Goal: Transaction & Acquisition: Purchase product/service

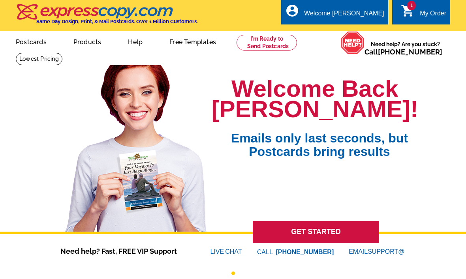
click at [408, 13] on icon "shopping_cart" at bounding box center [408, 11] width 14 height 14
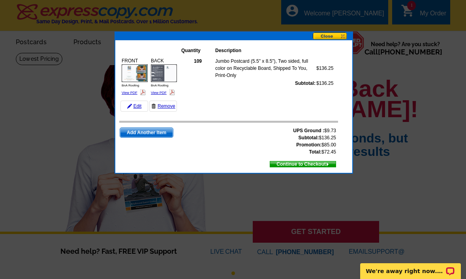
click at [164, 111] on link "Remove" at bounding box center [163, 106] width 28 height 11
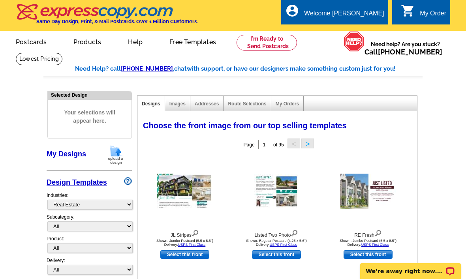
click at [90, 186] on link "Design Templates" at bounding box center [77, 183] width 60 height 8
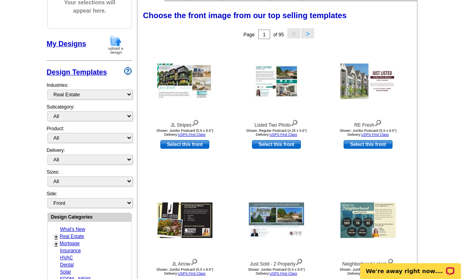
scroll to position [109, 0]
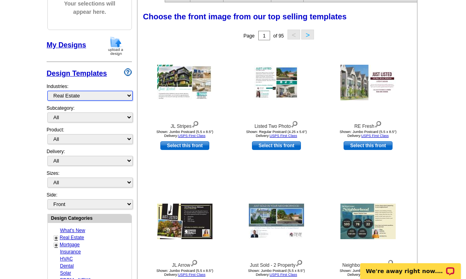
click at [113, 98] on select "What's New Real Estate Mortgage Insurance HVAC Dental Solar EDDM - NEW! Calenda…" at bounding box center [89, 96] width 85 height 10
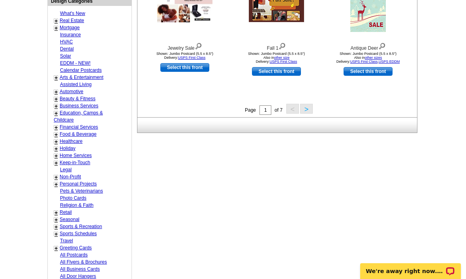
scroll to position [326, 0]
click at [96, 132] on link "Food & Beverage" at bounding box center [78, 135] width 37 height 6
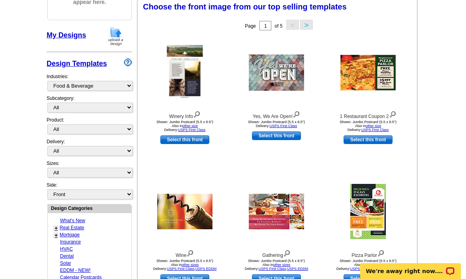
scroll to position [116, 0]
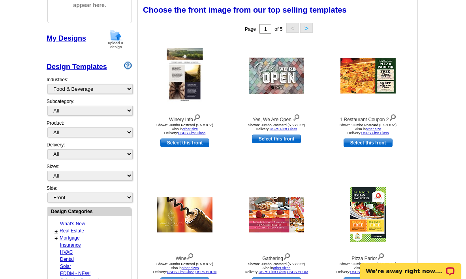
click at [313, 23] on div "Page 1 of 5 < >" at bounding box center [279, 29] width 280 height 16
click at [311, 28] on button ">" at bounding box center [306, 28] width 13 height 10
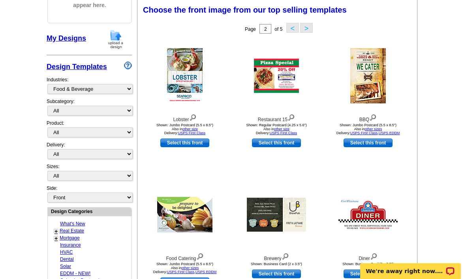
click at [294, 33] on button "<" at bounding box center [293, 28] width 13 height 10
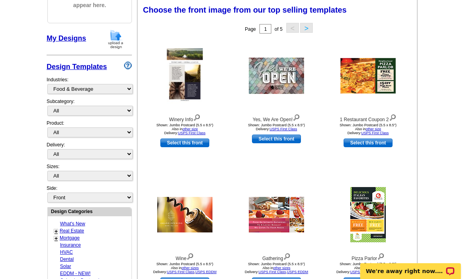
click at [178, 145] on link "Select this front" at bounding box center [184, 143] width 49 height 9
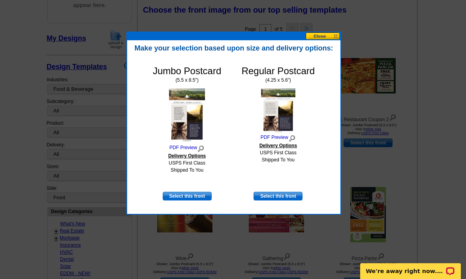
click at [340, 26] on div at bounding box center [233, 81] width 466 height 395
click at [326, 36] on button at bounding box center [323, 36] width 35 height 8
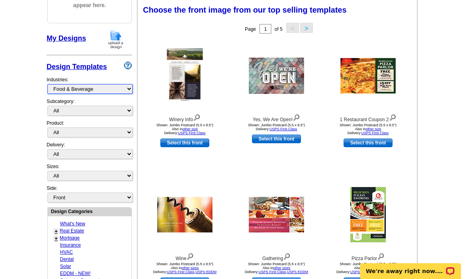
click at [89, 92] on select "What's New Real Estate Mortgage Insurance HVAC Dental Solar EDDM - NEW! Calenda…" at bounding box center [89, 89] width 85 height 10
select select "712"
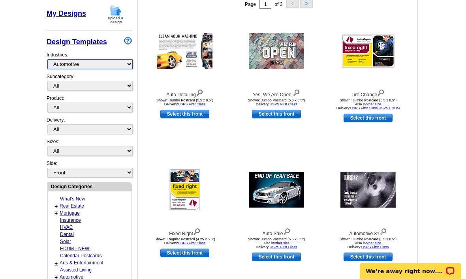
scroll to position [140, 0]
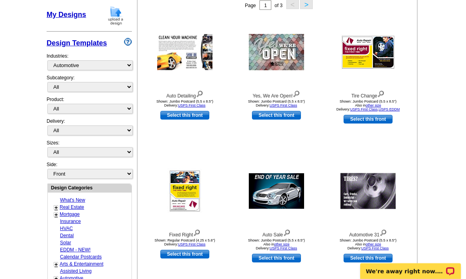
click at [181, 120] on link "Select this front" at bounding box center [184, 115] width 49 height 9
select select "2"
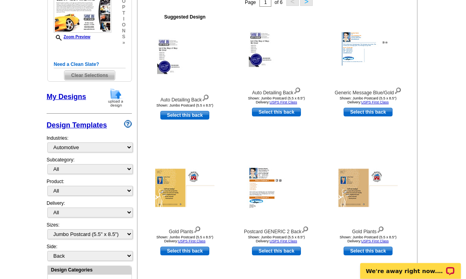
scroll to position [144, 0]
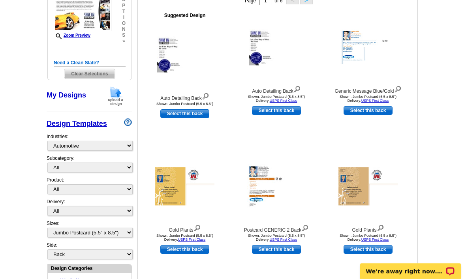
click at [192, 118] on link "Select this back" at bounding box center [184, 114] width 49 height 9
select select "front"
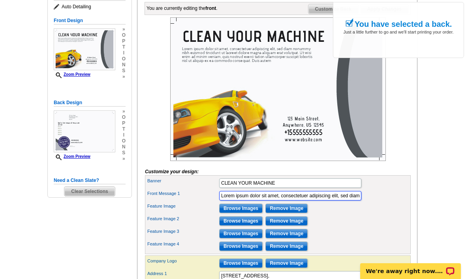
click at [247, 201] on input "Lorem ipsum dolor sit amet, consectetuer adipiscing elit, sed diam nonummy nibh…" at bounding box center [290, 195] width 142 height 9
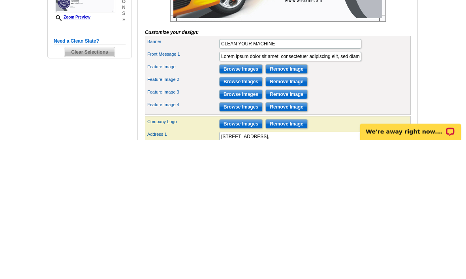
click at [240, 204] on input "Browse Images" at bounding box center [240, 208] width 43 height 9
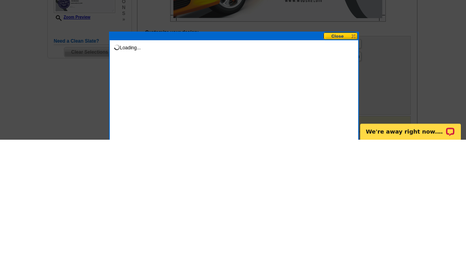
scroll to position [258, 0]
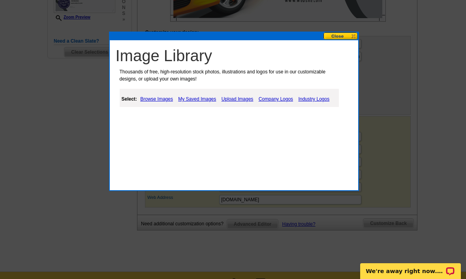
click at [189, 101] on link "My Saved Images" at bounding box center [197, 98] width 42 height 9
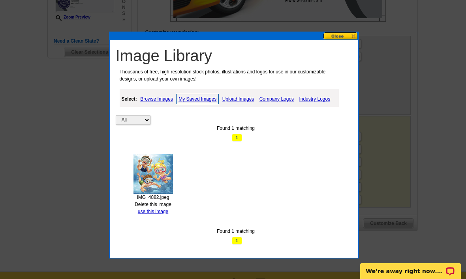
click at [159, 202] on link "Delete this image" at bounding box center [153, 205] width 37 height 6
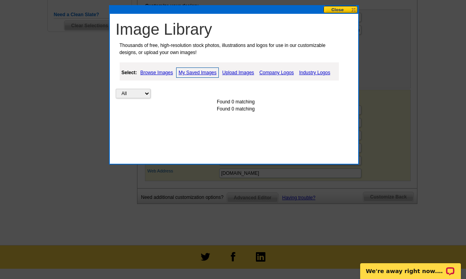
click at [245, 74] on link "Upload Images" at bounding box center [239, 72] width 36 height 9
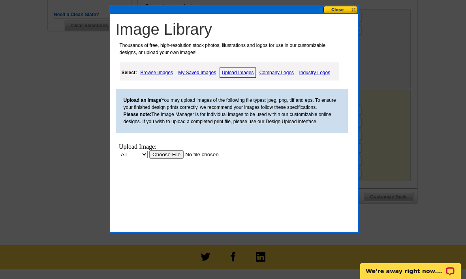
scroll to position [0, 0]
click at [154, 158] on input "file" at bounding box center [199, 155] width 100 height 8
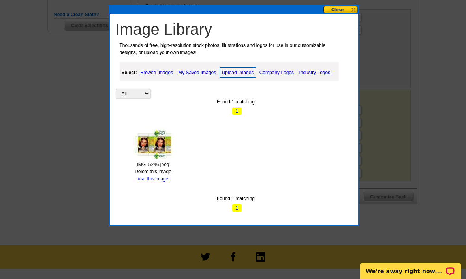
click at [151, 178] on link "use this image" at bounding box center [153, 179] width 30 height 6
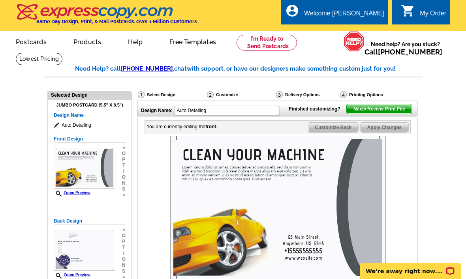
click at [153, 183] on div at bounding box center [278, 208] width 266 height 144
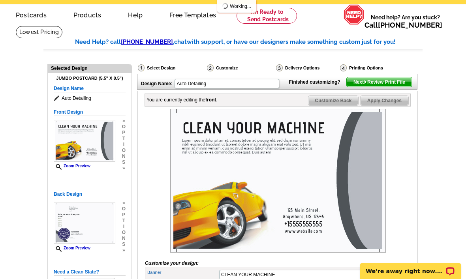
scroll to position [55, 0]
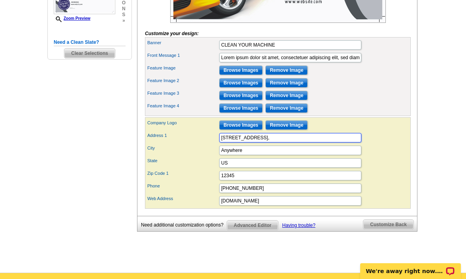
click at [281, 143] on input "123 Main Street," at bounding box center [290, 137] width 142 height 9
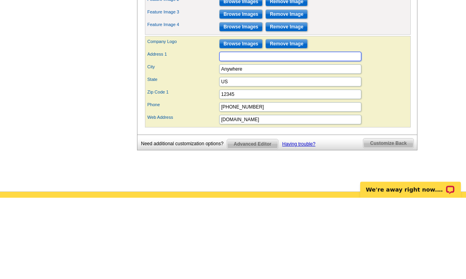
type input "[STREET_ADDRESS]"
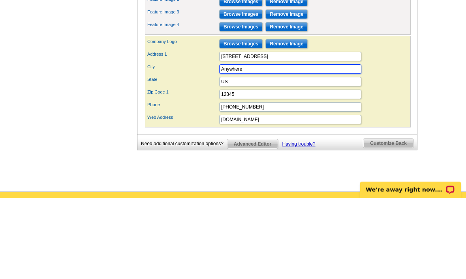
scroll to position [0, 0]
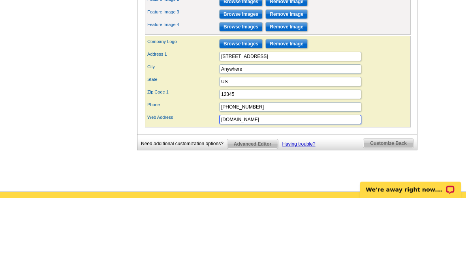
click at [254, 197] on input "www.website.com" at bounding box center [290, 201] width 142 height 9
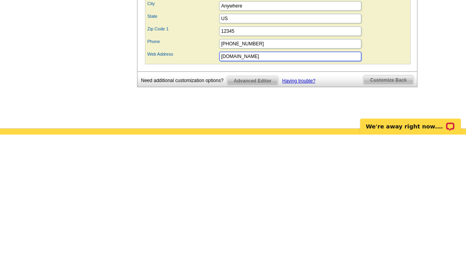
type input "www.website.com"
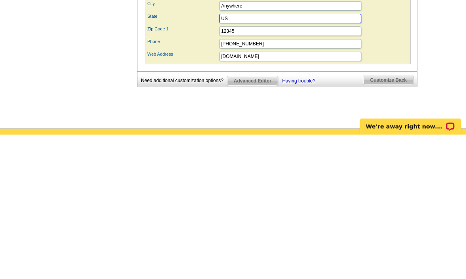
click at [273, 159] on input "US" at bounding box center [290, 163] width 142 height 9
type input "MN"
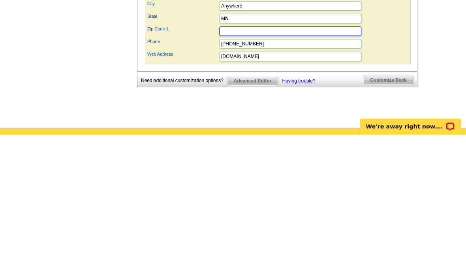
type input "56301"
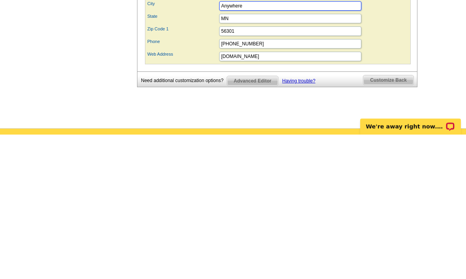
click at [283, 146] on input "Anywhere" at bounding box center [290, 150] width 142 height 9
type input "Saint Cloud"
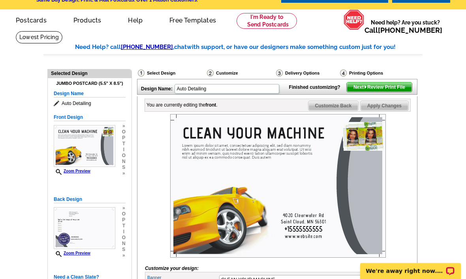
scroll to position [13, 0]
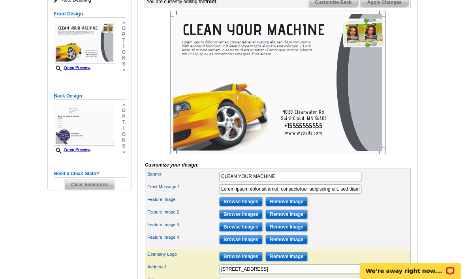
click at [240, 220] on input "Browse Images" at bounding box center [240, 214] width 43 height 9
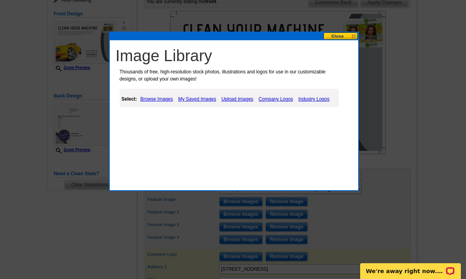
click at [250, 226] on div at bounding box center [233, 77] width 466 height 405
click at [347, 29] on div at bounding box center [233, 77] width 466 height 405
click at [344, 45] on div "Image Library Thousands of free, high-resolution stock photos, illustrations an…" at bounding box center [236, 80] width 245 height 73
click at [349, 35] on button at bounding box center [341, 36] width 35 height 8
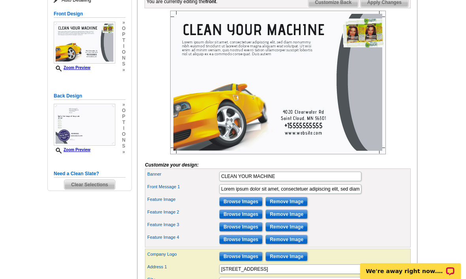
click at [242, 219] on input "Browse Images" at bounding box center [240, 214] width 43 height 9
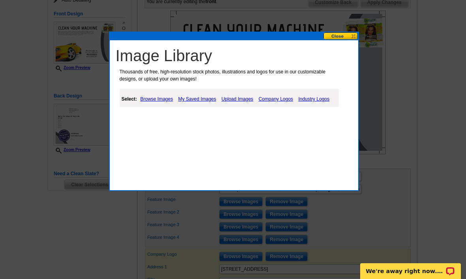
click at [196, 94] on link "My Saved Images" at bounding box center [197, 98] width 42 height 9
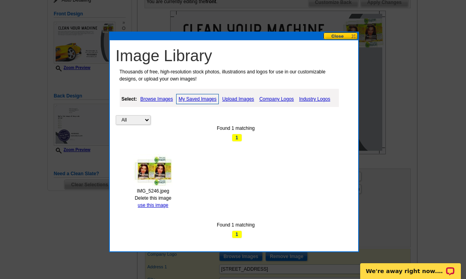
click at [240, 95] on link "Upload Images" at bounding box center [239, 98] width 36 height 9
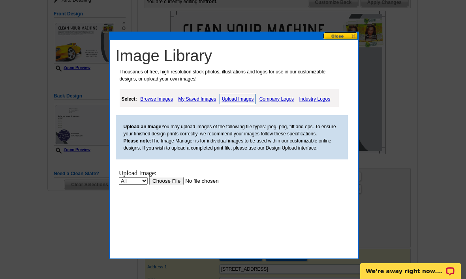
scroll to position [0, 0]
click at [158, 180] on input "file" at bounding box center [199, 181] width 100 height 8
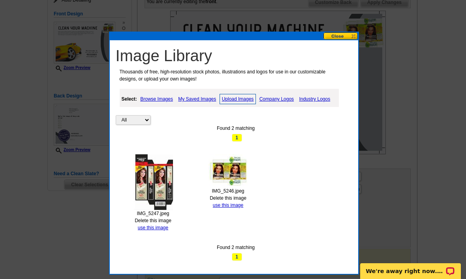
click at [151, 228] on link "use this image" at bounding box center [153, 228] width 30 height 6
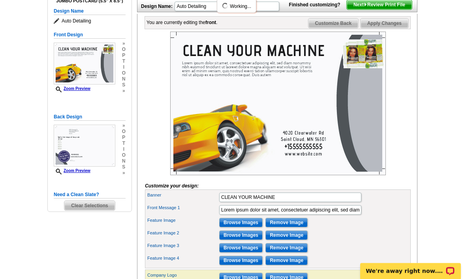
scroll to position [104, 0]
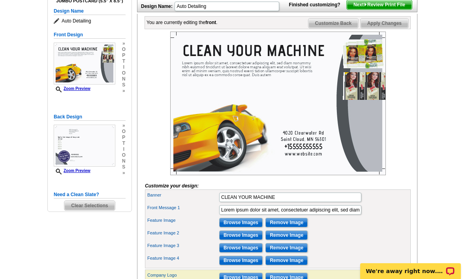
click at [247, 253] on input "Browse Images" at bounding box center [240, 248] width 43 height 9
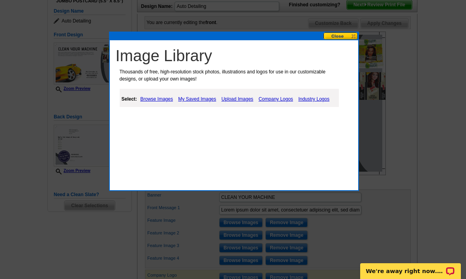
click at [194, 96] on link "My Saved Images" at bounding box center [197, 98] width 42 height 9
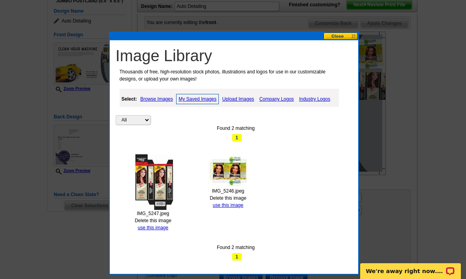
click at [238, 98] on link "Upload Images" at bounding box center [239, 98] width 36 height 9
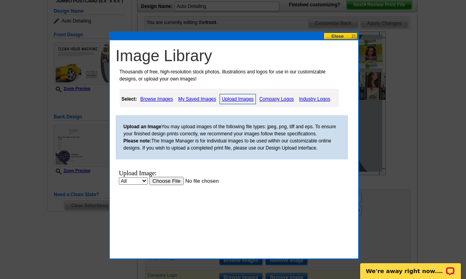
scroll to position [0, 0]
click at [161, 179] on input "file" at bounding box center [199, 181] width 100 height 8
click at [163, 182] on input "file" at bounding box center [199, 181] width 100 height 8
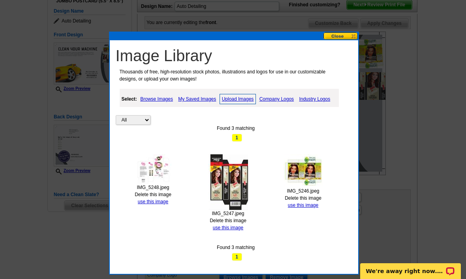
click at [155, 204] on link "use this image" at bounding box center [153, 202] width 30 height 6
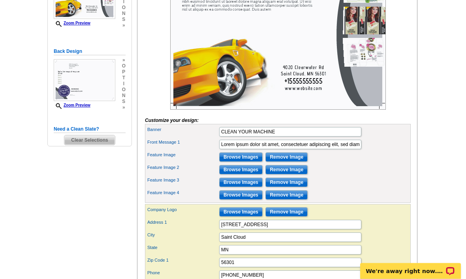
scroll to position [170, 0]
click at [244, 200] on input "Browse Images" at bounding box center [240, 195] width 43 height 9
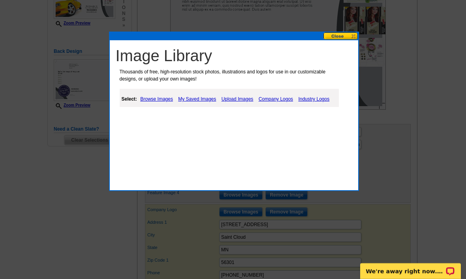
click at [172, 96] on link "Browse Images" at bounding box center [156, 98] width 37 height 9
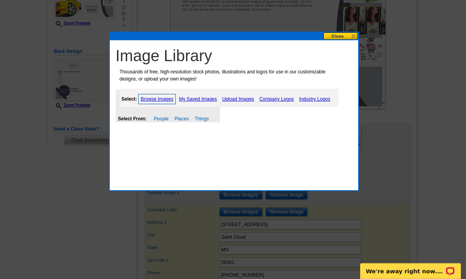
click at [200, 100] on link "My Saved Images" at bounding box center [198, 98] width 42 height 9
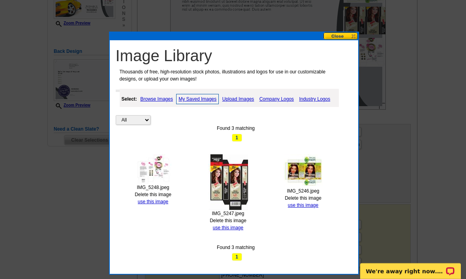
click at [247, 100] on link "Upload Images" at bounding box center [239, 98] width 36 height 9
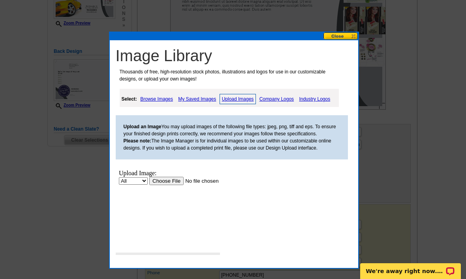
scroll to position [0, 0]
click at [166, 179] on input "file" at bounding box center [199, 181] width 100 height 8
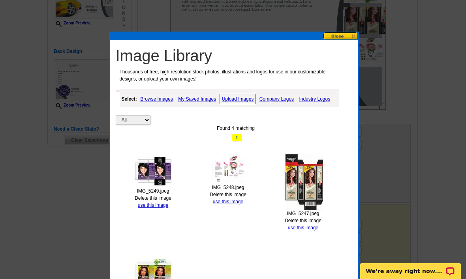
click at [154, 206] on link "use this image" at bounding box center [153, 206] width 30 height 6
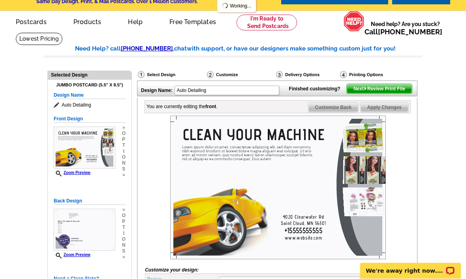
scroll to position [20, 0]
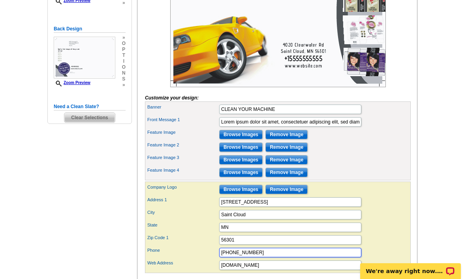
click at [307, 258] on input "+15555555555" at bounding box center [290, 252] width 142 height 9
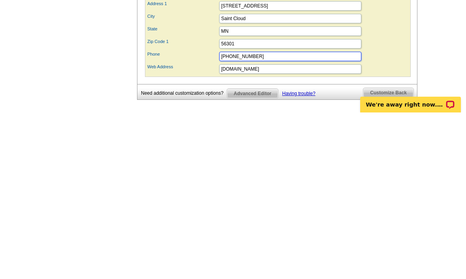
click at [296, 219] on input "+15555555555" at bounding box center [290, 223] width 142 height 9
type input "+"
type input "3203809577"
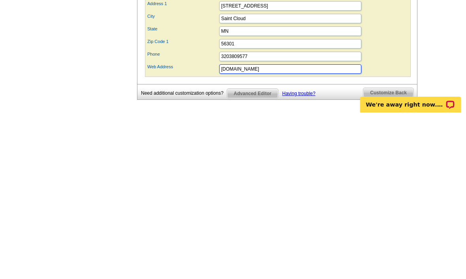
click at [279, 231] on input "www.website.com" at bounding box center [290, 235] width 142 height 9
click at [268, 231] on input "www.website.com" at bounding box center [290, 235] width 142 height 9
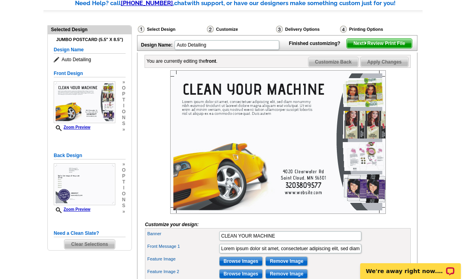
scroll to position [65, 0]
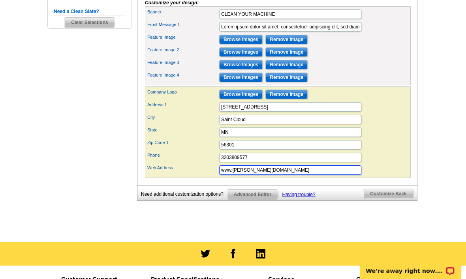
click at [251, 176] on input "www.lance carwash.com" at bounding box center [290, 170] width 142 height 9
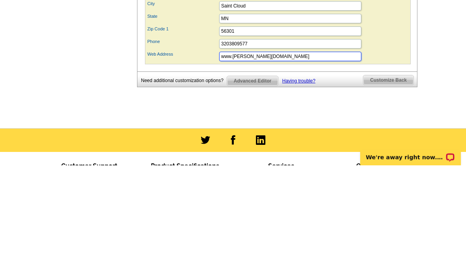
click at [241, 166] on input "www.lance carwash.com" at bounding box center [290, 170] width 142 height 9
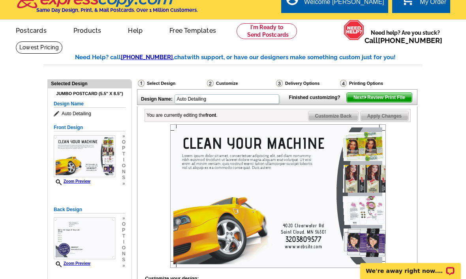
scroll to position [0, 0]
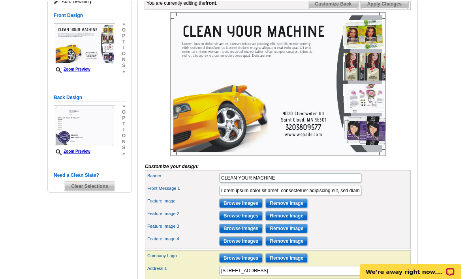
type input "www.lance. carwash.com"
click at [243, 262] on input "Browse Images" at bounding box center [240, 257] width 43 height 9
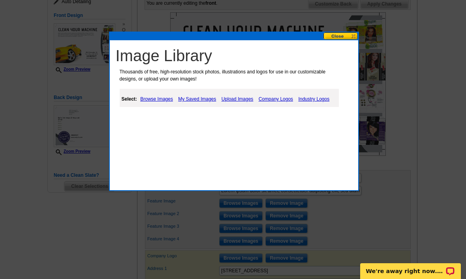
click at [199, 90] on div "Select: Browse Images My Saved Images Upload Images Company Logos Industry Logos" at bounding box center [229, 98] width 219 height 18
click at [198, 99] on link "My Saved Images" at bounding box center [197, 98] width 42 height 9
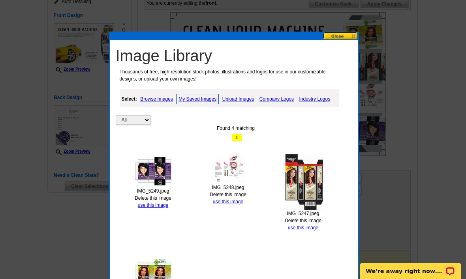
click at [156, 213] on div "All Property Found 4 matching 1 IMG_5249.jpeg Delete this image use this image …" at bounding box center [236, 215] width 241 height 252
click at [147, 215] on div "All Property Found 4 matching 1 IMG_5249.jpeg Delete this image use this image …" at bounding box center [236, 215] width 241 height 252
click at [156, 206] on link "use this image" at bounding box center [153, 206] width 30 height 6
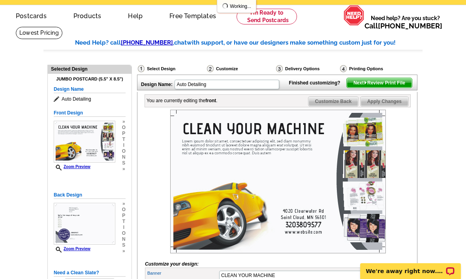
scroll to position [26, 0]
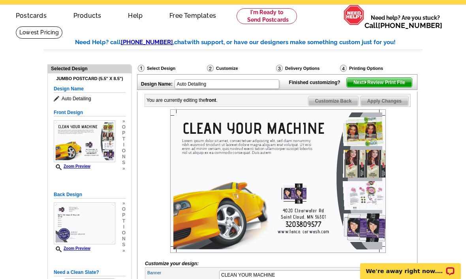
click at [342, 106] on span "Customize Back" at bounding box center [334, 100] width 50 height 9
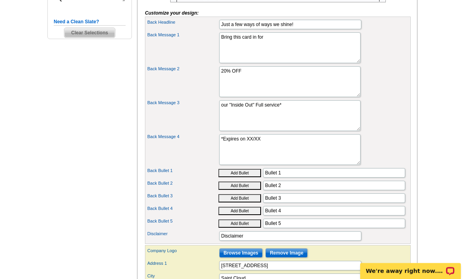
scroll to position [270, 0]
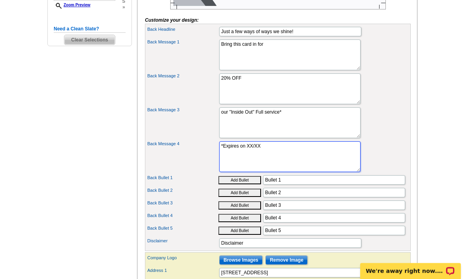
click at [289, 164] on textarea "*Expires on XX/XX" at bounding box center [290, 157] width 142 height 31
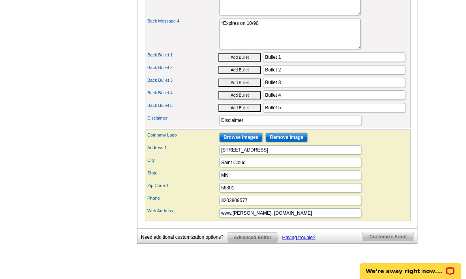
scroll to position [404, 0]
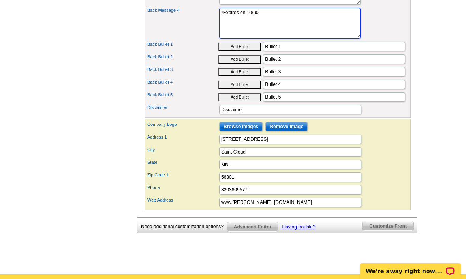
type textarea "*Expires on 10/90"
click at [237, 132] on input "Browse Images" at bounding box center [240, 126] width 43 height 9
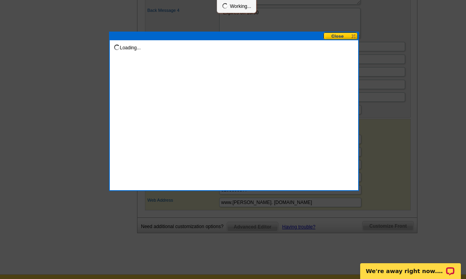
click at [344, 39] on button at bounding box center [341, 36] width 35 height 8
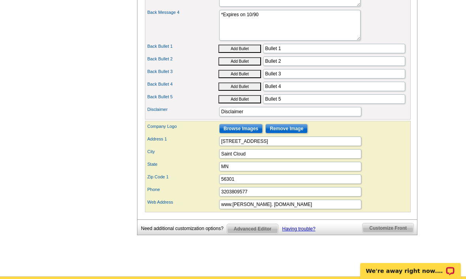
scroll to position [401, 0]
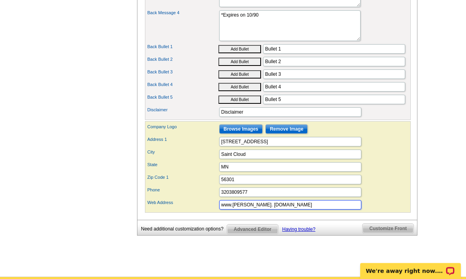
click at [312, 210] on input "www.lance. carwash.com" at bounding box center [290, 205] width 142 height 9
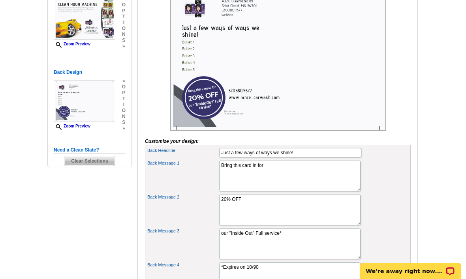
scroll to position [149, 0]
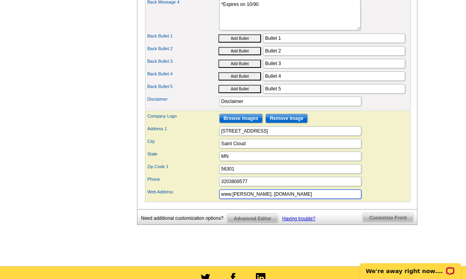
type input "www.lance. carwash.com"
click at [398, 223] on span "Customize Front" at bounding box center [388, 217] width 51 height 9
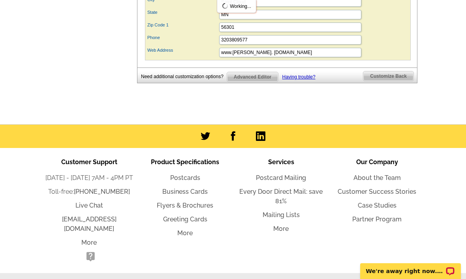
click at [378, 81] on span "Customize Back" at bounding box center [389, 76] width 50 height 9
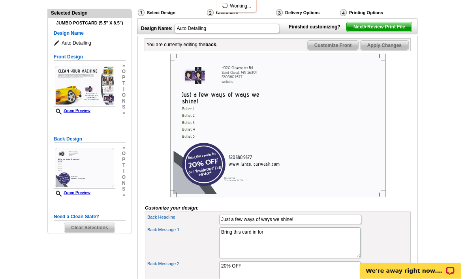
scroll to position [82, 0]
click at [389, 32] on span "Next Review Print File" at bounding box center [379, 26] width 65 height 9
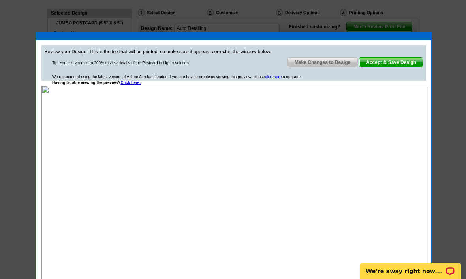
scroll to position [0, 0]
click at [417, 59] on span "Accept & Save Design" at bounding box center [392, 62] width 64 height 9
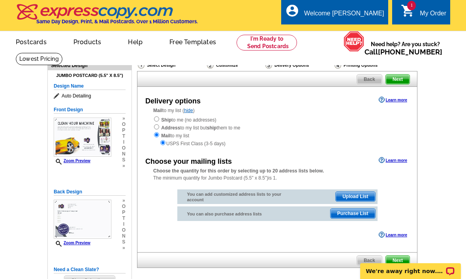
click at [155, 126] on input "radio" at bounding box center [156, 127] width 5 height 5
radio input "true"
click at [155, 121] on input "radio" at bounding box center [156, 119] width 5 height 5
radio input "true"
click at [159, 115] on div "Mail to my list ( hide ) Ship to me (no addresses) Address to my list but ship …" at bounding box center [278, 127] width 280 height 40
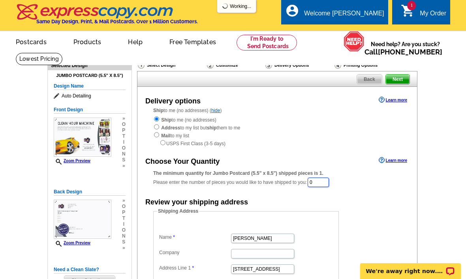
click at [320, 181] on input "0" at bounding box center [318, 182] width 21 height 9
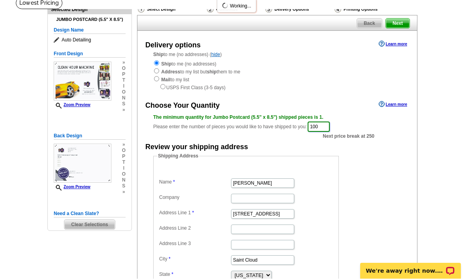
scroll to position [56, 0]
type input "100"
click at [410, 21] on span "Next" at bounding box center [398, 23] width 24 height 9
click at [397, 26] on span "Next" at bounding box center [398, 23] width 24 height 9
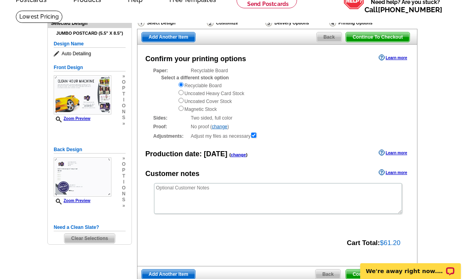
scroll to position [45, 0]
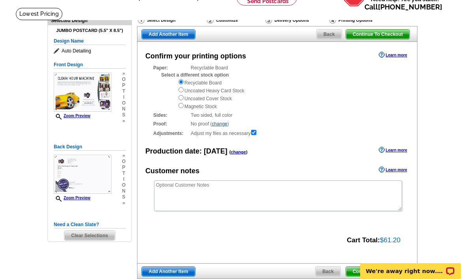
click at [382, 37] on span "Continue To Checkout" at bounding box center [378, 34] width 64 height 9
click at [387, 39] on span "Continue To Checkout" at bounding box center [378, 34] width 64 height 9
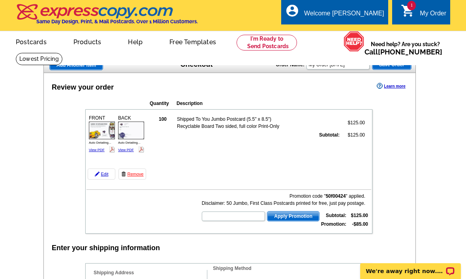
click at [89, 70] on span "Add Another Item" at bounding box center [76, 64] width 53 height 9
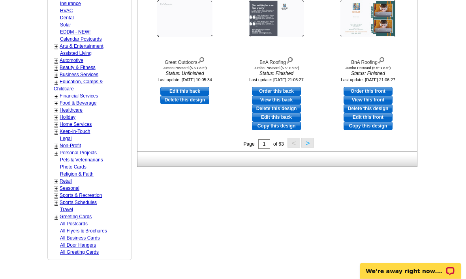
scroll to position [332, 0]
click at [67, 52] on link "Assisted Living" at bounding box center [76, 54] width 32 height 6
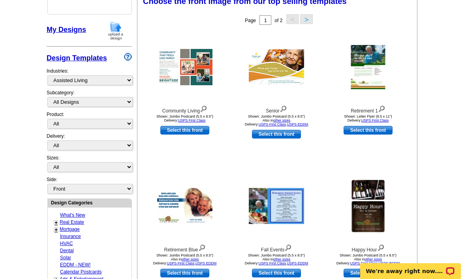
scroll to position [116, 0]
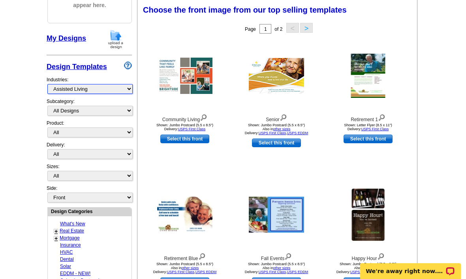
click at [100, 87] on select "What's New Real Estate Mortgage Insurance HVAC Dental Solar EDDM - NEW! Calenda…" at bounding box center [89, 89] width 85 height 10
select select "712"
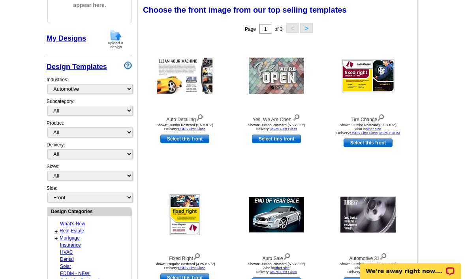
click at [283, 141] on link "Select this front" at bounding box center [276, 139] width 49 height 9
select select "2"
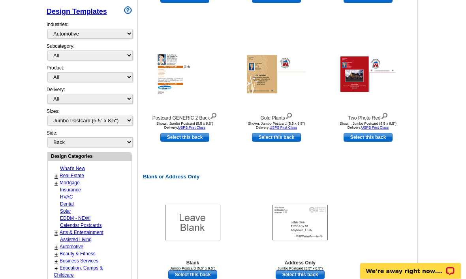
scroll to position [264, 0]
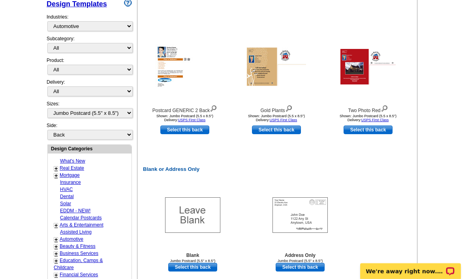
click at [309, 266] on link "Select this back" at bounding box center [300, 267] width 49 height 9
select select "front"
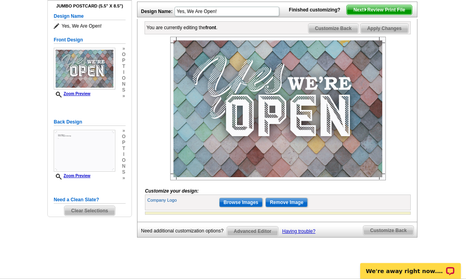
scroll to position [101, 0]
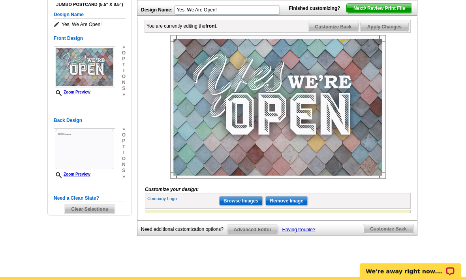
click at [251, 206] on input "Browse Images" at bounding box center [240, 200] width 43 height 9
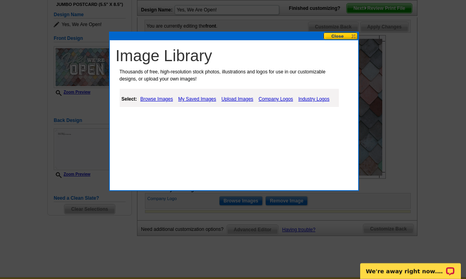
click at [210, 96] on link "My Saved Images" at bounding box center [197, 98] width 42 height 9
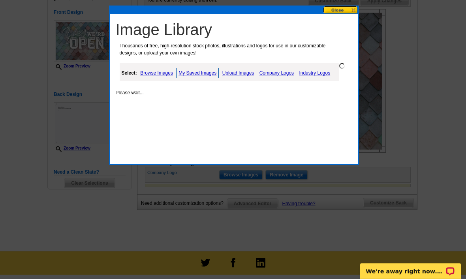
scroll to position [127, 0]
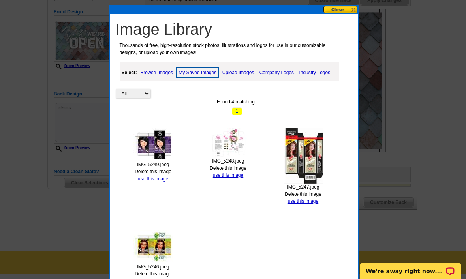
click at [145, 181] on link "use this image" at bounding box center [153, 179] width 30 height 6
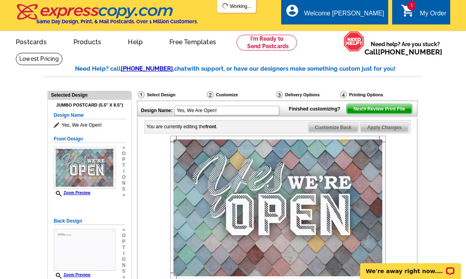
click at [150, 174] on div at bounding box center [278, 208] width 266 height 144
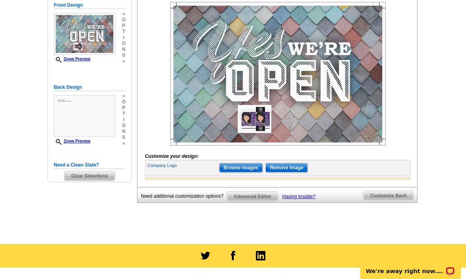
scroll to position [143, 0]
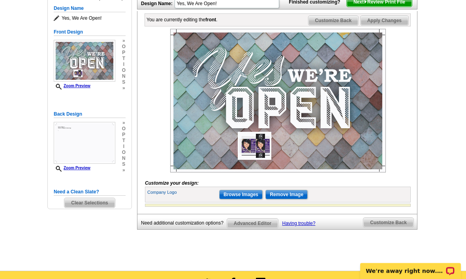
click at [340, 26] on span "Customize Back" at bounding box center [334, 20] width 50 height 9
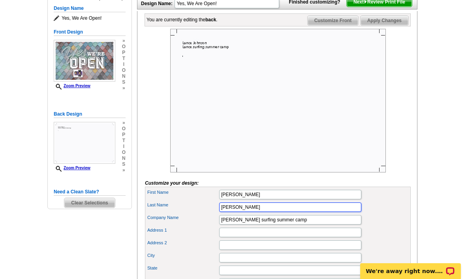
click at [296, 212] on input "Johnson" at bounding box center [290, 207] width 142 height 9
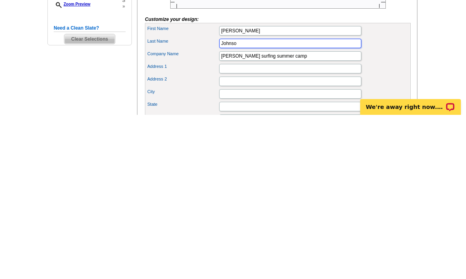
type input "Johns"
type input "Johnson"
click at [299, 216] on input "Lance surfing summer camp" at bounding box center [290, 220] width 142 height 9
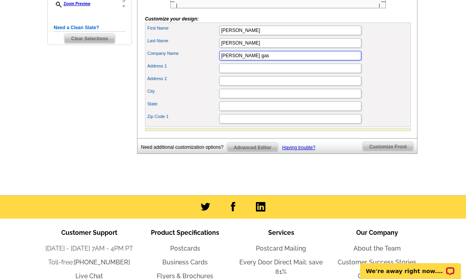
click at [271, 60] on input "Lance gas" at bounding box center [290, 55] width 142 height 9
type input "Lance gas station"
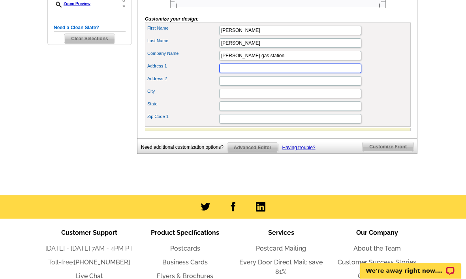
click at [336, 74] on input "Address 1" at bounding box center [290, 68] width 142 height 9
type input "[STREET_ADDRESS]"
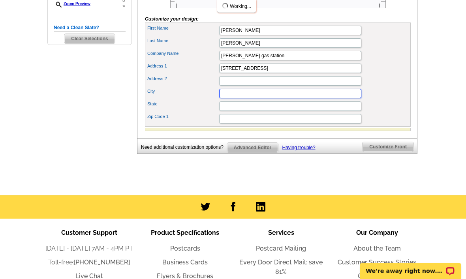
type input "Saint Cloud"
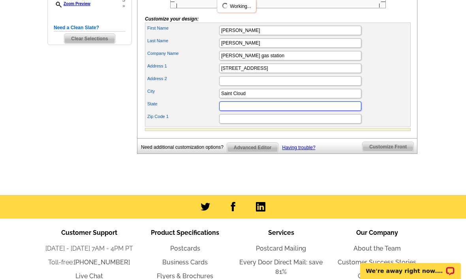
type input "MN"
type input "56301"
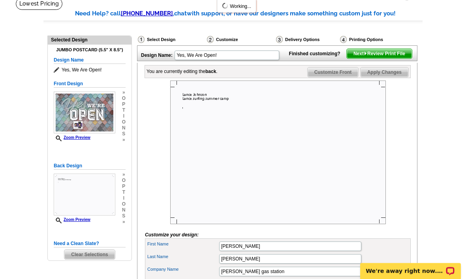
scroll to position [55, 0]
click at [388, 59] on span "Next Review Print File" at bounding box center [379, 53] width 65 height 9
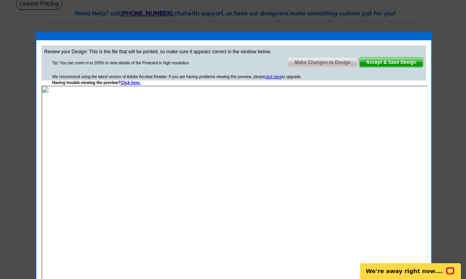
scroll to position [0, 0]
click at [385, 57] on link "Accept & Save Design" at bounding box center [391, 62] width 64 height 10
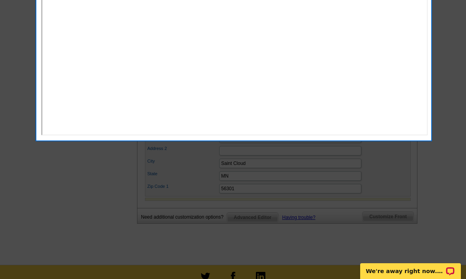
scroll to position [186, 0]
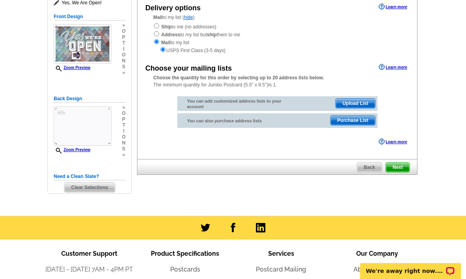
click at [157, 26] on input "radio" at bounding box center [156, 26] width 5 height 5
radio input "true"
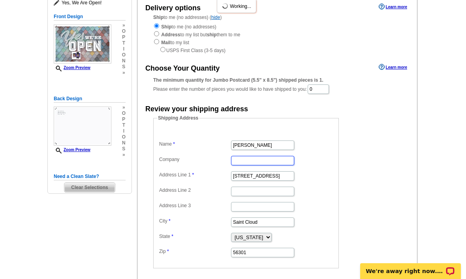
click at [262, 165] on input "Company" at bounding box center [262, 160] width 63 height 9
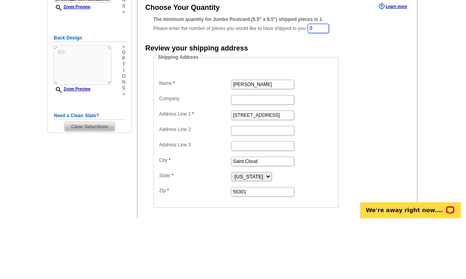
click at [325, 85] on input "0" at bounding box center [318, 89] width 21 height 9
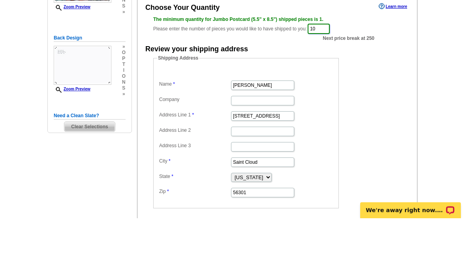
type input "1"
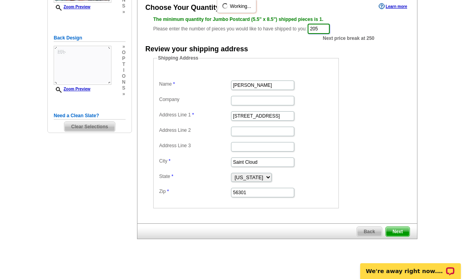
type input "205"
click at [398, 230] on span "Next" at bounding box center [398, 231] width 24 height 9
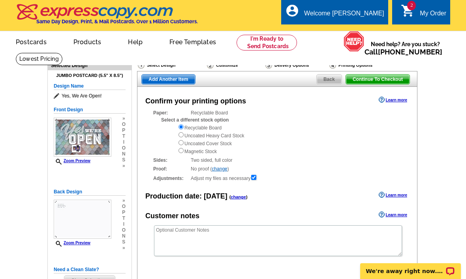
click at [168, 74] on link "Add Another Item" at bounding box center [169, 79] width 54 height 10
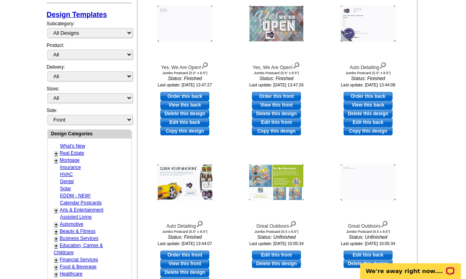
scroll to position [174, 0]
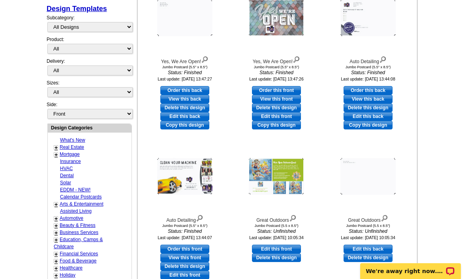
click at [73, 216] on link "Automotive" at bounding box center [72, 219] width 24 height 6
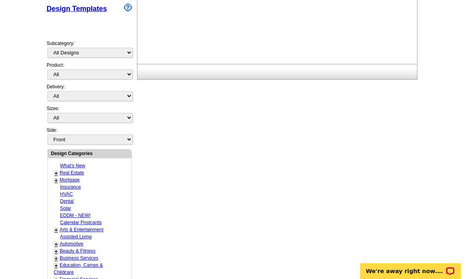
select select "712"
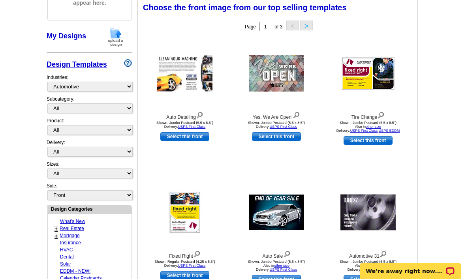
scroll to position [116, 0]
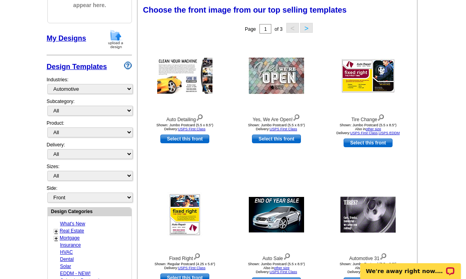
click at [377, 131] on link "USPS First Class" at bounding box center [365, 133] width 28 height 4
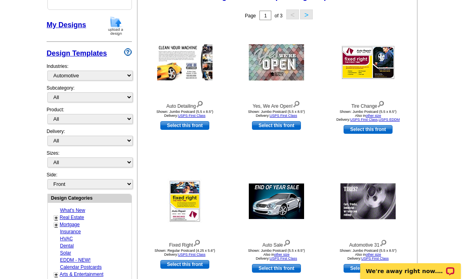
click at [366, 129] on link "Select this front" at bounding box center [368, 129] width 49 height 9
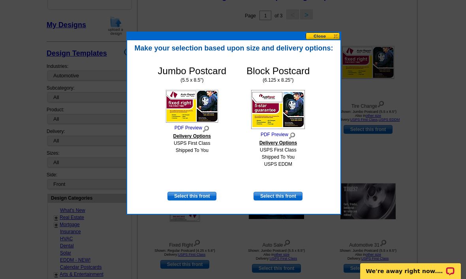
click at [277, 197] on link "Select this front" at bounding box center [278, 196] width 49 height 9
select select "14"
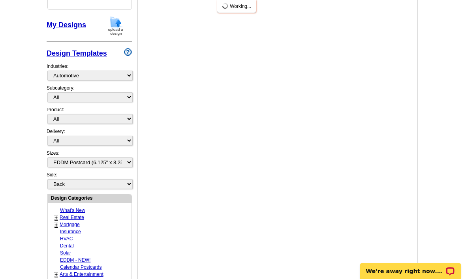
scroll to position [0, 0]
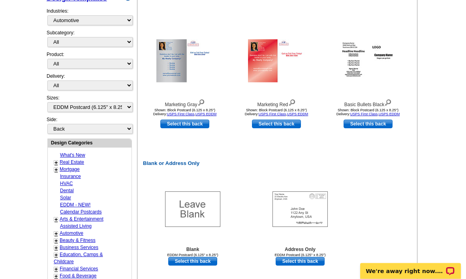
click at [299, 261] on link "Select this back" at bounding box center [300, 262] width 49 height 9
select select "front"
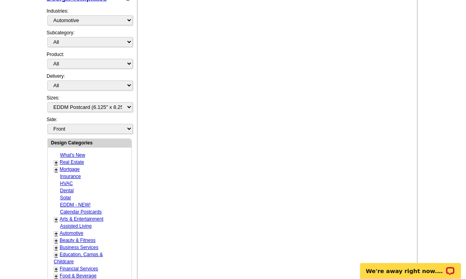
scroll to position [270, 0]
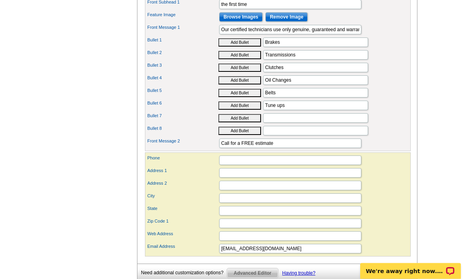
scroll to position [345, 0]
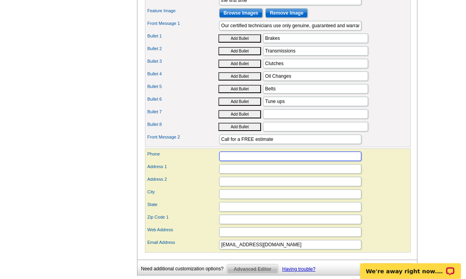
click at [305, 161] on input "Phone" at bounding box center [290, 156] width 142 height 9
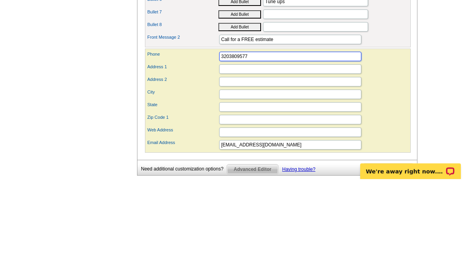
type input "3203809577"
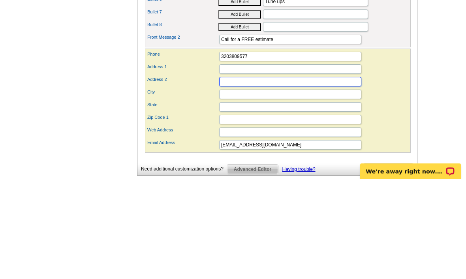
click at [295, 177] on input "Address 2" at bounding box center [290, 181] width 142 height 9
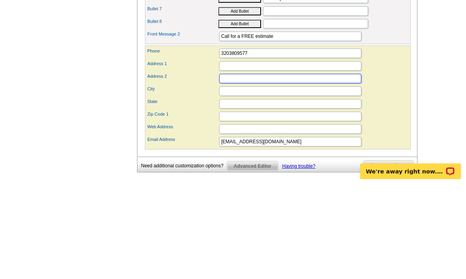
scroll to position [0, 0]
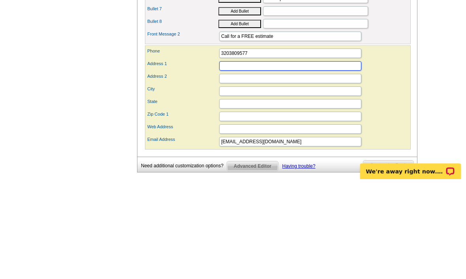
click at [293, 161] on input "Address 1" at bounding box center [290, 165] width 142 height 9
type input "[STREET_ADDRESS]"
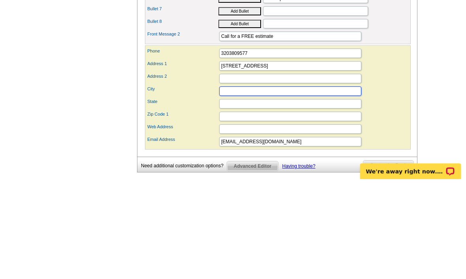
type input "Saint Cloud"
type input "MN"
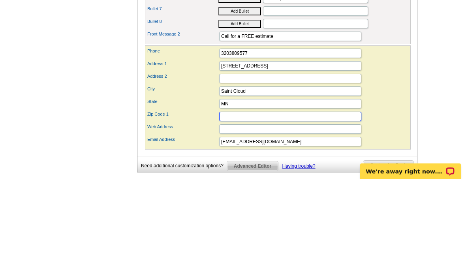
type input "56301"
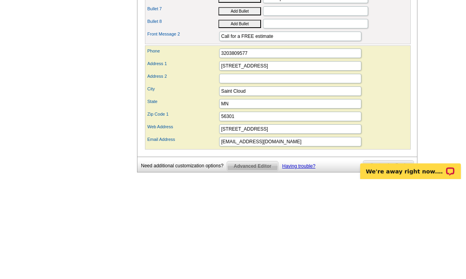
scroll to position [445, 0]
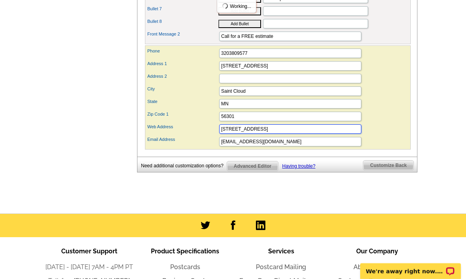
click at [340, 134] on input "[STREET_ADDRESS]" at bounding box center [290, 129] width 142 height 9
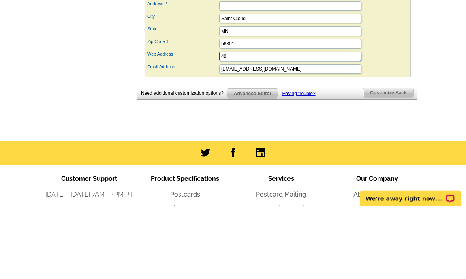
type input "4"
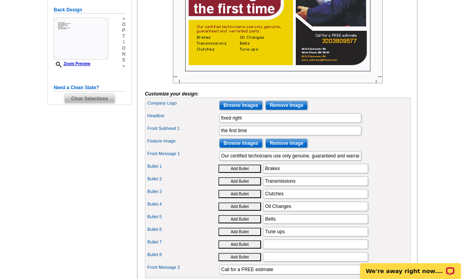
scroll to position [211, 0]
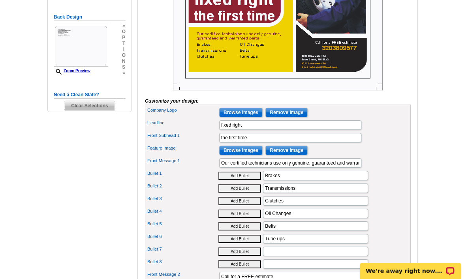
type input "Www.lance Gas station . Com"
click at [235, 118] on input "Browse Images" at bounding box center [240, 112] width 43 height 9
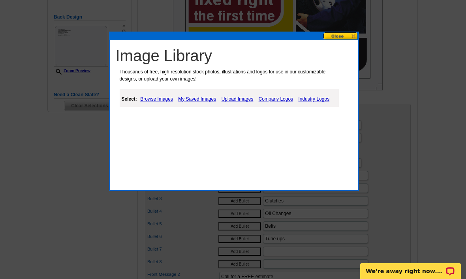
click at [238, 100] on link "Upload Images" at bounding box center [238, 98] width 36 height 9
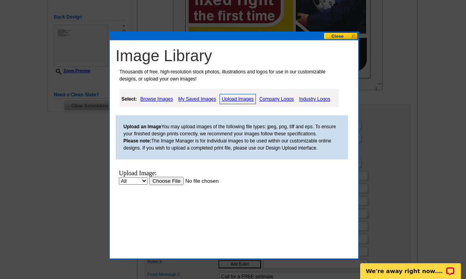
scroll to position [0, 0]
click at [199, 100] on link "My Saved Images" at bounding box center [197, 98] width 42 height 9
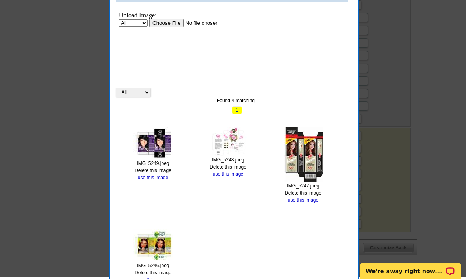
scroll to position [361, 0]
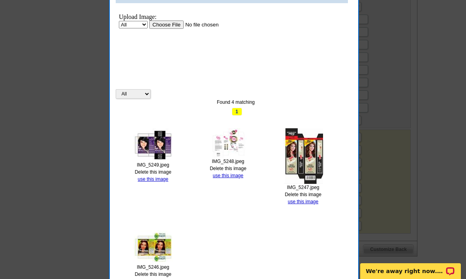
click at [155, 276] on link "Delete this image" at bounding box center [153, 275] width 37 height 6
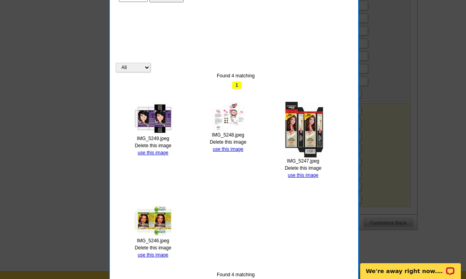
click at [165, 254] on link "use this image" at bounding box center [153, 256] width 30 height 6
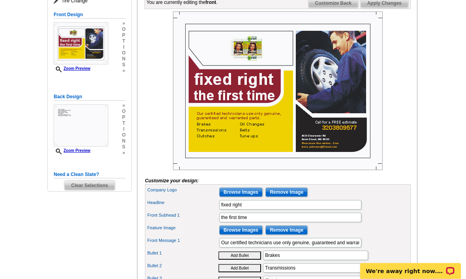
scroll to position [125, 0]
click at [249, 235] on input "Browse Images" at bounding box center [240, 230] width 43 height 9
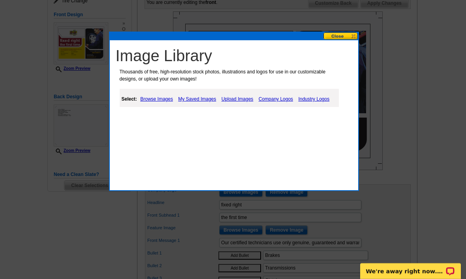
click at [244, 98] on link "Upload Images" at bounding box center [238, 98] width 36 height 9
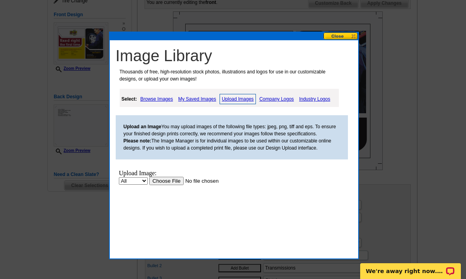
scroll to position [0, 0]
click at [193, 103] on link "My Saved Images" at bounding box center [197, 98] width 42 height 9
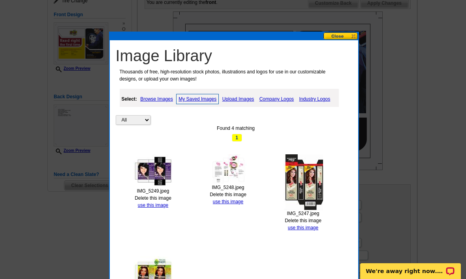
click at [303, 228] on link "use this image" at bounding box center [303, 228] width 30 height 6
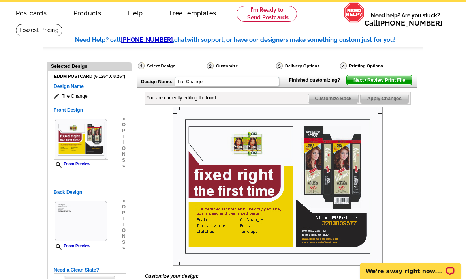
scroll to position [29, 0]
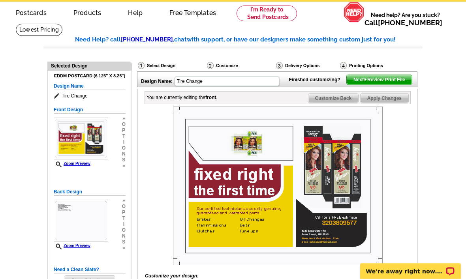
click at [339, 103] on span "Customize Back" at bounding box center [334, 98] width 50 height 9
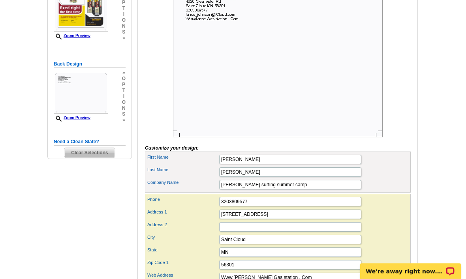
scroll to position [158, 0]
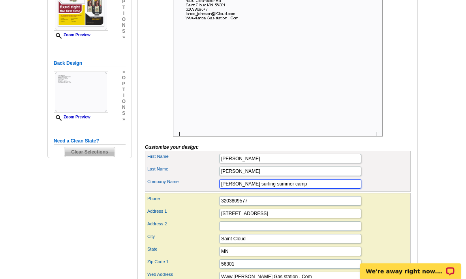
click at [303, 189] on input "[PERSON_NAME] surfing summer camp" at bounding box center [290, 183] width 142 height 9
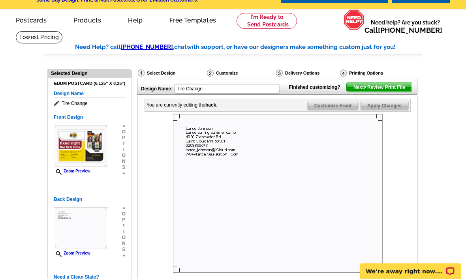
scroll to position [24, 0]
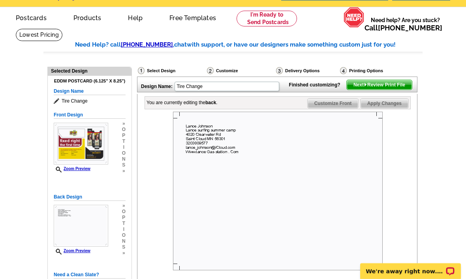
type input "Lance gas station"
click at [329, 108] on span "Customize Front" at bounding box center [333, 103] width 51 height 9
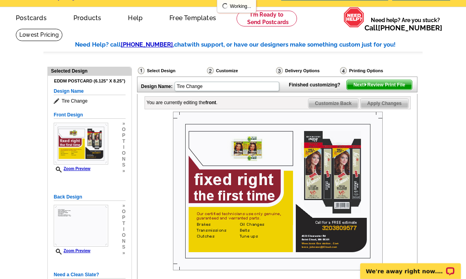
click at [331, 108] on span "Customize Back" at bounding box center [334, 103] width 50 height 9
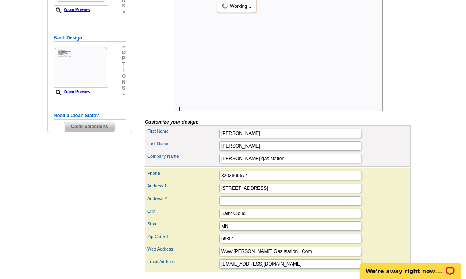
scroll to position [183, 0]
click at [324, 164] on input "Lance gas station" at bounding box center [290, 158] width 142 height 9
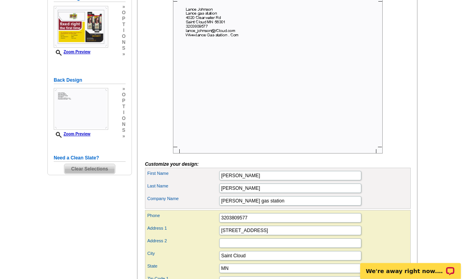
scroll to position [91, 0]
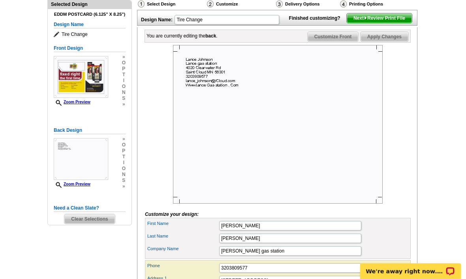
click at [376, 42] on span "Apply Changes" at bounding box center [385, 36] width 48 height 9
click at [380, 23] on span "Next Review Print File" at bounding box center [379, 17] width 65 height 9
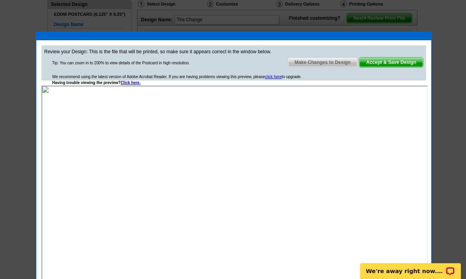
scroll to position [0, 0]
click at [381, 64] on span "Accept & Save Design" at bounding box center [392, 62] width 64 height 9
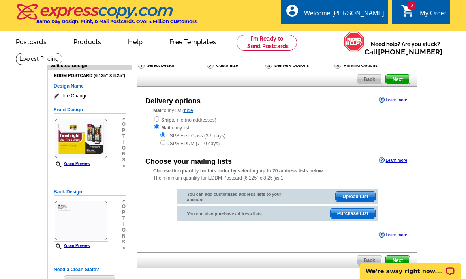
click at [164, 110] on div "Mail to my list ( hide ) Ship to me (no addresses) Mail to my list USPS First C…" at bounding box center [278, 127] width 280 height 40
click at [164, 119] on strong "Ship" at bounding box center [166, 120] width 10 height 6
click at [159, 117] on input "radio" at bounding box center [156, 119] width 5 height 5
radio input "true"
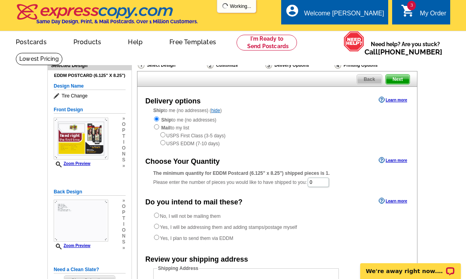
click at [213, 220] on label "No, I will not be mailing them" at bounding box center [186, 216] width 67 height 8
click at [159, 218] on input "No, I will not be mailing them" at bounding box center [156, 215] width 5 height 5
radio input "true"
click at [234, 237] on label "Yes, I plan to send them via EDDM" at bounding box center [193, 238] width 80 height 8
click at [159, 237] on input "Yes, I plan to send them via EDDM" at bounding box center [156, 237] width 5 height 5
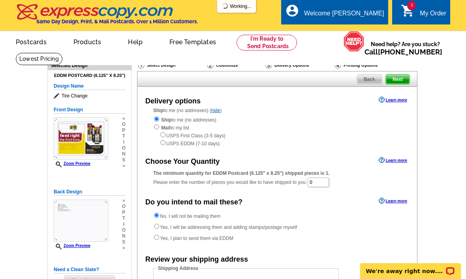
radio input "true"
click at [264, 231] on label "Yes, I will be addressing them and adding stamps/postage myself" at bounding box center [225, 227] width 144 height 8
click at [159, 229] on input "Yes, I will be addressing them and adding stamps/postage myself" at bounding box center [156, 226] width 5 height 5
radio input "true"
click at [230, 238] on label "Yes, I plan to send them via EDDM" at bounding box center [193, 238] width 80 height 8
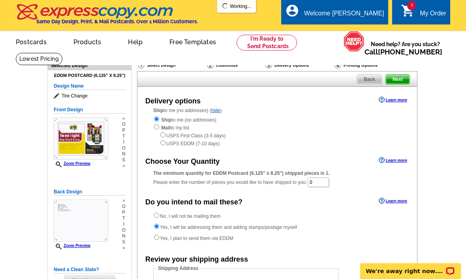
click at [159, 238] on input "Yes, I plan to send them via EDDM" at bounding box center [156, 237] width 5 height 5
radio input "true"
click at [326, 179] on div "The minimum quantity for EDDM Postcard (6.125" x 8.25") shipped pieces is 1. Pl…" at bounding box center [277, 179] width 248 height 18
click at [319, 181] on input "0" at bounding box center [318, 182] width 21 height 9
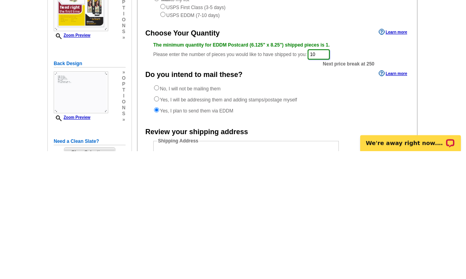
type input "1"
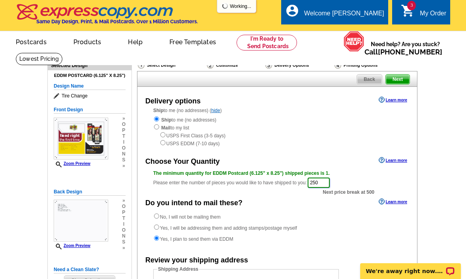
type input "250"
click at [394, 84] on span "Next" at bounding box center [398, 79] width 24 height 9
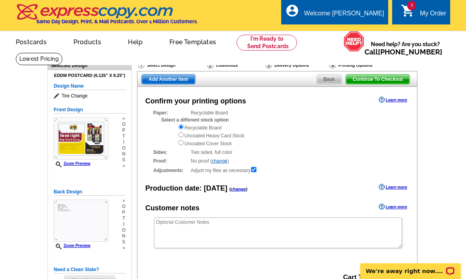
click at [168, 80] on span "Add Another Item" at bounding box center [168, 79] width 53 height 9
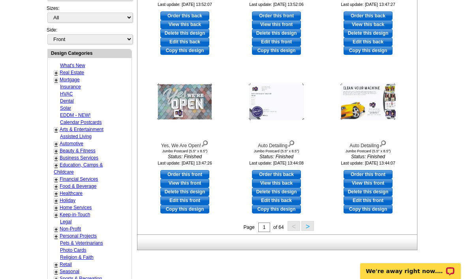
scroll to position [251, 0]
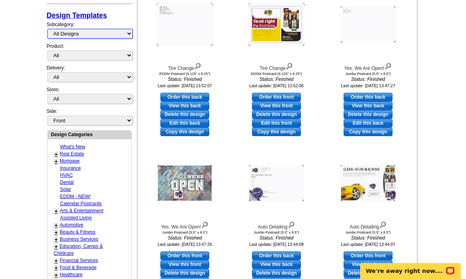
click at [90, 38] on select "All Designs Finished Designs Unfinished Designs" at bounding box center [89, 34] width 85 height 10
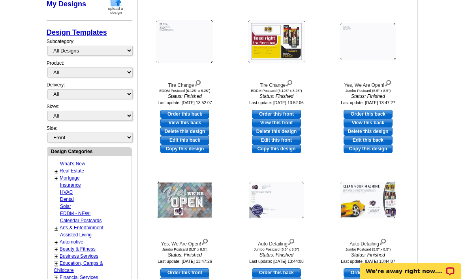
click at [74, 30] on link "Design Templates" at bounding box center [77, 32] width 60 height 8
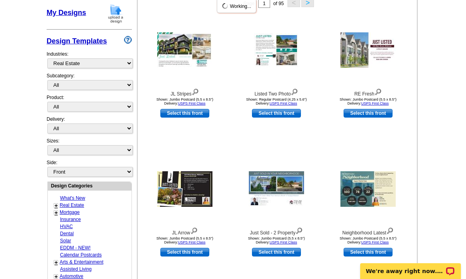
click at [89, 45] on link "Design Templates" at bounding box center [77, 41] width 60 height 8
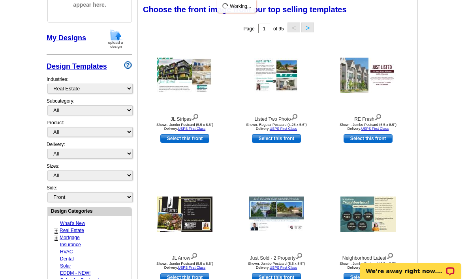
scroll to position [116, 0]
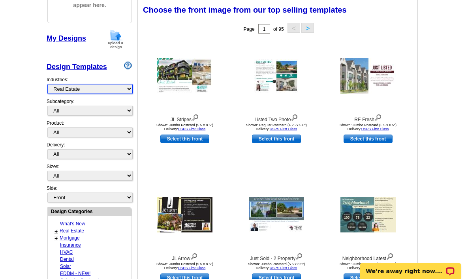
click at [86, 85] on select "What's New Real Estate Mortgage Insurance HVAC Dental Solar EDDM - NEW! Calenda…" at bounding box center [89, 89] width 85 height 10
select select "712"
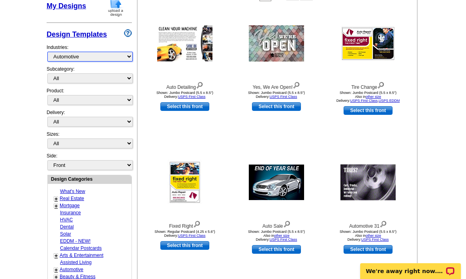
scroll to position [177, 0]
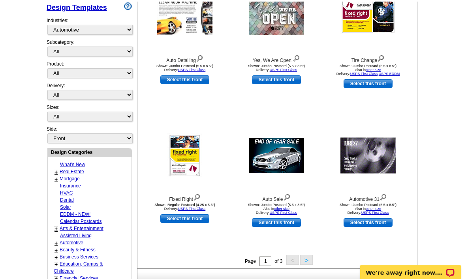
click at [307, 263] on button ">" at bounding box center [306, 259] width 13 height 10
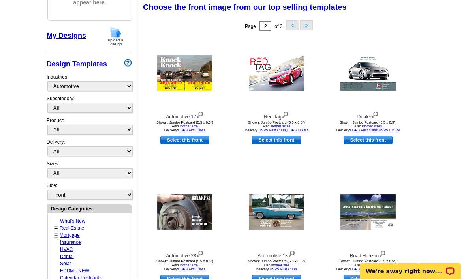
scroll to position [116, 0]
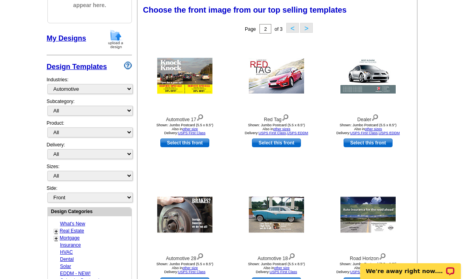
click at [297, 28] on button "<" at bounding box center [293, 28] width 13 height 10
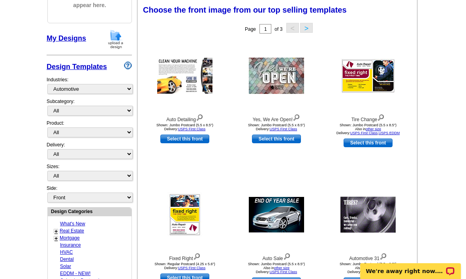
click at [198, 270] on link "USPS First Class" at bounding box center [192, 268] width 28 height 4
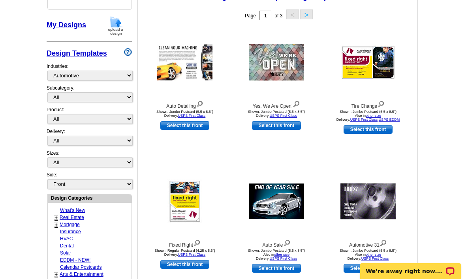
click at [192, 257] on link "USPS First Class" at bounding box center [192, 255] width 28 height 4
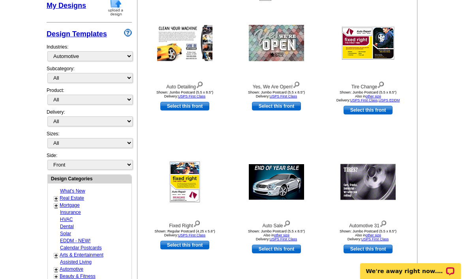
scroll to position [148, 0]
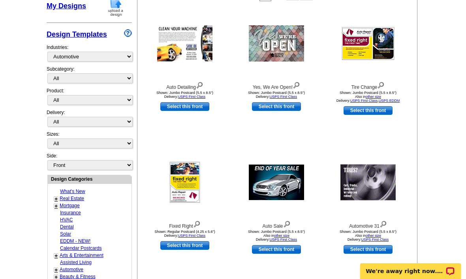
click at [190, 250] on link "Select this front" at bounding box center [184, 246] width 49 height 9
select select "1"
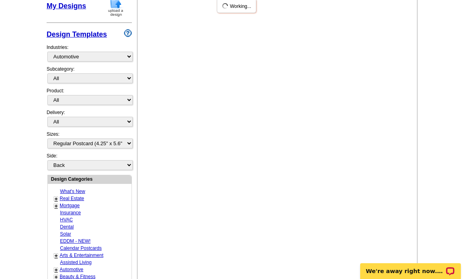
scroll to position [0, 0]
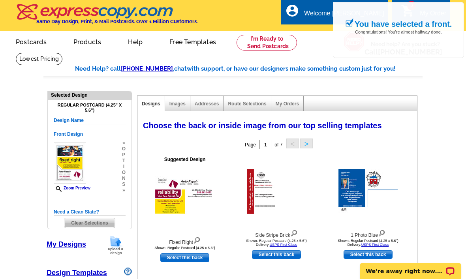
click at [200, 260] on link "Select this back" at bounding box center [184, 258] width 49 height 9
select select "front"
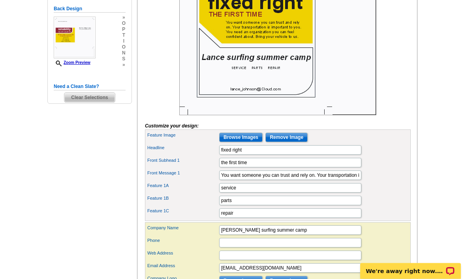
scroll to position [220, 0]
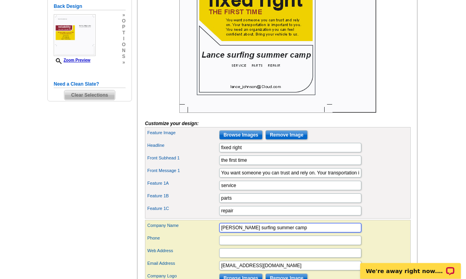
click at [324, 233] on input "[PERSON_NAME] surfing summer camp" at bounding box center [290, 228] width 142 height 9
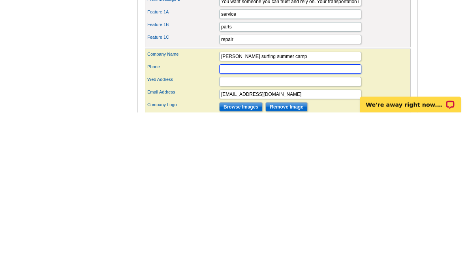
click at [305, 231] on input "Phone" at bounding box center [290, 235] width 142 height 9
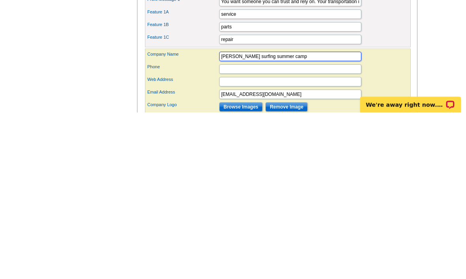
click at [316, 219] on input "[PERSON_NAME] surfing summer camp" at bounding box center [290, 223] width 142 height 9
click at [319, 219] on input "[PERSON_NAME] surfing summer camp" at bounding box center [290, 223] width 142 height 9
type input "[PERSON_NAME] auto repair store"
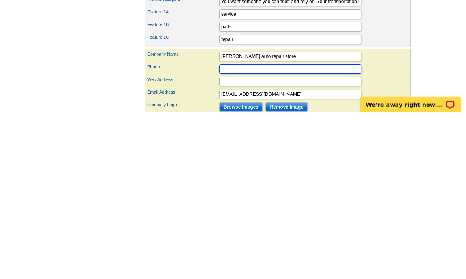
click at [293, 231] on input "Phone" at bounding box center [290, 235] width 142 height 9
type input "3203809577"
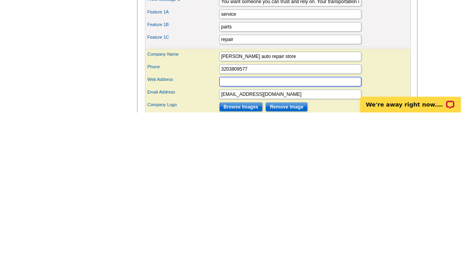
click at [300, 244] on input "Web Address" at bounding box center [290, 248] width 142 height 9
click at [267, 244] on input "Www,[PERSON_NAME] [DOMAIN_NAME]" at bounding box center [290, 248] width 142 height 9
click at [263, 244] on input "Www,[PERSON_NAME] [DOMAIN_NAME]" at bounding box center [290, 248] width 142 height 9
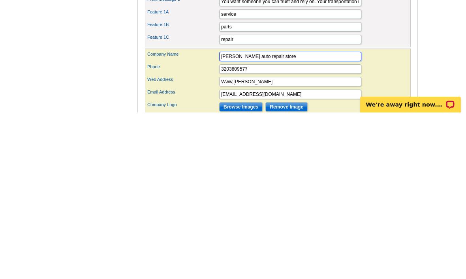
click at [245, 219] on input "[PERSON_NAME] auto repair store" at bounding box center [290, 223] width 142 height 9
click at [240, 219] on input "[PERSON_NAME] auto repair store" at bounding box center [290, 223] width 142 height 9
click at [242, 219] on input "[PERSON_NAME] auto repair store" at bounding box center [290, 223] width 142 height 9
click at [243, 219] on input "[PERSON_NAME] auto repair store" at bounding box center [290, 223] width 142 height 9
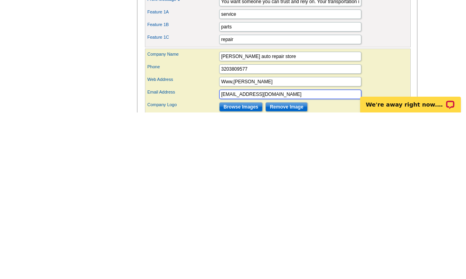
click at [252, 257] on input "[EMAIL_ADDRESS][DOMAIN_NAME]" at bounding box center [290, 261] width 142 height 9
click at [259, 244] on input "Www,[PERSON_NAME]" at bounding box center [290, 248] width 142 height 9
paste input "auto repair store"
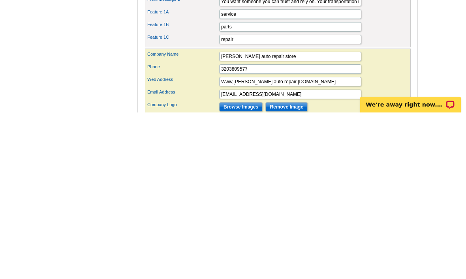
scroll to position [392, 0]
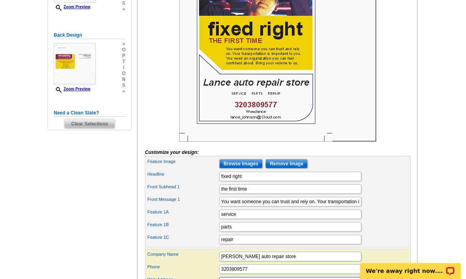
type input "Www,[PERSON_NAME] auto repair [DOMAIN_NAME]"
click at [225, 169] on input "Browse Images" at bounding box center [240, 164] width 43 height 9
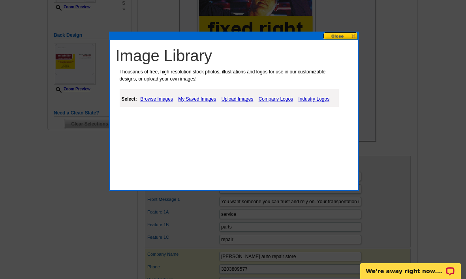
click at [196, 102] on link "My Saved Images" at bounding box center [197, 98] width 42 height 9
click at [202, 97] on link "My Saved Images" at bounding box center [197, 98] width 42 height 9
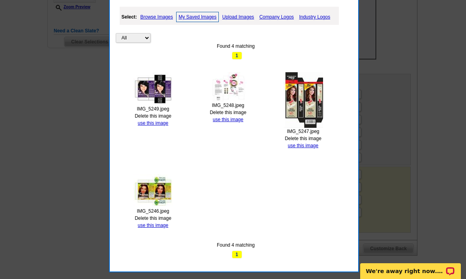
click at [153, 234] on div "All Property Found 4 matching 1 IMG_5249.jpeg Delete this image use this image …" at bounding box center [236, 133] width 241 height 252
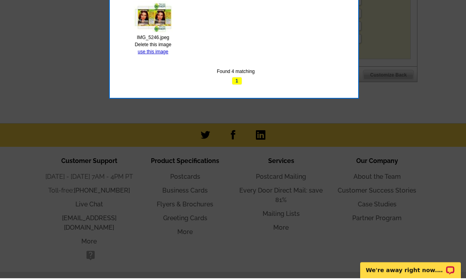
scroll to position [446, 0]
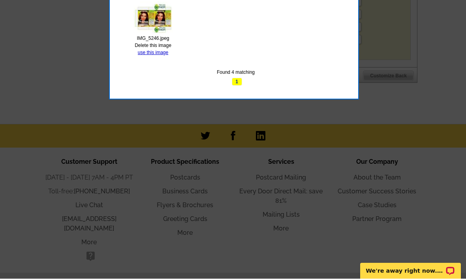
click at [155, 50] on link "use this image" at bounding box center [153, 53] width 30 height 6
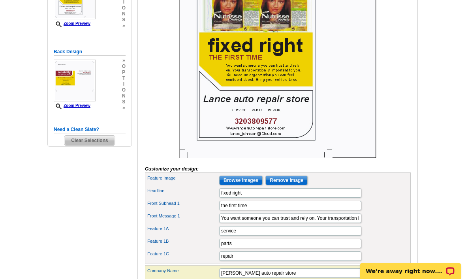
scroll to position [184, 0]
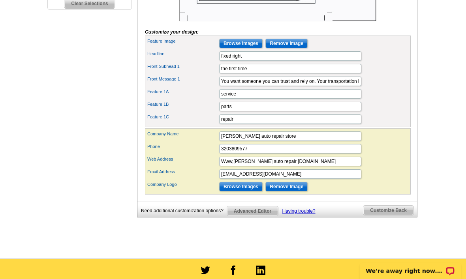
click at [243, 192] on input "Browse Images" at bounding box center [240, 187] width 43 height 9
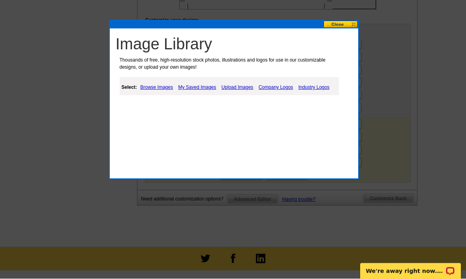
scroll to position [326, 0]
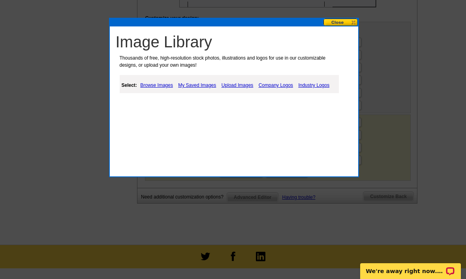
click at [247, 76] on div "Select: Browse Images My Saved Images Upload Images Company Logos Industry Logos" at bounding box center [229, 84] width 219 height 18
click at [245, 81] on link "Upload Images" at bounding box center [238, 85] width 36 height 9
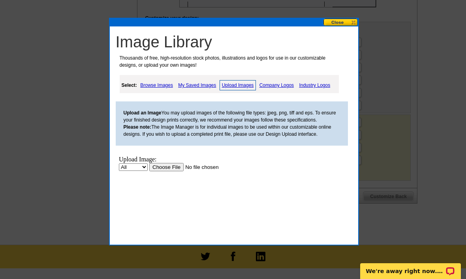
scroll to position [0, 0]
click at [194, 85] on link "My Saved Images" at bounding box center [197, 85] width 42 height 9
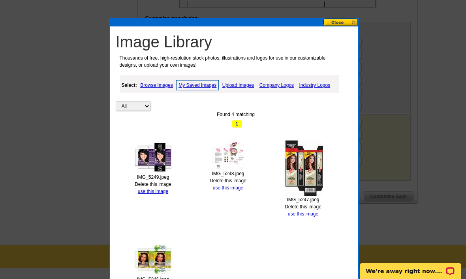
click at [304, 213] on link "use this image" at bounding box center [303, 214] width 30 height 6
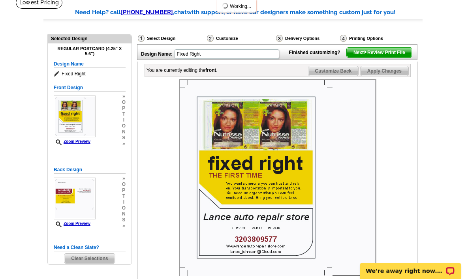
scroll to position [57, 0]
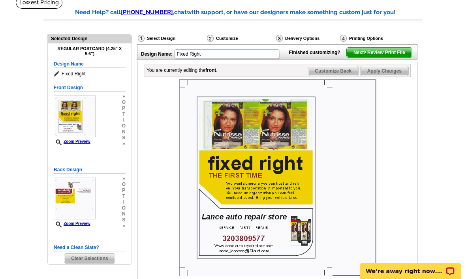
click at [335, 76] on span "Customize Back" at bounding box center [334, 70] width 50 height 9
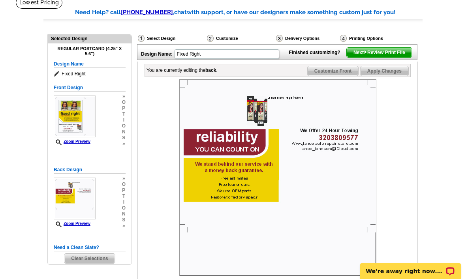
click at [335, 76] on span "Customize Front" at bounding box center [333, 70] width 51 height 9
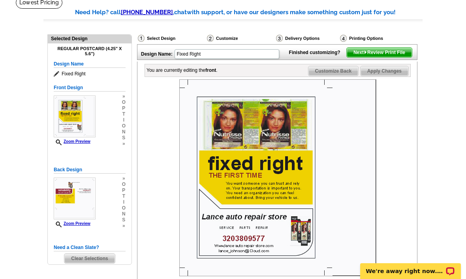
click at [333, 76] on span "Customize Back" at bounding box center [334, 70] width 50 height 9
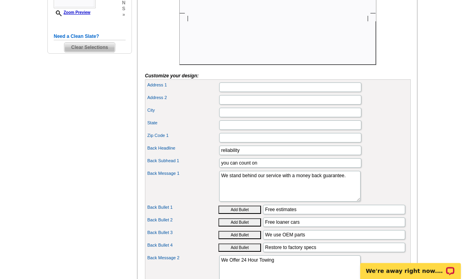
scroll to position [268, 0]
click at [279, 92] on input "Address 1" at bounding box center [290, 87] width 142 height 9
type input "[STREET_ADDRESS]"
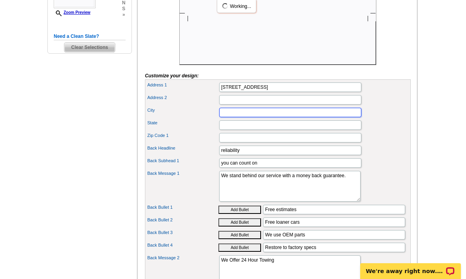
type input "Saint Cloud"
type input "MN"
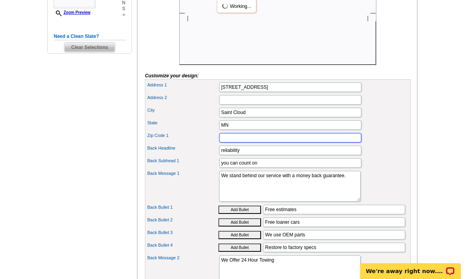
type input "56301"
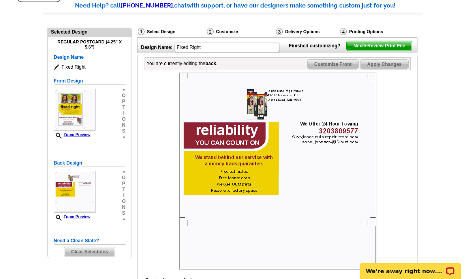
scroll to position [64, 0]
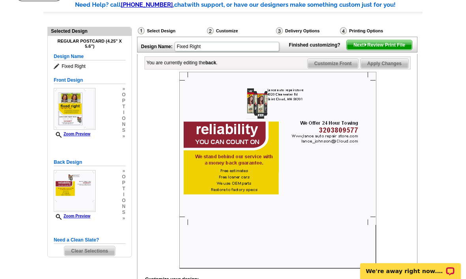
click at [376, 50] on span "Next Review Print File" at bounding box center [379, 44] width 65 height 9
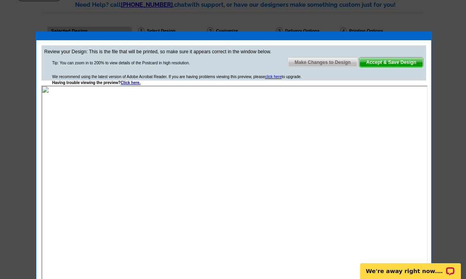
scroll to position [0, 0]
click at [373, 75] on div "Review your Design: This is the file that will be printed, so make sure it appe…" at bounding box center [234, 62] width 385 height 35
click at [385, 66] on span "Accept & Save Design" at bounding box center [392, 62] width 64 height 9
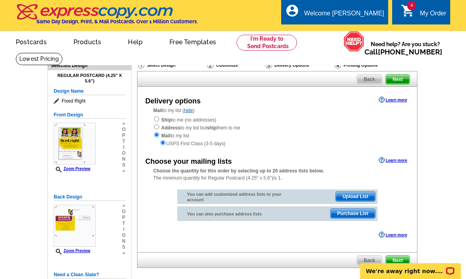
click at [149, 114] on div "Mail to my list ( hide ) Ship to me (no addresses) Address to my list but ship …" at bounding box center [278, 127] width 280 height 40
click at [154, 122] on input "radio" at bounding box center [156, 119] width 5 height 5
radio input "true"
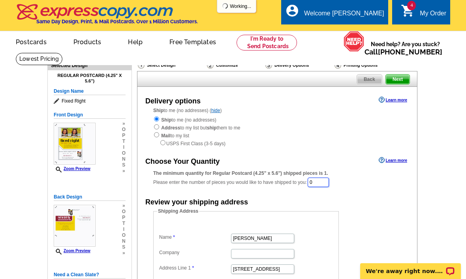
click at [312, 185] on input "0" at bounding box center [318, 182] width 21 height 9
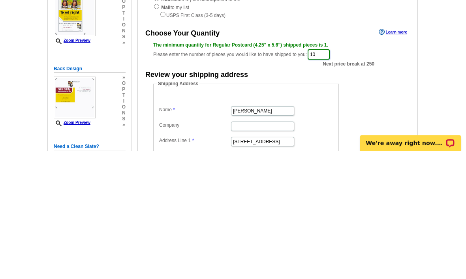
type input "1"
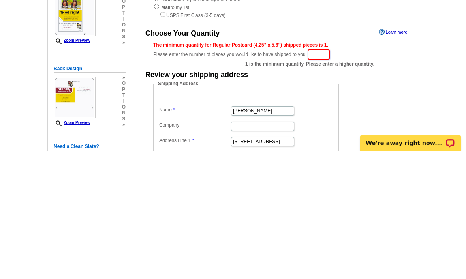
type input "#"
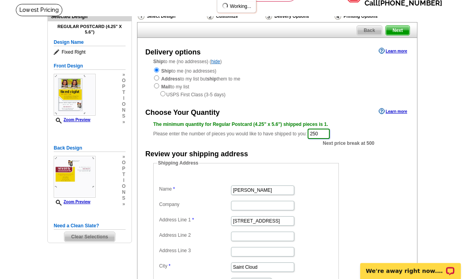
scroll to position [49, 0]
type input "250"
click at [401, 28] on span "Next" at bounding box center [398, 30] width 24 height 9
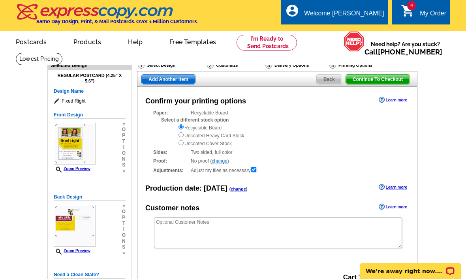
click at [185, 77] on span "Add Another Item" at bounding box center [168, 79] width 53 height 9
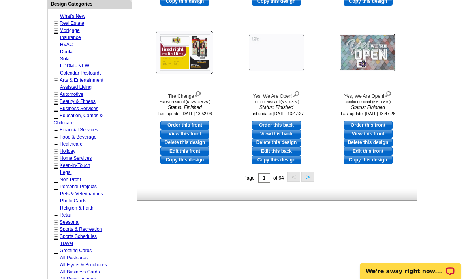
scroll to position [304, 0]
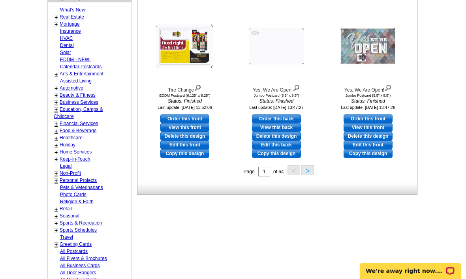
click at [62, 207] on link "Retail" at bounding box center [66, 210] width 12 height 6
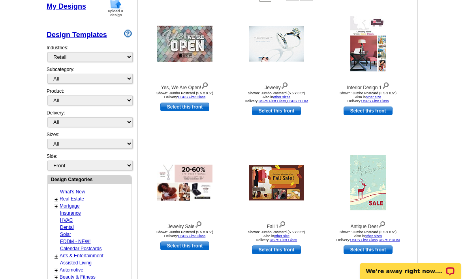
scroll to position [116, 0]
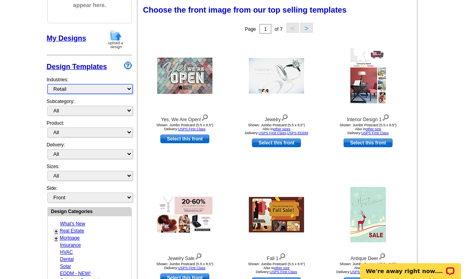
click at [101, 86] on select "What's New Real Estate Mortgage Insurance HVAC Dental Solar EDDM - NEW! Calenda…" at bounding box center [89, 89] width 85 height 10
select select "712"
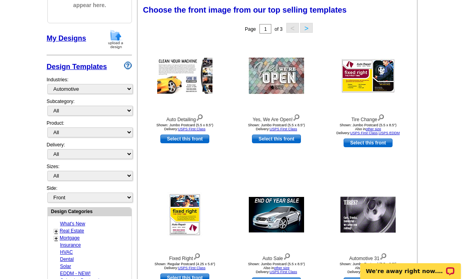
click at [278, 279] on link "Select this front" at bounding box center [276, 282] width 49 height 9
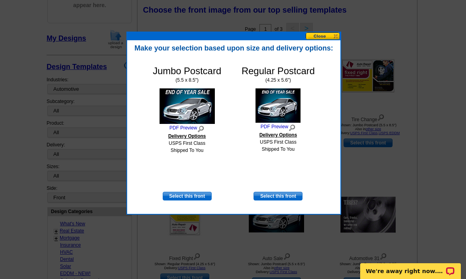
click at [264, 198] on link "Select this front" at bounding box center [278, 196] width 49 height 9
select select "1"
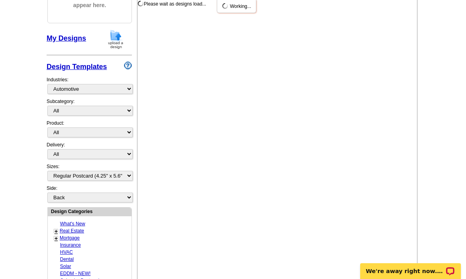
scroll to position [0, 0]
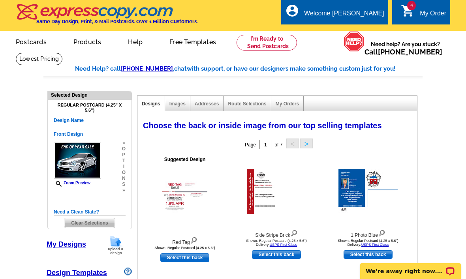
click at [185, 255] on link "Select this back" at bounding box center [184, 258] width 49 height 9
select select "front"
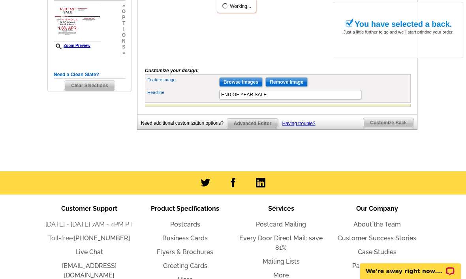
scroll to position [230, 0]
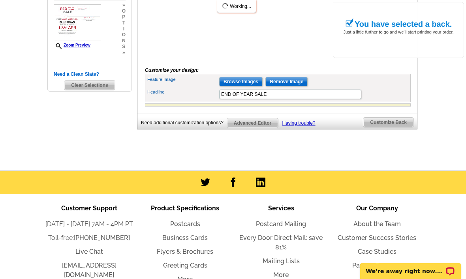
click at [237, 87] on input "Browse Images" at bounding box center [240, 81] width 43 height 9
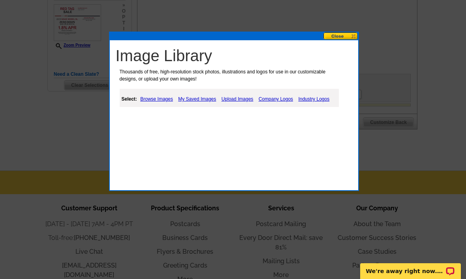
click at [157, 104] on link "Browse Images" at bounding box center [156, 98] width 37 height 9
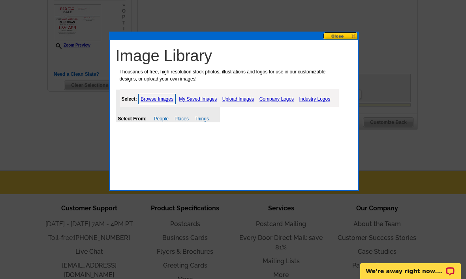
click at [191, 99] on link "My Saved Images" at bounding box center [198, 98] width 42 height 9
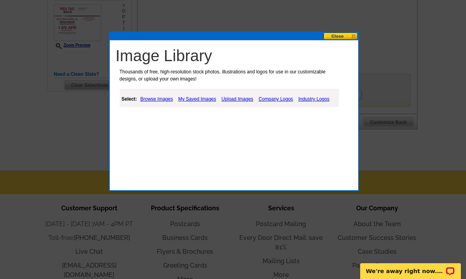
click at [187, 104] on link "My Saved Images" at bounding box center [197, 98] width 42 height 9
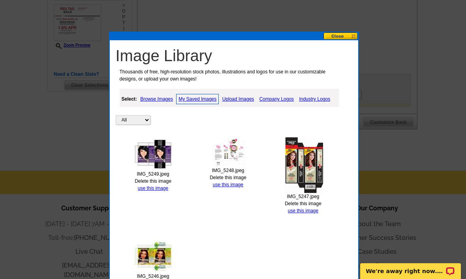
click at [198, 97] on link "My Saved Images" at bounding box center [197, 99] width 43 height 10
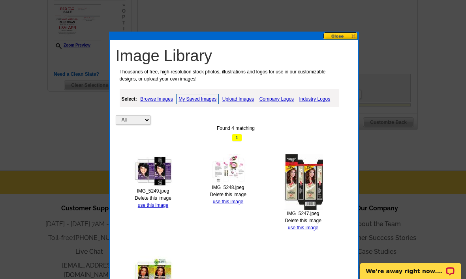
click at [297, 230] on link "use this image" at bounding box center [303, 228] width 30 height 6
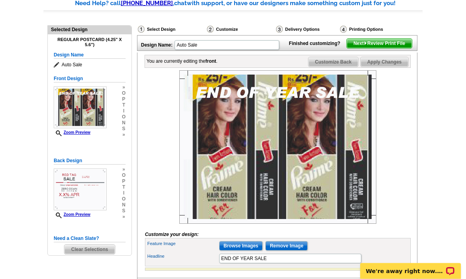
scroll to position [64, 0]
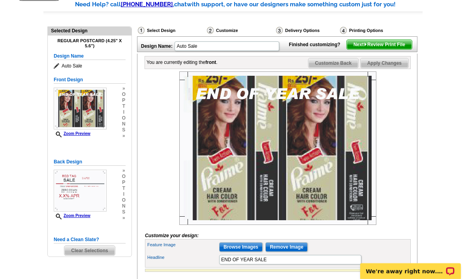
click at [339, 69] on div "You are currently editing the front . Customize Front Customize Back Apply Chan…" at bounding box center [278, 62] width 266 height 13
click at [339, 68] on span "Customize Back" at bounding box center [334, 63] width 50 height 9
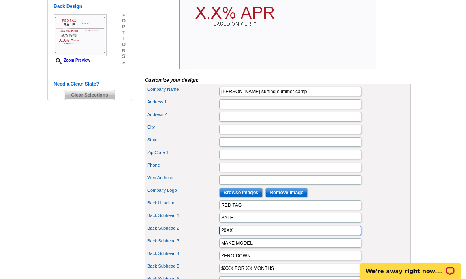
click at [246, 236] on input "20XX" at bounding box center [290, 231] width 142 height 9
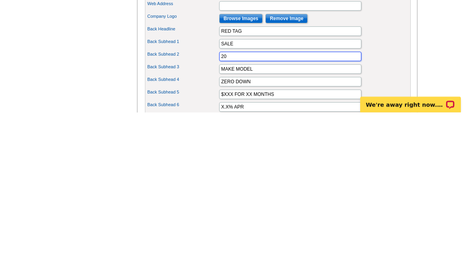
type input "2"
click at [305, 219] on input "209" at bounding box center [290, 223] width 142 height 9
type input "209"
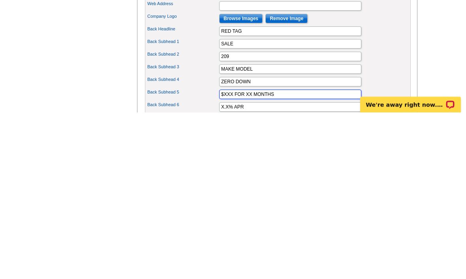
click at [240, 257] on input "$XXX FOR XX MONTHS" at bounding box center [290, 261] width 142 height 9
click at [249, 257] on input "$106FOR XX MONTHS" at bounding box center [290, 261] width 142 height 9
click at [248, 257] on input "$106FOR XX MONTHS" at bounding box center [290, 261] width 142 height 9
click at [250, 257] on input "$106FOR XX MONTHS" at bounding box center [290, 261] width 142 height 9
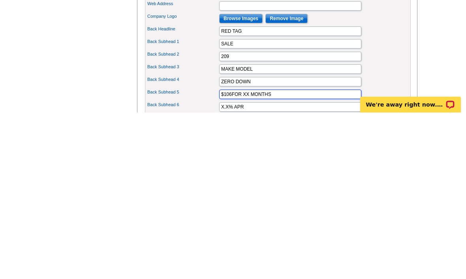
click at [250, 257] on input "$106FOR XX MONTHS" at bounding box center [290, 261] width 142 height 9
click at [249, 257] on input "$106FOR30 MONTHS" at bounding box center [290, 261] width 142 height 9
click at [248, 257] on input "$106FOR30 MONTHS" at bounding box center [290, 261] width 142 height 9
click at [250, 257] on input "$106FOR30 MONTHS" at bounding box center [290, 261] width 142 height 9
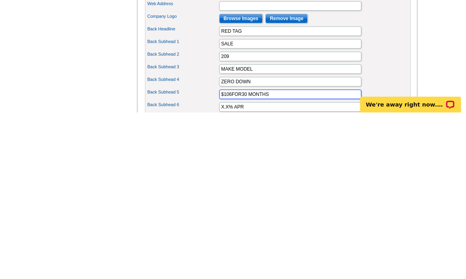
click at [296, 257] on input "$106FOR30 MONTHS" at bounding box center [290, 261] width 142 height 9
type input "$106FOR30 MONTHS"
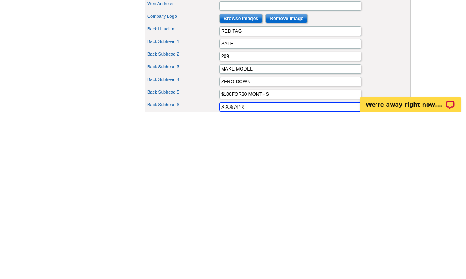
click at [234, 269] on input "X.X% APR" at bounding box center [290, 273] width 142 height 9
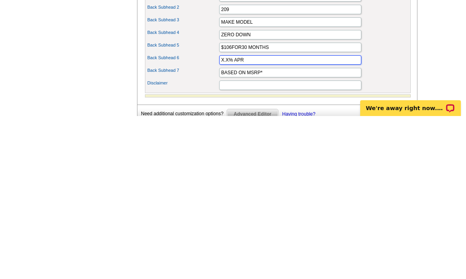
scroll to position [284, 0]
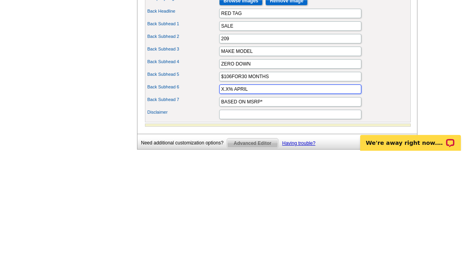
click at [232, 213] on input "X.X% APRIL" at bounding box center [290, 217] width 142 height 9
click at [226, 213] on input "X.X% APRIL" at bounding box center [290, 217] width 142 height 9
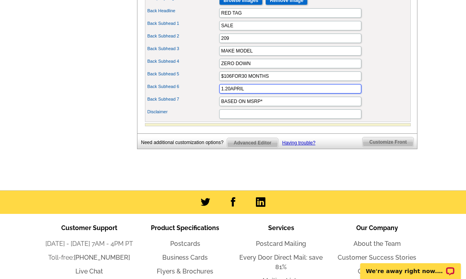
click at [230, 94] on input "1.20APRIL" at bounding box center [290, 88] width 142 height 9
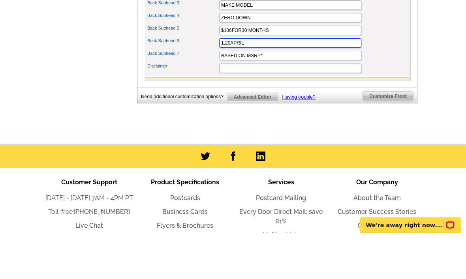
click at [227, 85] on input "1.20APRIL" at bounding box center [290, 89] width 142 height 9
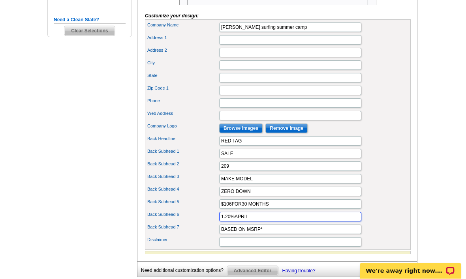
type input "1.20%APRIL"
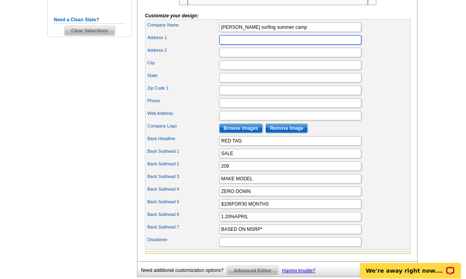
click at [310, 45] on input "Address 1" at bounding box center [290, 40] width 142 height 9
type input "[STREET_ADDRESS]"
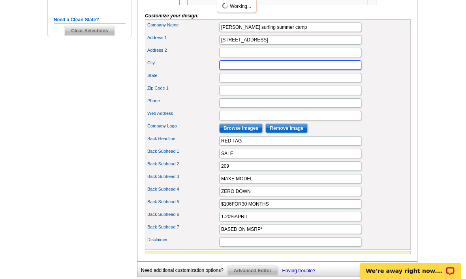
type input "Saint Cloud"
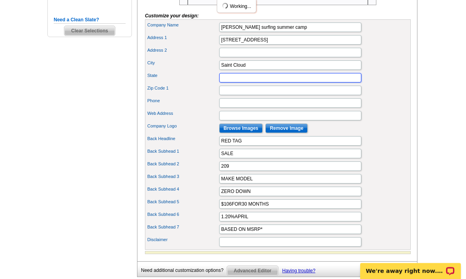
type input "MN"
type input "56301"
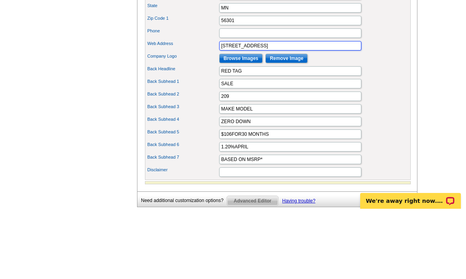
click at [331, 111] on input "4020 Clearwater Rd" at bounding box center [290, 115] width 142 height 9
type input "4"
type input "L"
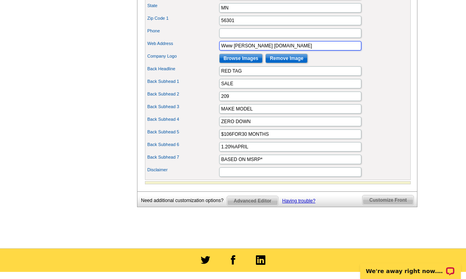
type input "Www lance cardealership.com"
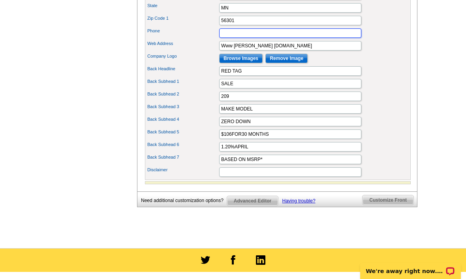
click at [254, 38] on input "Phone" at bounding box center [290, 32] width 142 height 9
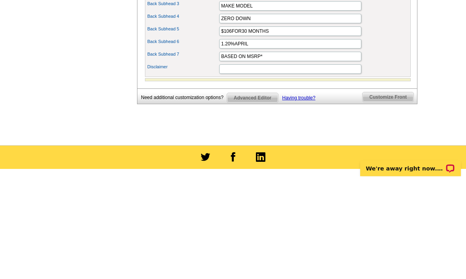
type input "3203809577"
click at [332, 168] on input "Disclaimer" at bounding box center [290, 172] width 142 height 9
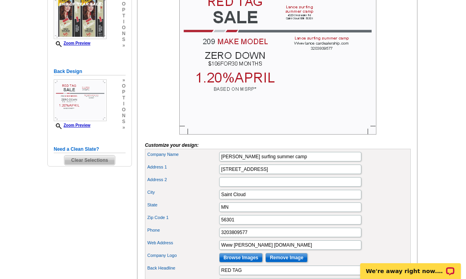
scroll to position [155, 0]
type input "Stop buying for Christmas"
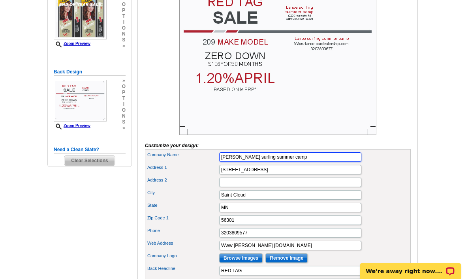
click at [322, 162] on input "Lance surfing summer camp" at bounding box center [290, 157] width 142 height 9
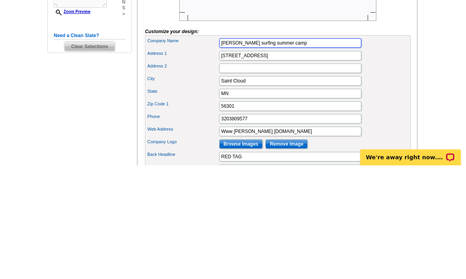
click at [304, 153] on input "Lance surfing summer camp" at bounding box center [290, 157] width 142 height 9
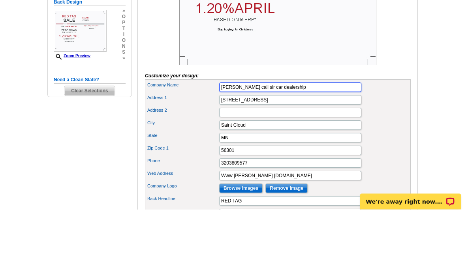
click at [246, 153] on input "Lance call sir car dealership" at bounding box center [290, 157] width 142 height 9
click at [249, 153] on input "Lance call sir car dealership" at bounding box center [290, 157] width 142 height 9
click at [250, 153] on input "Lance call sir car dealership" at bounding box center [290, 157] width 142 height 9
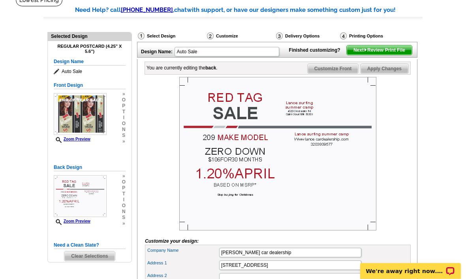
scroll to position [55, 0]
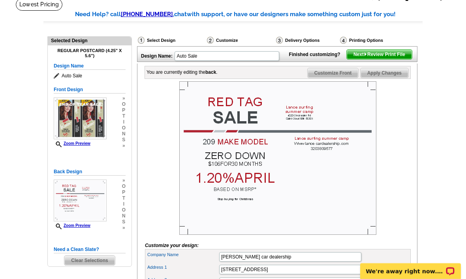
click at [339, 78] on span "Customize Front" at bounding box center [333, 72] width 51 height 9
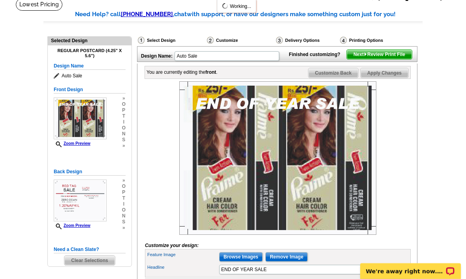
click at [336, 78] on span "Customize Back" at bounding box center [334, 72] width 50 height 9
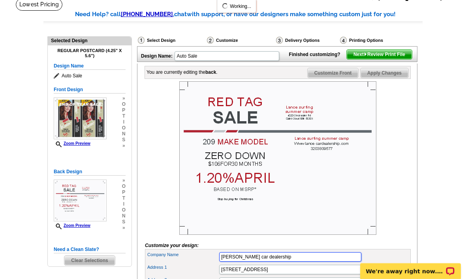
click at [301, 262] on input "Lance car dealership" at bounding box center [290, 257] width 142 height 9
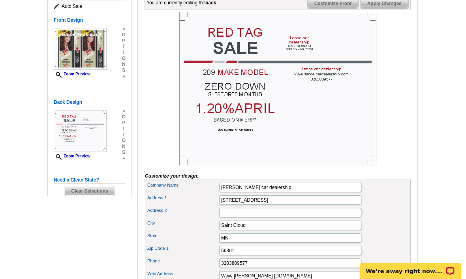
scroll to position [124, 0]
type input "Lance car dealership"
click at [385, 9] on link "Apply Changes" at bounding box center [385, 3] width 49 height 10
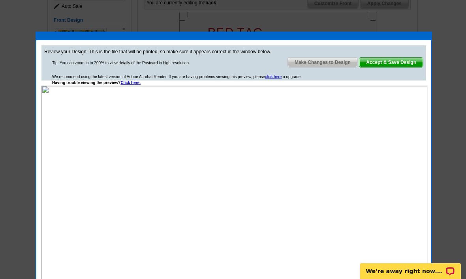
scroll to position [0, 0]
click at [389, 59] on span "Accept & Save Design" at bounding box center [392, 62] width 64 height 9
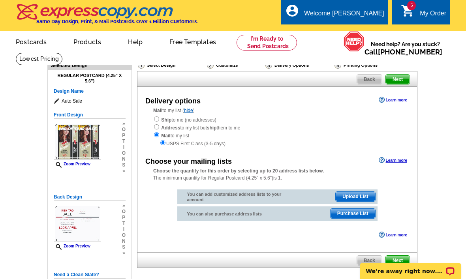
click at [157, 122] on input "radio" at bounding box center [156, 119] width 5 height 5
radio input "true"
click at [158, 117] on input "radio" at bounding box center [156, 119] width 5 height 5
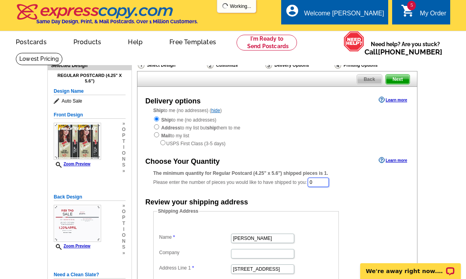
click at [323, 181] on input "0" at bounding box center [318, 182] width 21 height 9
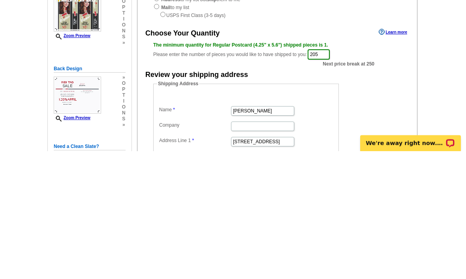
scroll to position [128, 0]
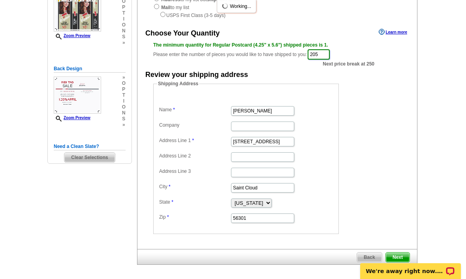
click at [326, 52] on input "205" at bounding box center [319, 54] width 22 height 10
click at [327, 51] on div "The minimum quantity for Regular Postcard (4.25" x 5.6") shipped pieces is 1. P…" at bounding box center [277, 51] width 248 height 19
click at [325, 56] on input "205" at bounding box center [319, 54] width 22 height 10
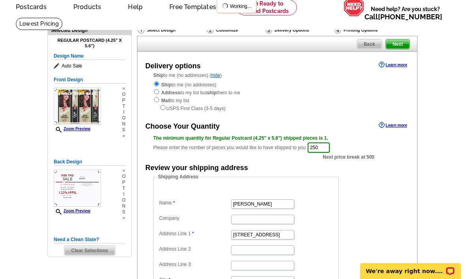
scroll to position [0, 0]
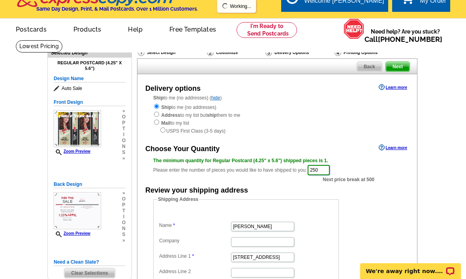
type input "250"
click at [396, 66] on span "Next" at bounding box center [398, 66] width 24 height 9
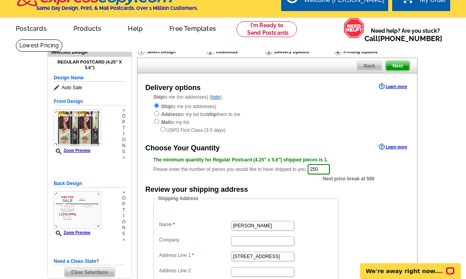
click at [395, 65] on span "Next" at bounding box center [398, 65] width 24 height 9
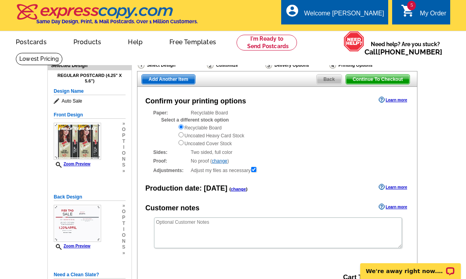
click at [190, 79] on span "Add Another Item" at bounding box center [168, 79] width 53 height 9
click at [185, 75] on span "Add Another Item" at bounding box center [168, 79] width 53 height 9
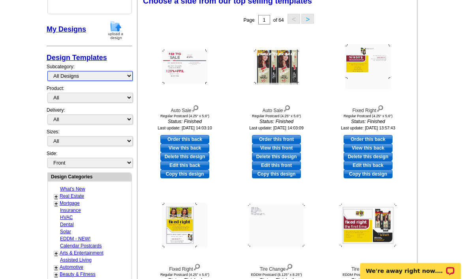
click at [115, 73] on select "All Designs Finished Designs Unfinished Designs" at bounding box center [89, 77] width 85 height 10
click at [104, 56] on link "Design Templates" at bounding box center [77, 58] width 60 height 8
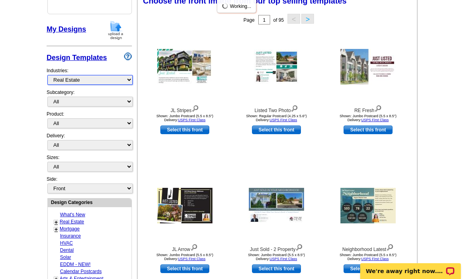
click at [121, 83] on select "What's New Real Estate Mortgage Insurance HVAC Dental Solar EDDM - NEW! Calenda…" at bounding box center [89, 80] width 85 height 10
select select "712"
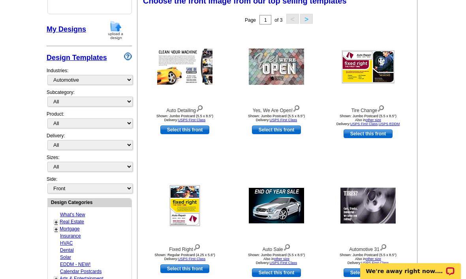
click at [310, 15] on button ">" at bounding box center [306, 19] width 13 height 10
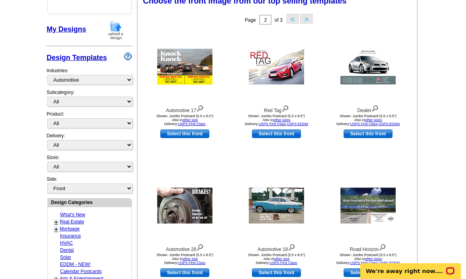
click at [292, 15] on button "<" at bounding box center [293, 19] width 13 height 10
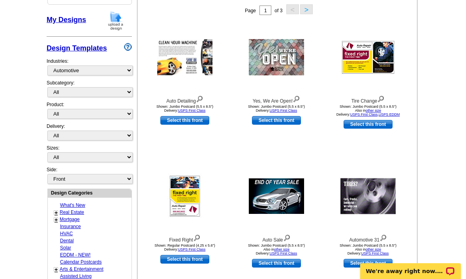
scroll to position [144, 0]
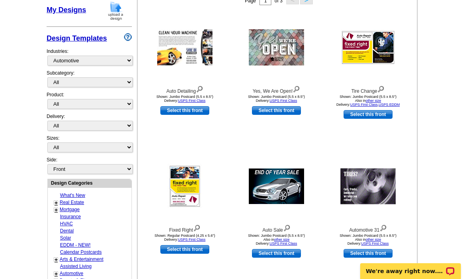
click at [364, 256] on link "Select this front" at bounding box center [368, 253] width 49 height 9
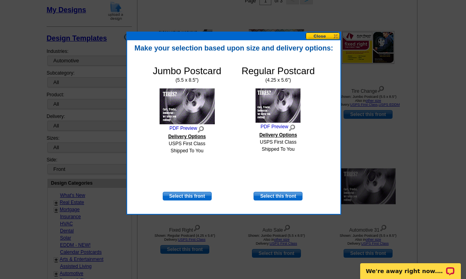
click at [286, 189] on div "Regular Postcard (4.25 x 5.6") PDF Preview Delivery Options USPS First Class Sh…" at bounding box center [278, 129] width 73 height 126
click at [288, 199] on link "Select this front" at bounding box center [278, 196] width 49 height 9
select select "1"
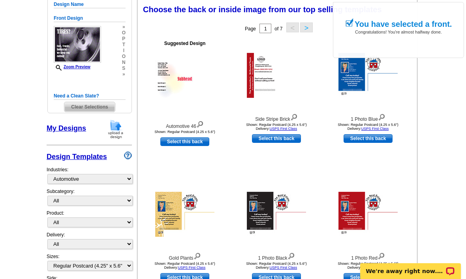
scroll to position [146, 0]
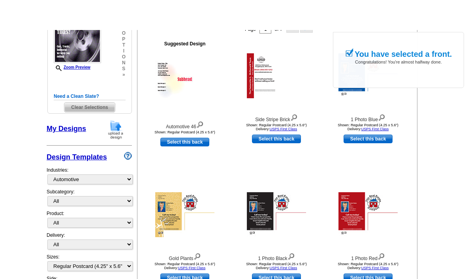
click at [198, 117] on link "Select this back" at bounding box center [184, 112] width 49 height 9
select select "front"
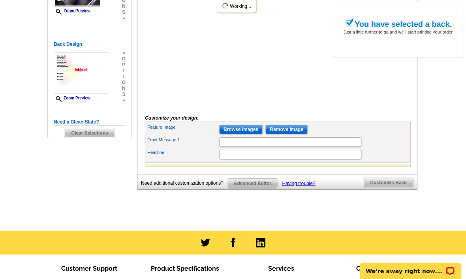
scroll to position [182, 0]
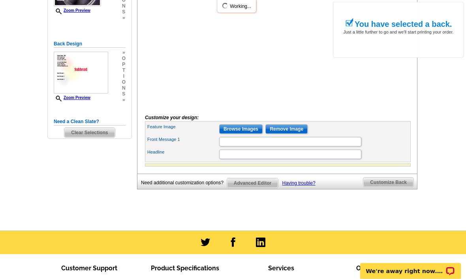
click at [266, 134] on input "Remove Image" at bounding box center [287, 129] width 42 height 9
click at [253, 134] on input "Browse Images" at bounding box center [240, 129] width 43 height 9
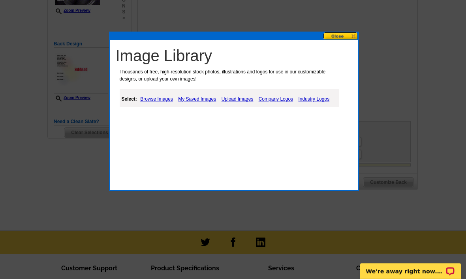
click at [265, 100] on link "Company Logos" at bounding box center [276, 98] width 38 height 9
click at [246, 98] on link "Upload Images" at bounding box center [238, 98] width 36 height 9
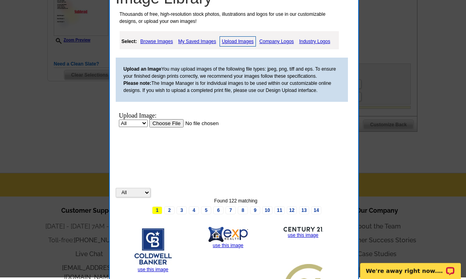
scroll to position [239, 0]
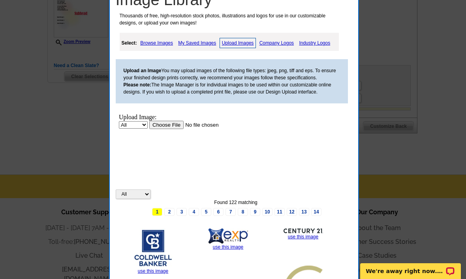
click at [223, 39] on link "Upload Images" at bounding box center [238, 43] width 37 height 10
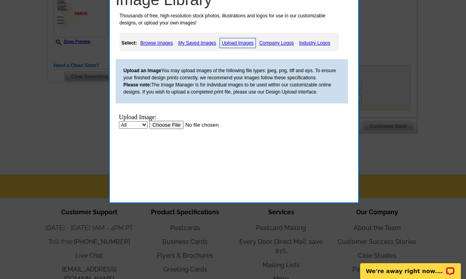
scroll to position [0, 0]
click at [197, 44] on link "My Saved Images" at bounding box center [197, 42] width 42 height 9
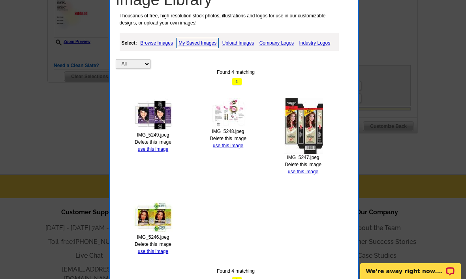
click at [155, 253] on link "use this image" at bounding box center [153, 252] width 30 height 6
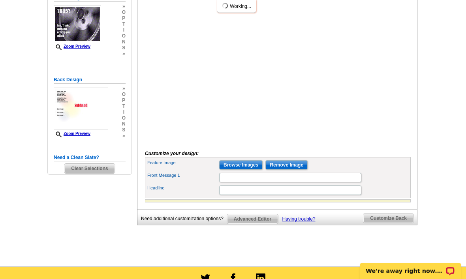
scroll to position [149, 0]
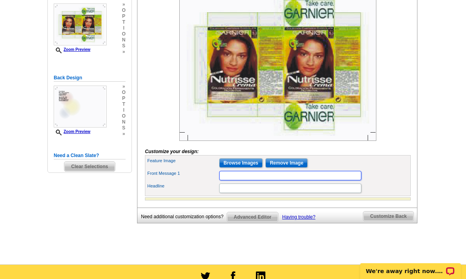
click at [272, 181] on input "Front Message 1" at bounding box center [290, 175] width 142 height 9
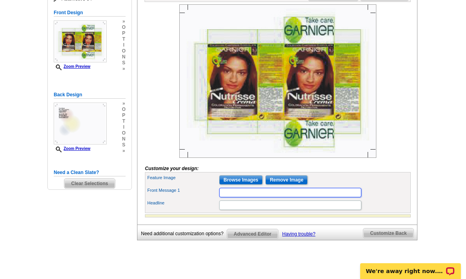
scroll to position [121, 0]
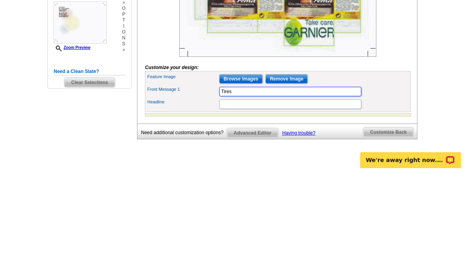
type input "Tires"
click at [330, 211] on input "Headline" at bounding box center [290, 215] width 142 height 9
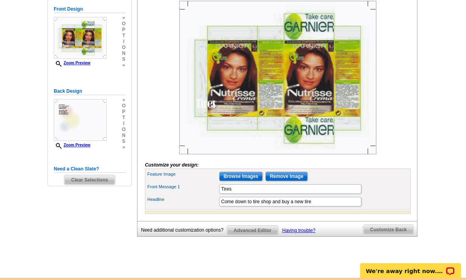
scroll to position [132, 0]
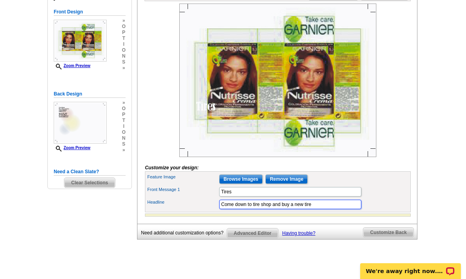
click at [372, 217] on div at bounding box center [278, 215] width 266 height 3
click at [377, 224] on div "You are currently editing the front . Customize Front Customize Back Apply Chan…" at bounding box center [277, 105] width 281 height 238
click at [385, 238] on div "Customize Back" at bounding box center [390, 231] width 54 height 13
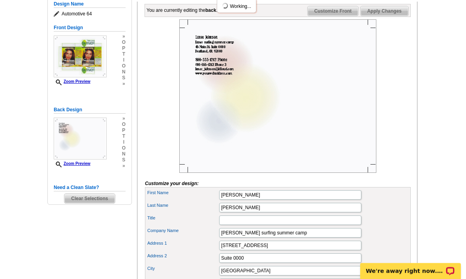
click at [338, 16] on span "Customize Front" at bounding box center [333, 11] width 51 height 9
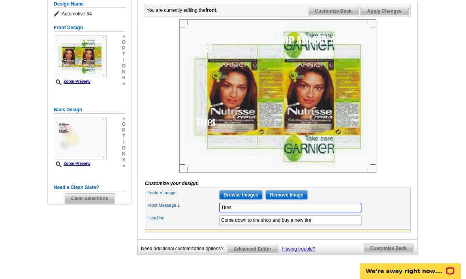
click at [294, 213] on input "Tires" at bounding box center [290, 207] width 142 height 9
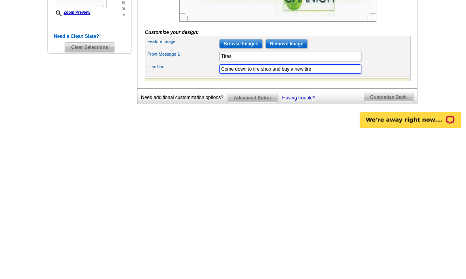
click at [343, 216] on input "Come down to tire shop and buy a new tire" at bounding box center [290, 220] width 142 height 9
type input "Come"
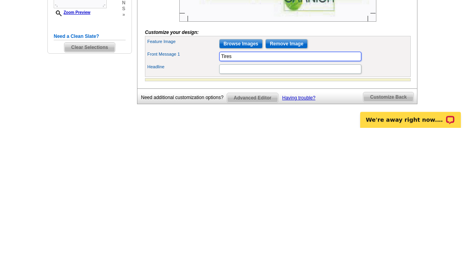
click at [243, 204] on input "Tires" at bounding box center [290, 208] width 142 height 9
type input "T"
type input "Come by and do tires from us"
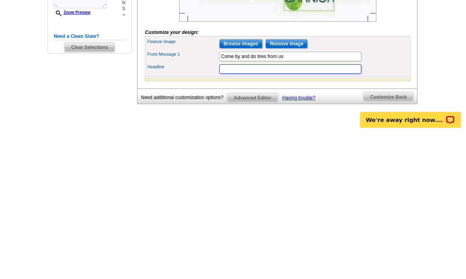
click at [324, 216] on input "Headline" at bounding box center [290, 220] width 142 height 9
type input "Come in we’re open"
click at [417, 241] on div "Customize Back" at bounding box center [390, 247] width 54 height 13
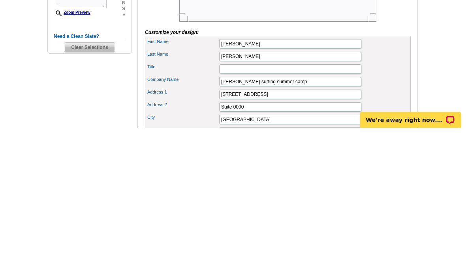
scroll to position [268, 0]
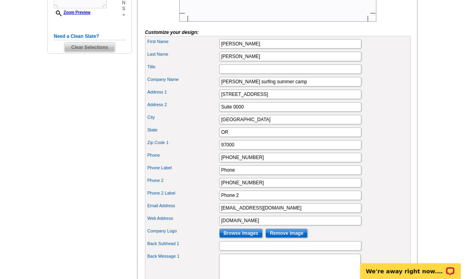
click at [423, 85] on main "Need Help? call 800-260-5887 , chat with support, or have our designers make so…" at bounding box center [233, 105] width 466 height 640
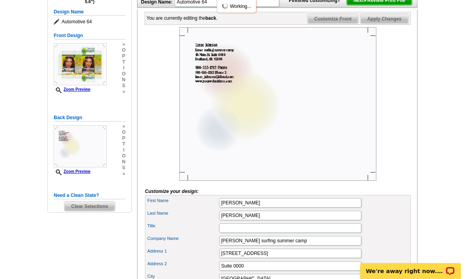
scroll to position [106, 0]
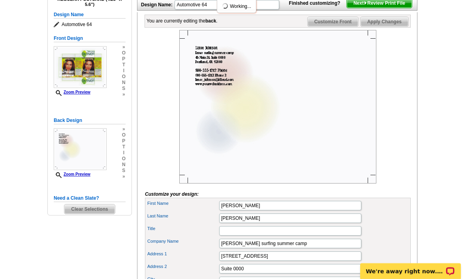
click at [342, 26] on span "Customize Front" at bounding box center [333, 21] width 51 height 9
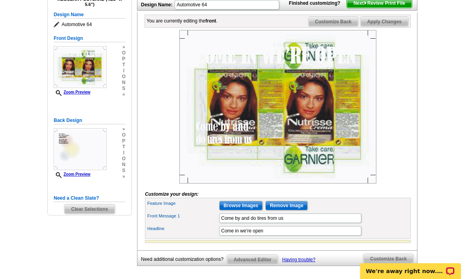
click at [348, 26] on span "Customize Back" at bounding box center [334, 21] width 50 height 9
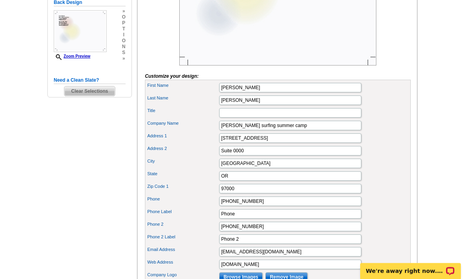
scroll to position [249, 0]
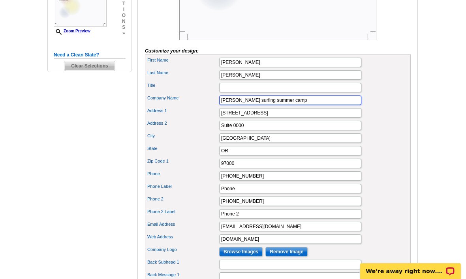
click at [309, 105] on input "Lance surfing summer camp" at bounding box center [290, 100] width 142 height 9
click at [311, 105] on input "Lance tire saw" at bounding box center [290, 100] width 142 height 9
click at [3, 45] on main "Need Help? call 800-260-5887 , chat with support, or have our designers make so…" at bounding box center [233, 123] width 466 height 640
click at [255, 105] on input "[PERSON_NAME]" at bounding box center [290, 100] width 142 height 9
type input "Lance Tire store"
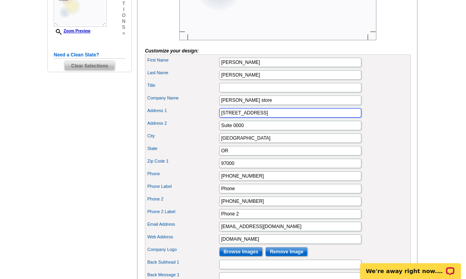
click at [328, 118] on input "45 Main St." at bounding box center [290, 112] width 142 height 9
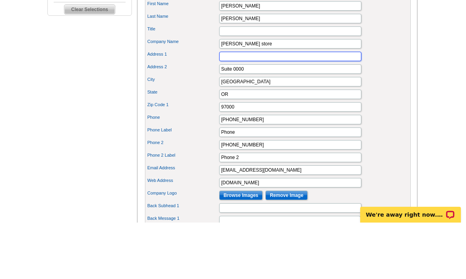
type input "[STREET_ADDRESS]"
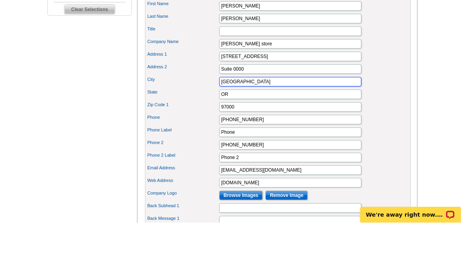
click at [310, 134] on input "Portland" at bounding box center [290, 138] width 142 height 9
type input "Saint Cloud"
type input "MN"
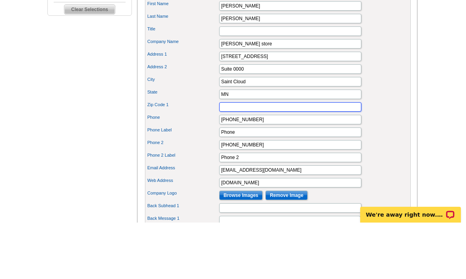
type input "56301"
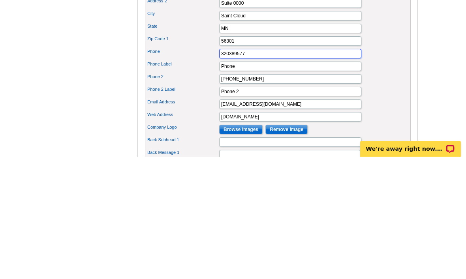
type input "320389577"
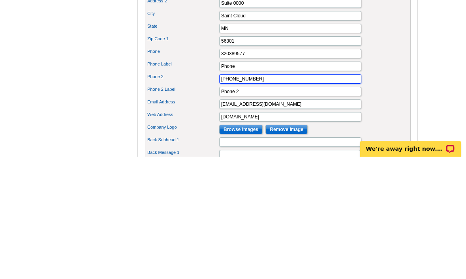
click at [285, 197] on input "800-555-1212" at bounding box center [290, 201] width 142 height 9
type input "8"
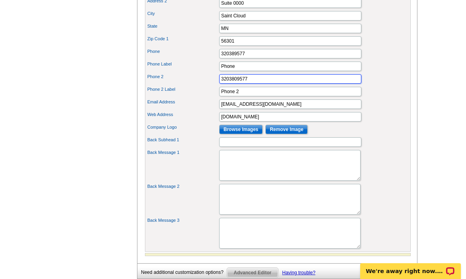
type input "3203809577"
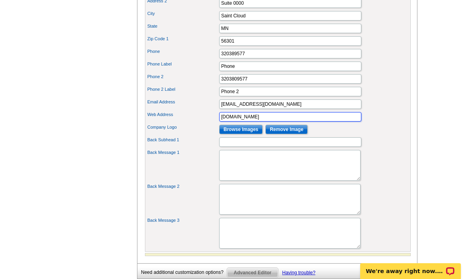
click at [308, 122] on input "www.yourwebaddress.com" at bounding box center [290, 116] width 142 height 9
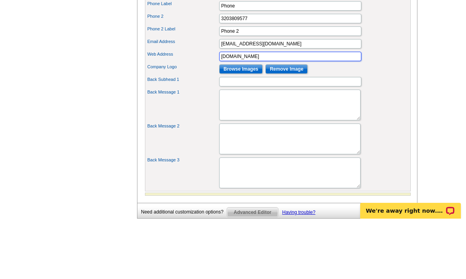
click at [352, 112] on input "www.yourwebaddress.com" at bounding box center [290, 116] width 142 height 9
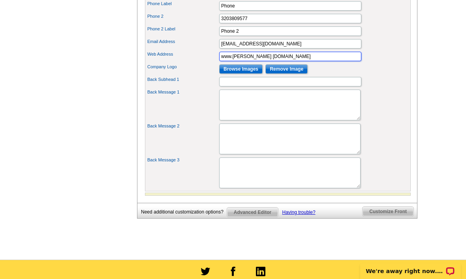
click at [340, 61] on input "www.lance trailerstore.com" at bounding box center [290, 56] width 142 height 9
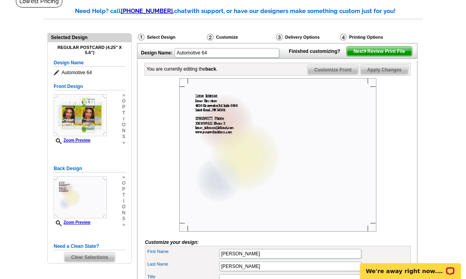
scroll to position [52, 0]
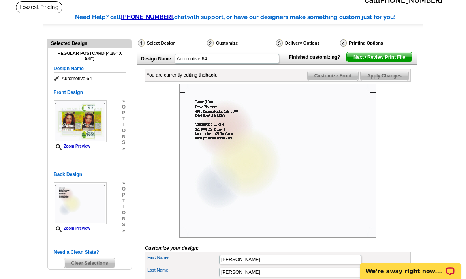
type input "www.lance tireshop.com"
click at [338, 81] on span "Customize Front" at bounding box center [333, 75] width 51 height 9
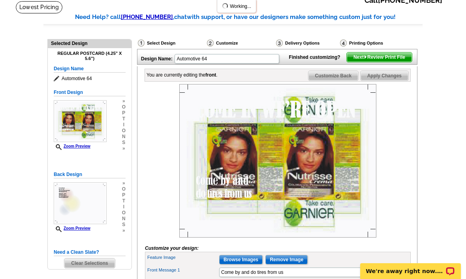
click at [341, 81] on link "Customize Back" at bounding box center [333, 76] width 51 height 10
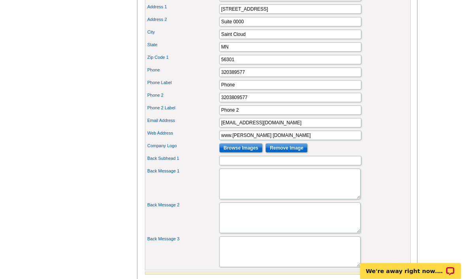
scroll to position [355, 0]
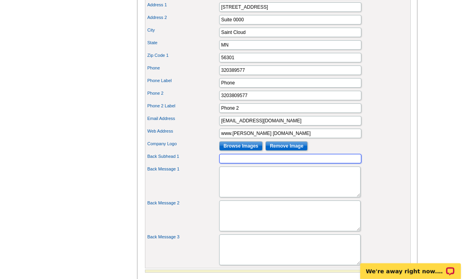
click at [329, 164] on input "Back Subhead 1" at bounding box center [290, 158] width 142 height 9
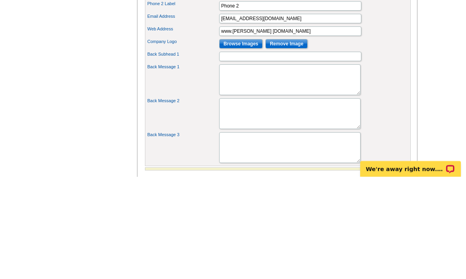
click at [257, 142] on input "Browse Images" at bounding box center [240, 146] width 43 height 9
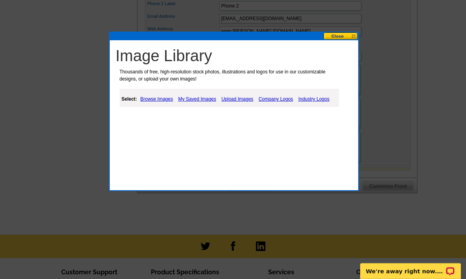
click at [205, 95] on link "My Saved Images" at bounding box center [197, 98] width 42 height 9
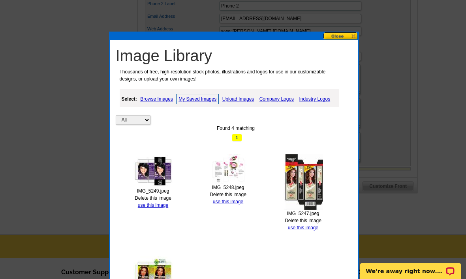
click at [230, 203] on link "use this image" at bounding box center [228, 202] width 30 height 6
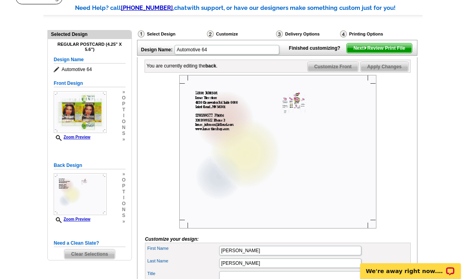
scroll to position [64, 0]
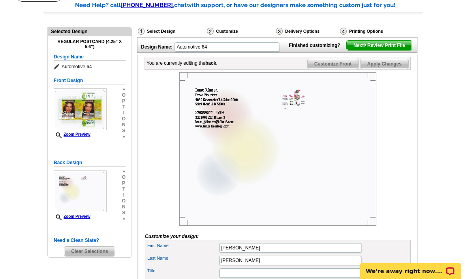
click at [373, 50] on span "Next Review Print File" at bounding box center [379, 45] width 65 height 9
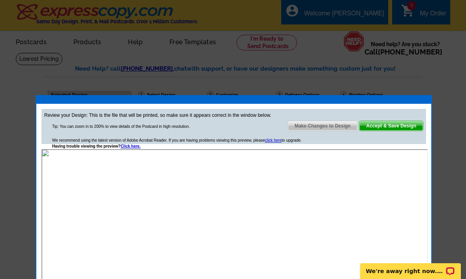
scroll to position [0, 0]
click at [391, 125] on span "Accept & Save Design" at bounding box center [392, 125] width 64 height 9
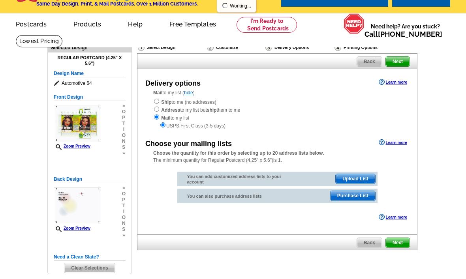
scroll to position [18, 0]
click at [157, 100] on input "radio" at bounding box center [156, 101] width 5 height 5
radio input "true"
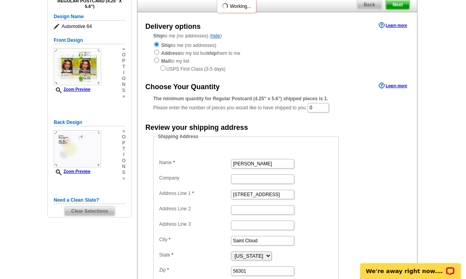
scroll to position [96, 0]
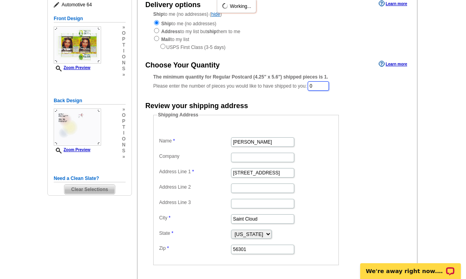
click at [314, 91] on input "0" at bounding box center [318, 85] width 21 height 9
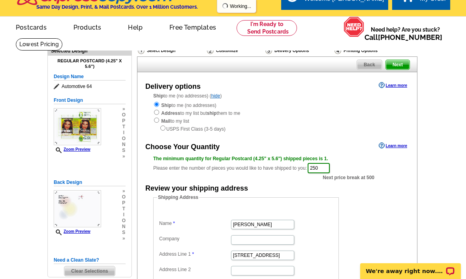
scroll to position [14, 0]
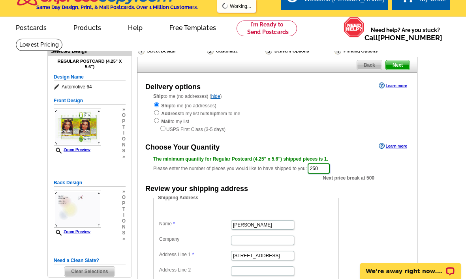
type input "250"
click at [404, 65] on span "Next" at bounding box center [398, 64] width 24 height 9
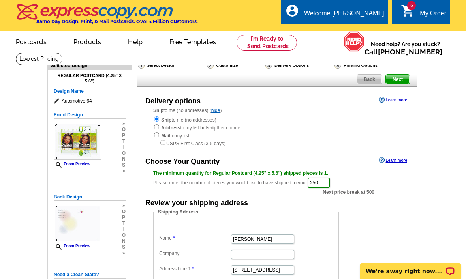
click at [402, 77] on span "Next" at bounding box center [398, 79] width 24 height 9
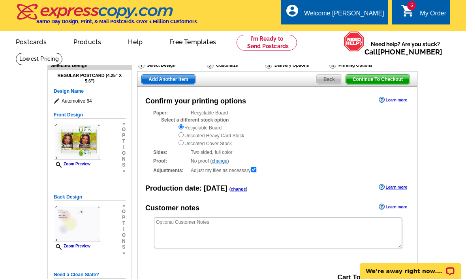
click at [179, 81] on span "Add Another Item" at bounding box center [168, 79] width 53 height 9
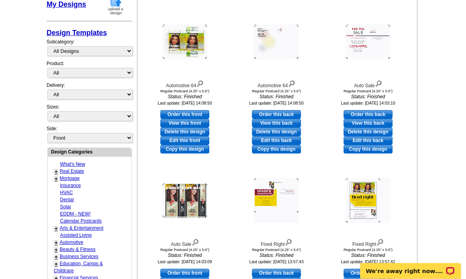
scroll to position [148, 0]
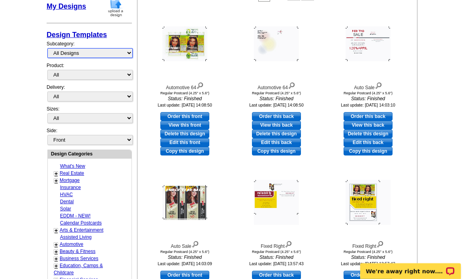
click at [113, 52] on select "All Designs Finished Designs Unfinished Designs" at bounding box center [89, 53] width 85 height 10
click at [95, 36] on link "Design Templates" at bounding box center [77, 35] width 60 height 8
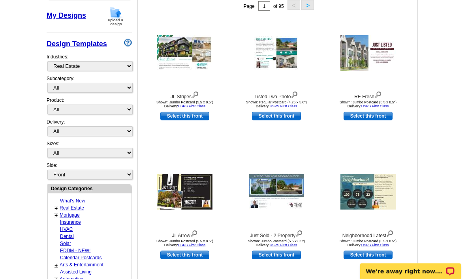
click at [103, 62] on div "Industries: What's New Real Estate Mortgage Insurance HVAC Dental Solar EDDM - …" at bounding box center [89, 62] width 85 height 26
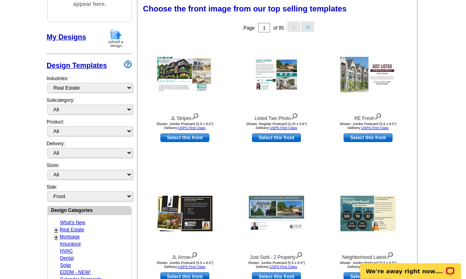
click at [105, 82] on div "Industries: What's New Real Estate Mortgage Insurance HVAC Dental Solar EDDM - …" at bounding box center [89, 84] width 85 height 26
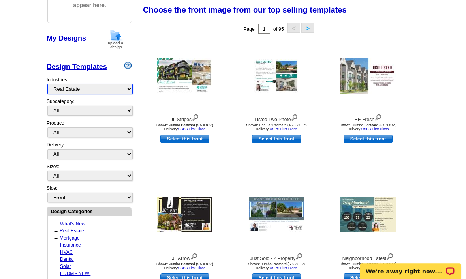
click at [106, 85] on select "What's New Real Estate Mortgage Insurance HVAC Dental Solar EDDM - NEW! Calenda…" at bounding box center [89, 89] width 85 height 10
select select "712"
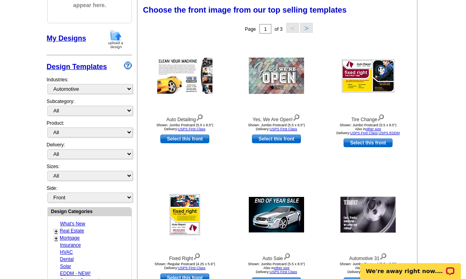
click at [312, 33] on button ">" at bounding box center [306, 28] width 13 height 10
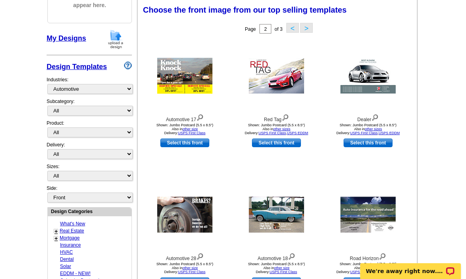
click at [312, 24] on button ">" at bounding box center [306, 28] width 13 height 10
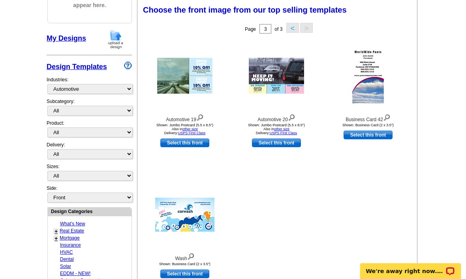
click at [294, 28] on button "<" at bounding box center [293, 28] width 13 height 10
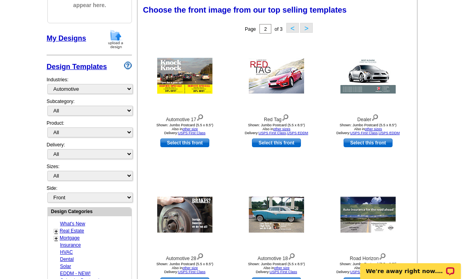
click at [200, 147] on link "Select this front" at bounding box center [184, 143] width 49 height 9
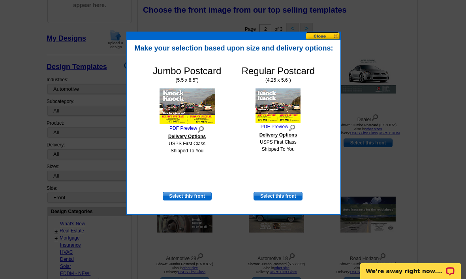
click at [280, 205] on div "Jumbo Postcard (5.5 x 8.5") PDF Preview Delivery Options USPS First Class Shipp…" at bounding box center [234, 133] width 206 height 154
click at [279, 195] on link "Select this front" at bounding box center [278, 196] width 49 height 9
select select "1"
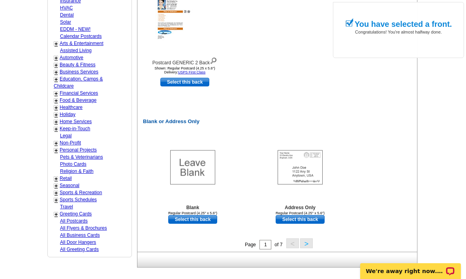
scroll to position [460, 0]
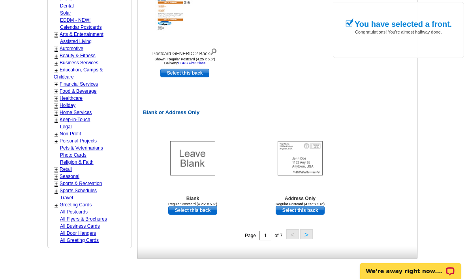
click at [310, 215] on link "Select this back" at bounding box center [300, 210] width 49 height 9
select select "front"
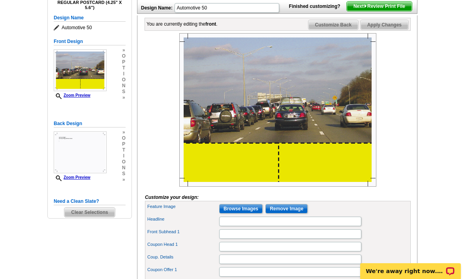
scroll to position [103, 0]
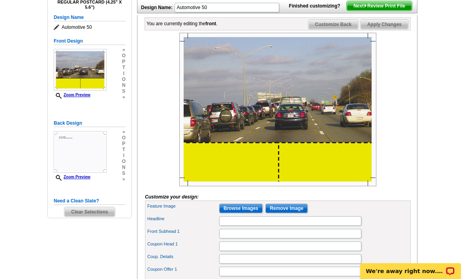
click at [251, 213] on input "Browse Images" at bounding box center [240, 208] width 43 height 9
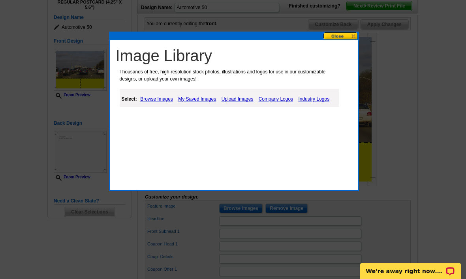
click at [201, 95] on link "My Saved Images" at bounding box center [197, 98] width 42 height 9
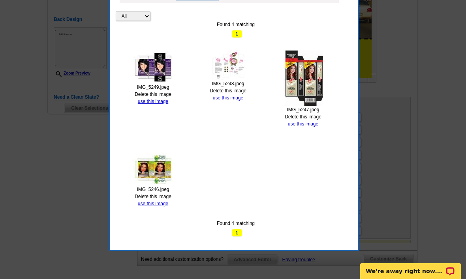
click at [164, 204] on link "use this image" at bounding box center [153, 204] width 30 height 6
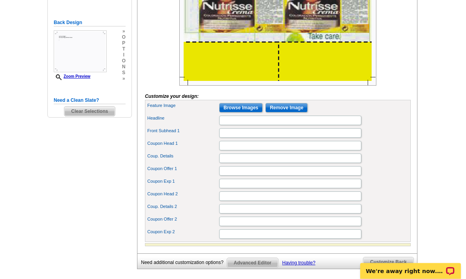
scroll to position [204, 0]
click at [305, 125] on input "Headline" at bounding box center [290, 120] width 142 height 9
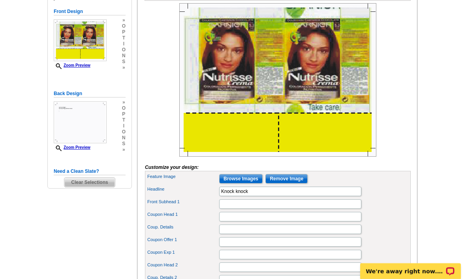
scroll to position [132, 0]
type input "Knock knock"
click at [238, 210] on input "Front Subhead 1" at bounding box center [290, 204] width 142 height 9
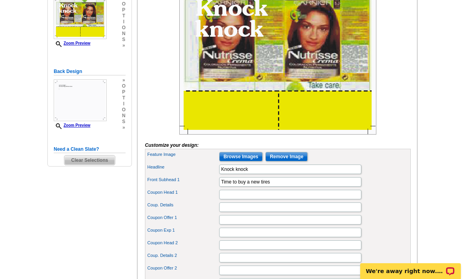
scroll to position [149, 0]
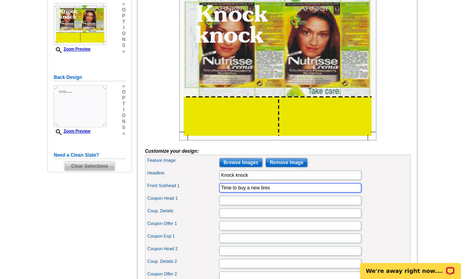
type input "Time to buy a new tires"
click at [299, 206] on input "Coupon Head 1" at bounding box center [290, 200] width 142 height 9
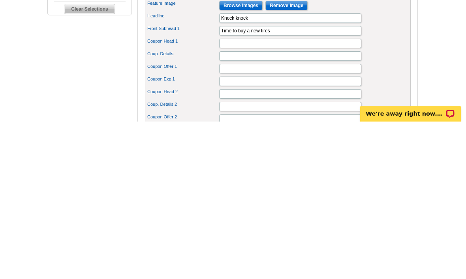
scroll to position [307, 0]
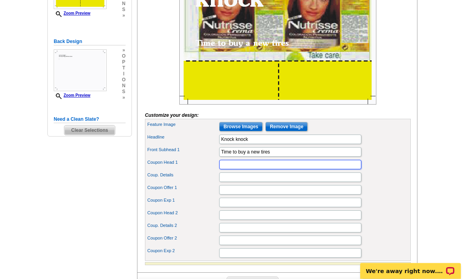
click at [279, 170] on input "Coupon Head 1" at bounding box center [290, 164] width 142 height 9
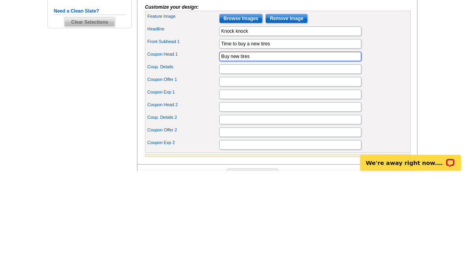
type input "Buy new tires"
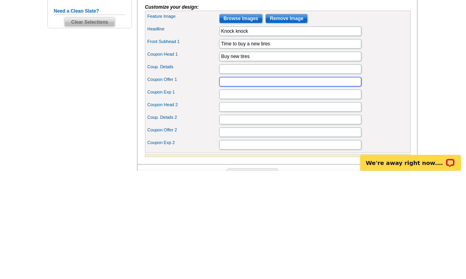
click at [336, 186] on input "Coupon Offer 1" at bounding box center [290, 190] width 142 height 9
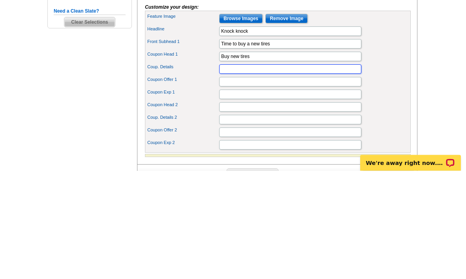
click at [319, 173] on input "Coup. Details" at bounding box center [290, 177] width 142 height 9
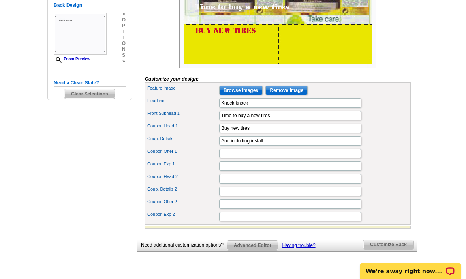
scroll to position [219, 0]
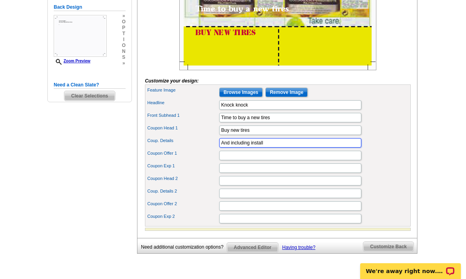
type input "And including install"
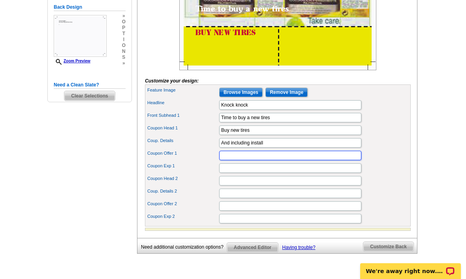
click at [319, 160] on input "Coupon Offer 1" at bounding box center [290, 155] width 142 height 9
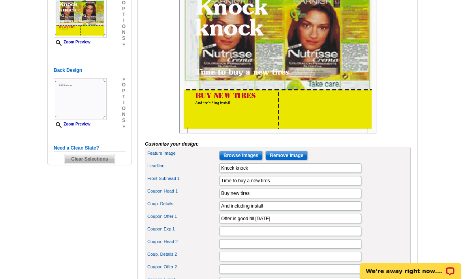
scroll to position [156, 0]
click at [337, 211] on input "And including install" at bounding box center [290, 206] width 142 height 9
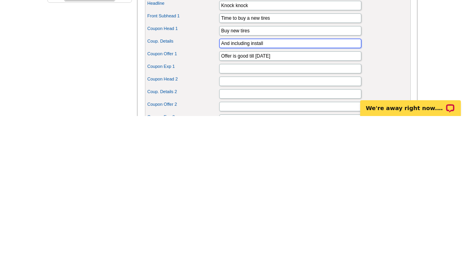
click at [339, 202] on input "And including install" at bounding box center [290, 206] width 142 height 9
click at [340, 215] on input "Offer is good till February 1" at bounding box center [290, 219] width 142 height 9
click at [335, 215] on input "Offer is good till February 1" at bounding box center [290, 219] width 142 height 9
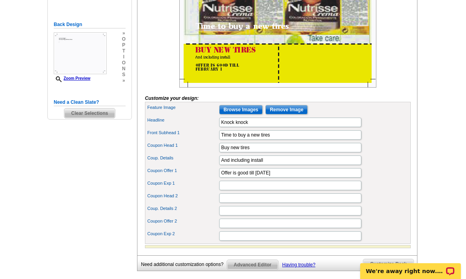
scroll to position [202, 0]
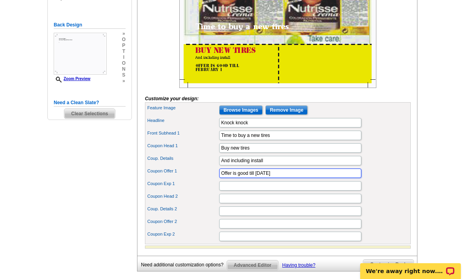
type input "Offer is good till October 1"
click at [316, 191] on input "Coupon Exp 1" at bounding box center [290, 185] width 142 height 9
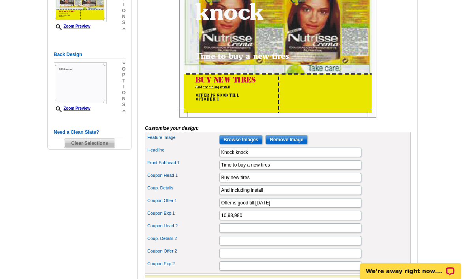
scroll to position [170, 0]
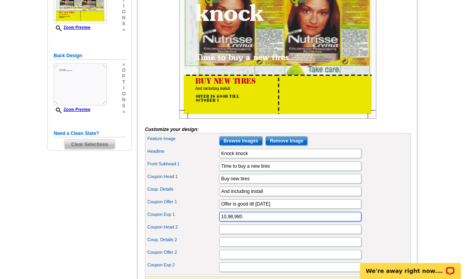
type input "10,98,980"
click at [296, 235] on input "Coupon Head 2" at bounding box center [290, 229] width 142 height 9
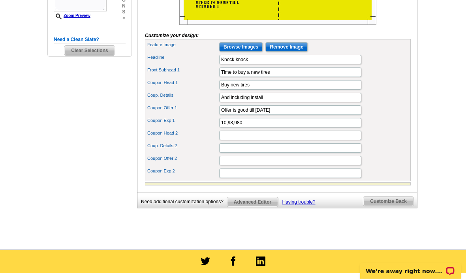
scroll to position [264, 0]
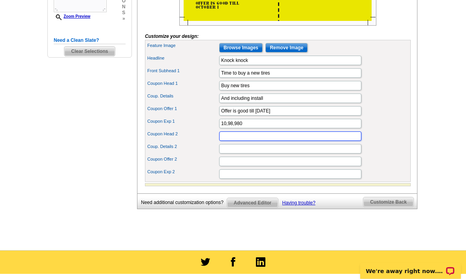
click at [326, 142] on input "Coupon Head 2" at bounding box center [290, 136] width 142 height 9
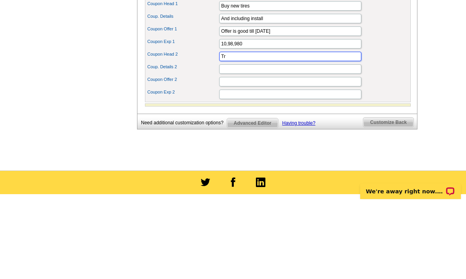
type input "T"
type input "854 tire"
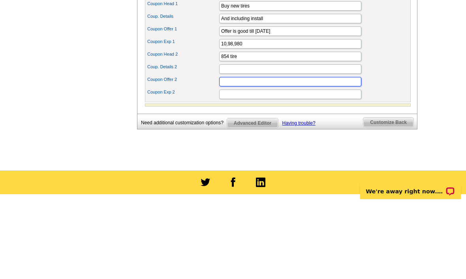
click at [341, 157] on input "Coupon Offer 2" at bounding box center [290, 161] width 142 height 9
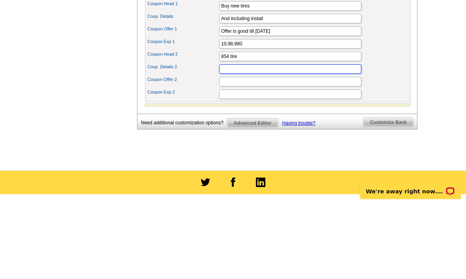
click at [344, 145] on input "Coup. Details 2" at bounding box center [290, 149] width 142 height 9
type input "On sale $1.95"
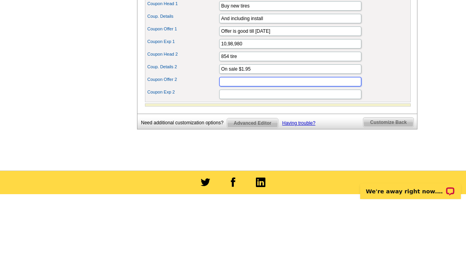
click at [297, 157] on input "Coupon Offer 2" at bounding box center [290, 161] width 142 height 9
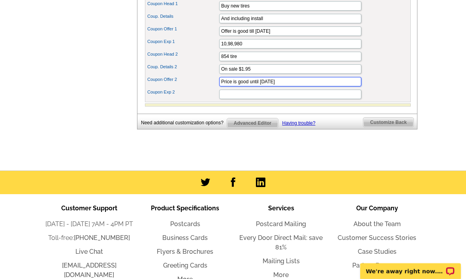
type input "Price is good until November 1"
click at [336, 99] on input "Coupon Exp 2" at bounding box center [290, 94] width 142 height 9
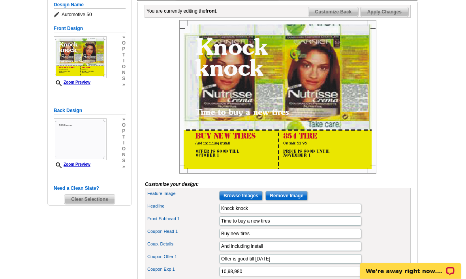
scroll to position [102, 0]
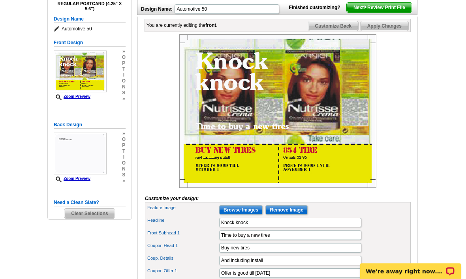
type input "10.98.98"
click at [349, 31] on span "Customize Back" at bounding box center [334, 25] width 50 height 9
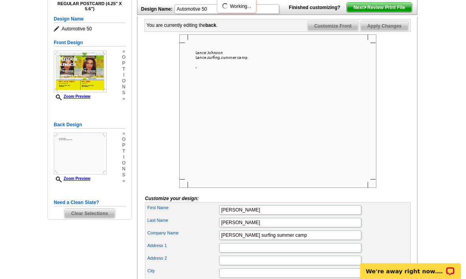
click at [341, 31] on span "Customize Front" at bounding box center [333, 25] width 51 height 9
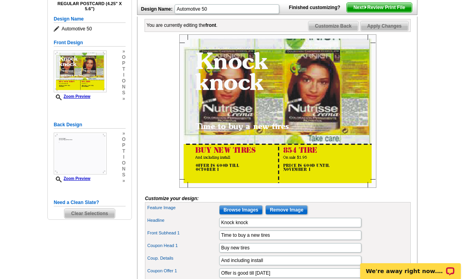
click at [348, 31] on span "Customize Back" at bounding box center [334, 25] width 50 height 9
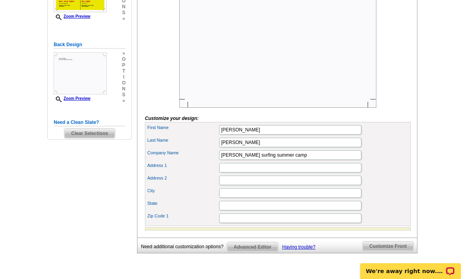
scroll to position [183, 0]
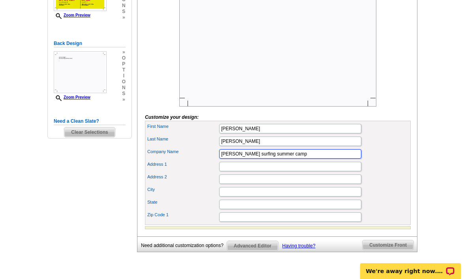
click at [315, 159] on input "Lance surfing summer camp" at bounding box center [290, 153] width 142 height 9
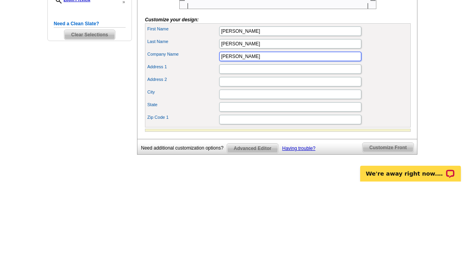
type input "[PERSON_NAME]"
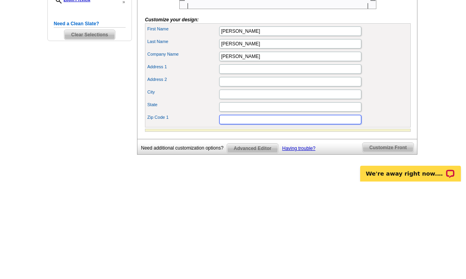
click at [249, 213] on input "Zip Code 1" at bounding box center [290, 217] width 142 height 9
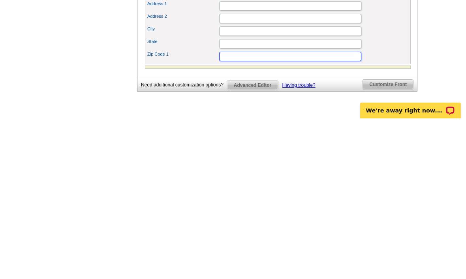
type input "56301"
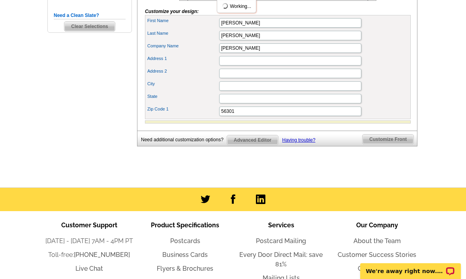
scroll to position [285, 0]
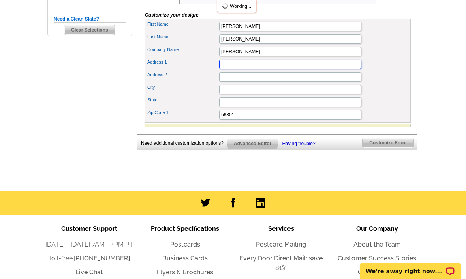
click at [281, 69] on input "Address 1" at bounding box center [290, 64] width 142 height 9
type input "4020 Clearwater Rd"
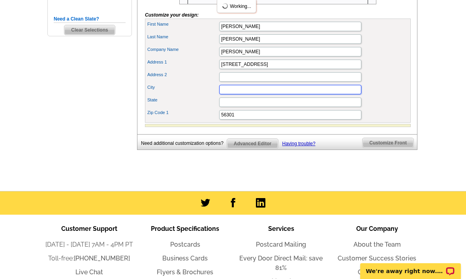
type input "Saint Cloud"
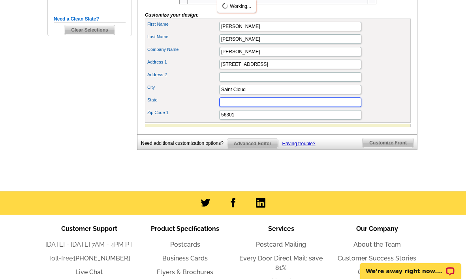
type input "MN"
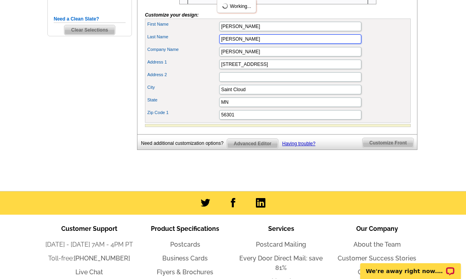
click at [302, 44] on input "Johnson" at bounding box center [290, 38] width 142 height 9
click at [293, 57] on input "[PERSON_NAME]" at bounding box center [290, 51] width 142 height 9
click at [319, 57] on input "Lance tire" at bounding box center [290, 51] width 142 height 9
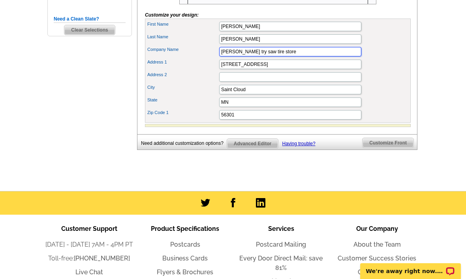
click at [254, 57] on input "Lance try saw tire store" at bounding box center [290, 51] width 142 height 9
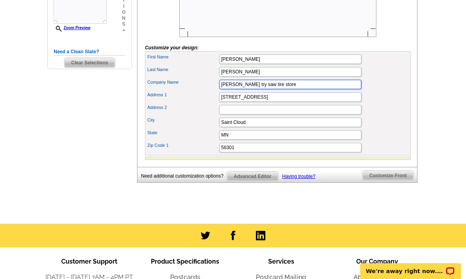
scroll to position [252, 0]
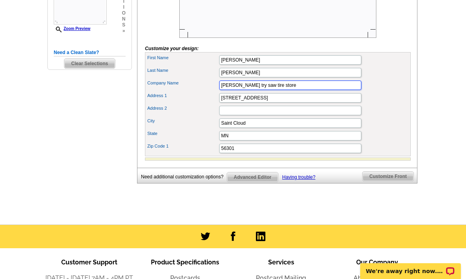
click at [251, 90] on input "Lance try saw tire store" at bounding box center [290, 85] width 142 height 9
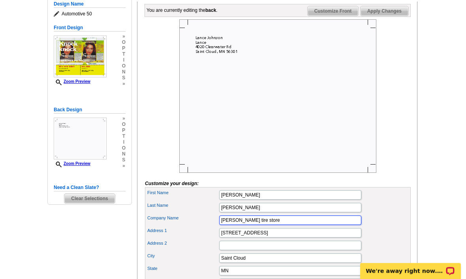
scroll to position [117, 0]
type input "Lance tire store"
click at [344, 16] on span "Customize Front" at bounding box center [333, 10] width 51 height 9
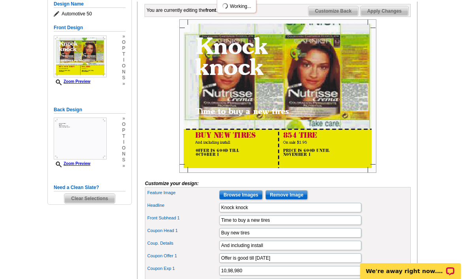
click at [342, 16] on span "Customize Back" at bounding box center [334, 10] width 50 height 9
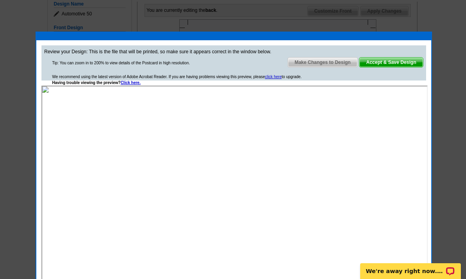
scroll to position [0, 0]
click at [401, 65] on span "Accept & Save Design" at bounding box center [392, 62] width 64 height 9
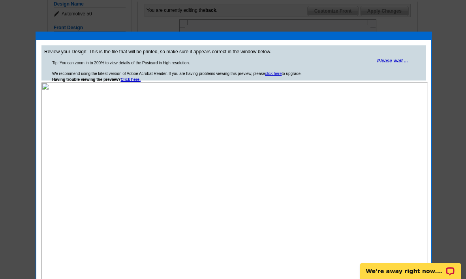
click at [402, 63] on strong "Please wait ..." at bounding box center [393, 61] width 31 height 6
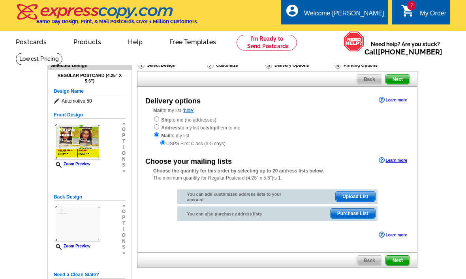
click at [157, 113] on strong "Mail" at bounding box center [157, 111] width 9 height 6
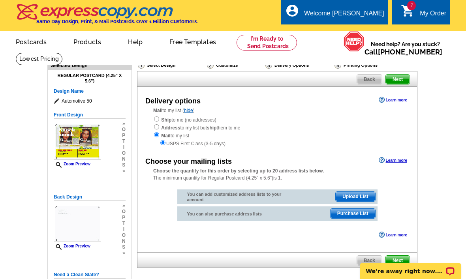
click at [157, 126] on input "radio" at bounding box center [156, 127] width 5 height 5
radio input "true"
click at [165, 123] on strong "Ship" at bounding box center [166, 120] width 10 height 6
click at [152, 133] on div "Mail to my list ( hide ) Ship to me (no addresses) Address to my list but ship …" at bounding box center [278, 127] width 280 height 40
click at [159, 125] on input "radio" at bounding box center [156, 127] width 5 height 5
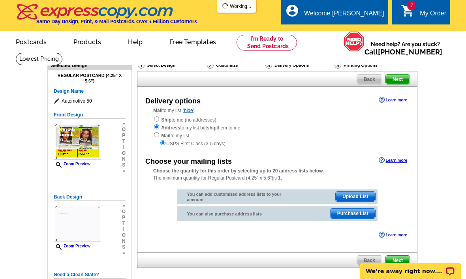
click at [159, 121] on input "radio" at bounding box center [156, 119] width 5 height 5
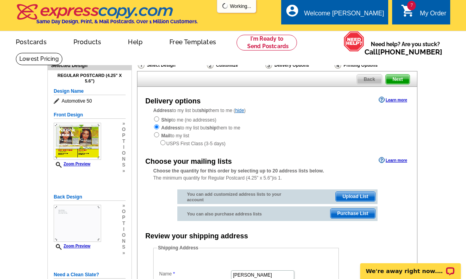
click at [157, 119] on input "radio" at bounding box center [156, 119] width 5 height 5
radio input "true"
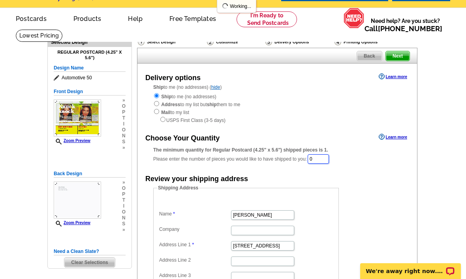
click at [326, 157] on input "0" at bounding box center [318, 159] width 21 height 9
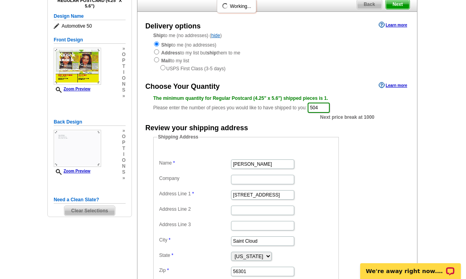
scroll to position [68, 0]
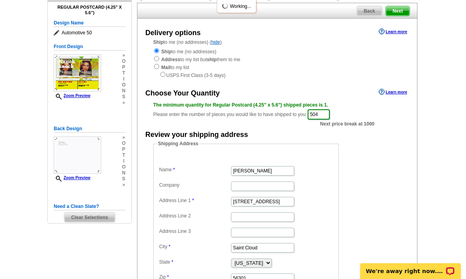
type input "504"
click at [398, 12] on span "Next" at bounding box center [398, 10] width 24 height 9
click at [409, 8] on span "Next" at bounding box center [398, 10] width 24 height 9
click at [399, 16] on span "Next" at bounding box center [398, 10] width 24 height 9
click at [405, 15] on span "Next" at bounding box center [398, 10] width 24 height 9
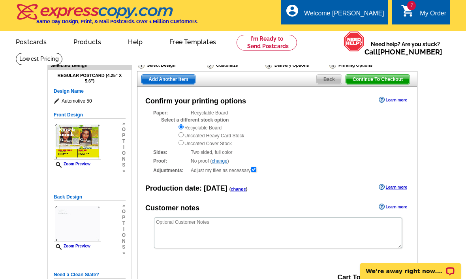
click at [415, 16] on link "7 shopping_cart My Order" at bounding box center [423, 14] width 45 height 10
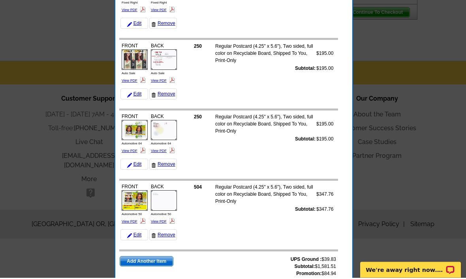
scroll to position [295, 0]
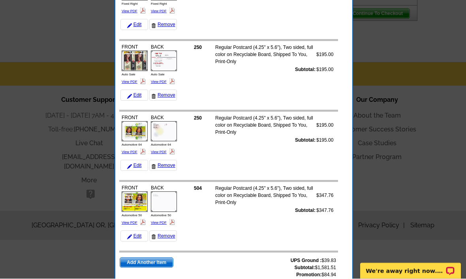
click at [151, 258] on link "Add Another Item" at bounding box center [147, 263] width 54 height 10
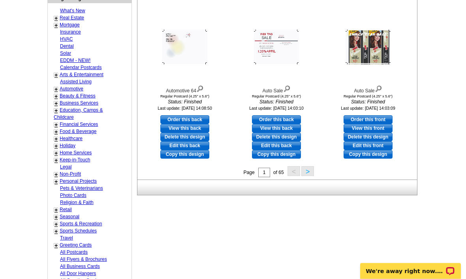
scroll to position [304, 0]
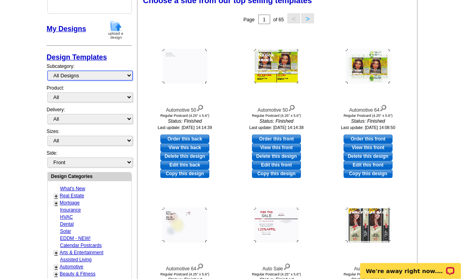
click at [115, 71] on select "All Designs Finished Designs Unfinished Designs" at bounding box center [89, 76] width 85 height 10
click at [103, 55] on link "Design Templates" at bounding box center [77, 57] width 60 height 8
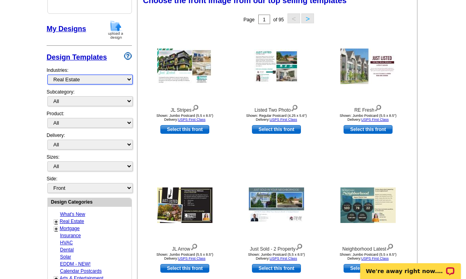
click at [116, 77] on select "What's New Real Estate Mortgage Insurance HVAC Dental Solar EDDM - NEW! Calenda…" at bounding box center [89, 80] width 85 height 10
select select "712"
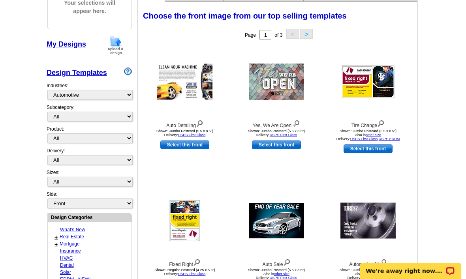
click at [313, 32] on button ">" at bounding box center [306, 34] width 13 height 10
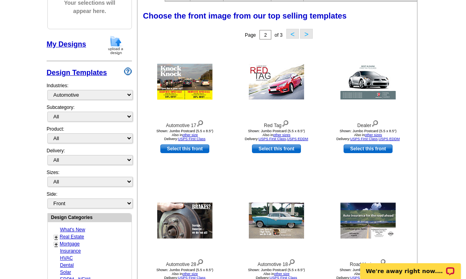
click at [311, 37] on button ">" at bounding box center [306, 34] width 13 height 10
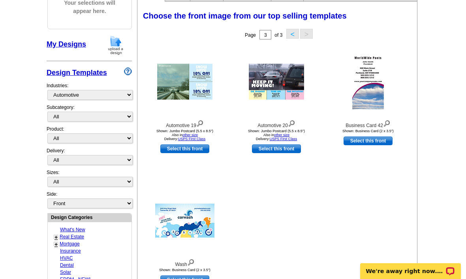
click at [294, 33] on button "<" at bounding box center [293, 34] width 13 height 10
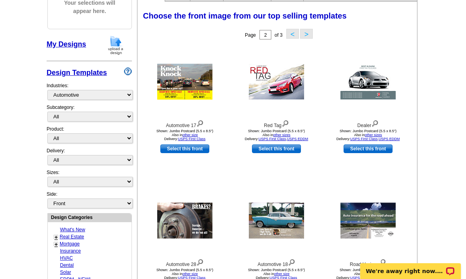
click at [287, 149] on link "Select this front" at bounding box center [276, 149] width 49 height 9
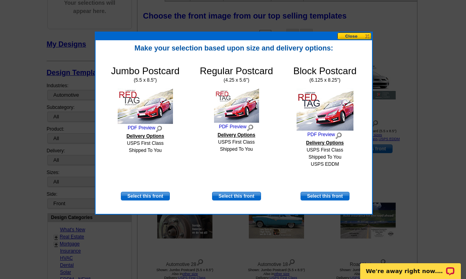
click at [340, 200] on link "Select this front" at bounding box center [325, 196] width 49 height 9
select select "14"
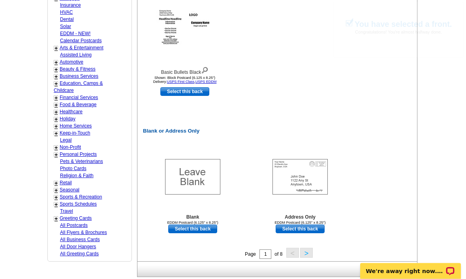
scroll to position [447, 0]
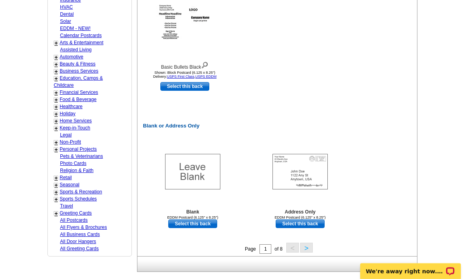
click at [297, 225] on link "Select this back" at bounding box center [300, 224] width 49 height 9
select select "front"
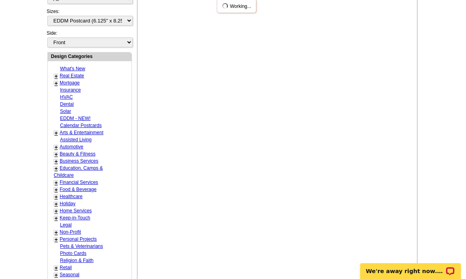
scroll to position [262, 0]
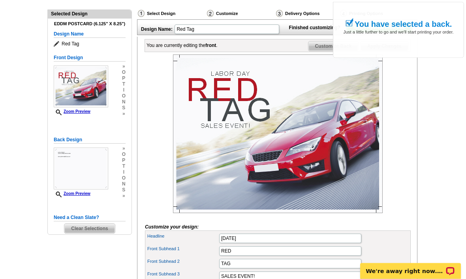
scroll to position [81, 0]
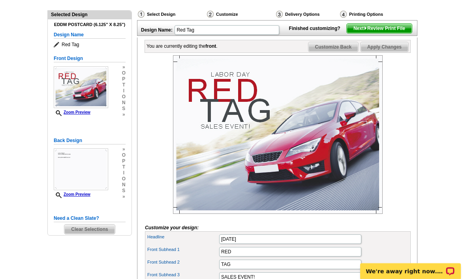
click at [332, 52] on span "Customize Back" at bounding box center [334, 46] width 50 height 9
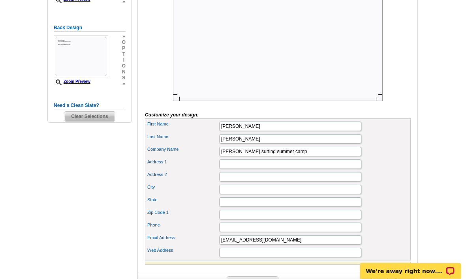
scroll to position [194, 0]
click at [280, 169] on input "Address 1" at bounding box center [290, 164] width 142 height 9
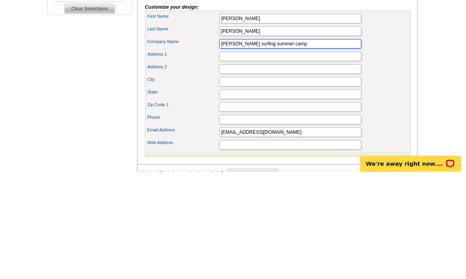
click at [320, 147] on input "[PERSON_NAME] surfing summer camp" at bounding box center [290, 151] width 142 height 9
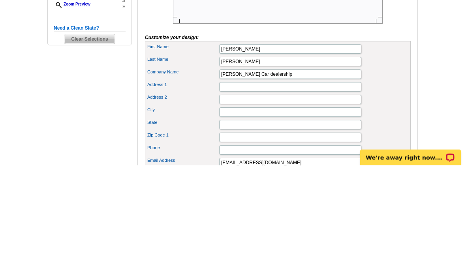
scroll to position [271, 0]
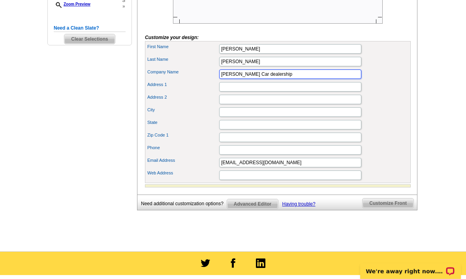
type input "[PERSON_NAME] Car dealership"
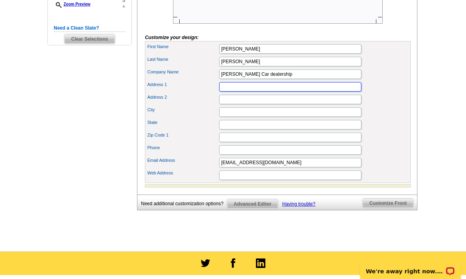
click at [329, 92] on input "Address 1" at bounding box center [290, 86] width 142 height 9
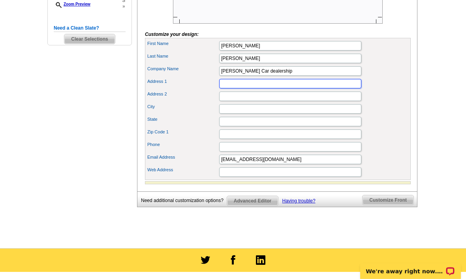
scroll to position [0, 0]
type input "[STREET_ADDRESS]"
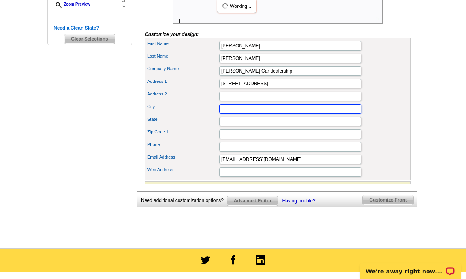
type input "Saint Cloud"
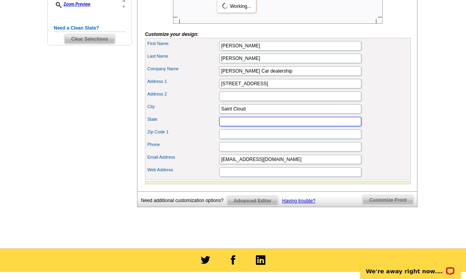
type input "MN"
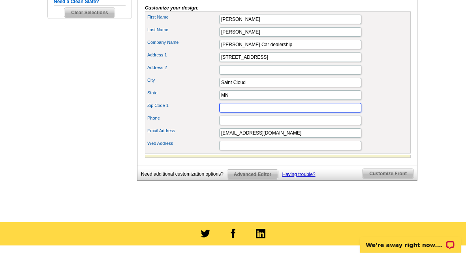
type input "56301"
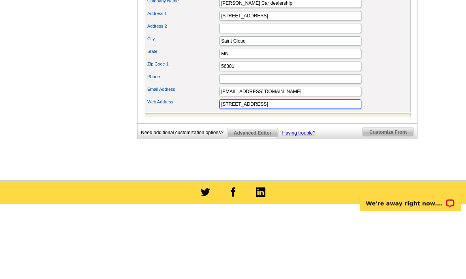
click at [313, 168] on input "4020 Clearwater Rd" at bounding box center [290, 172] width 142 height 9
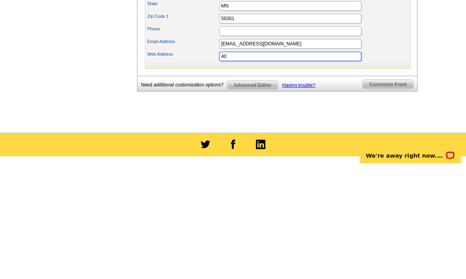
type input "4"
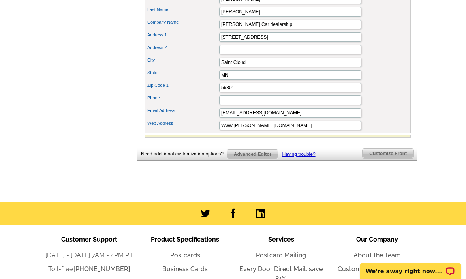
scroll to position [317, 0]
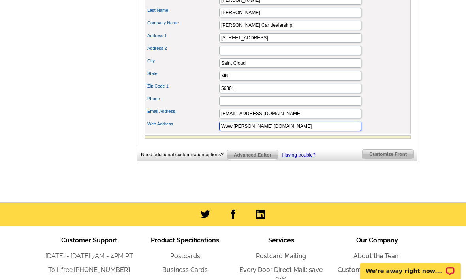
type input "Www.lance cardealership.com"
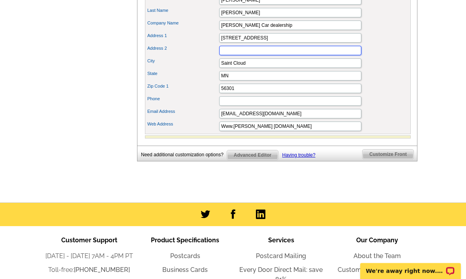
click at [319, 56] on input "Address 2" at bounding box center [290, 50] width 142 height 9
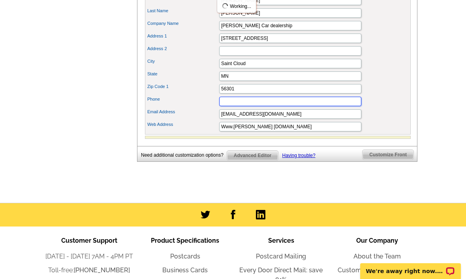
click at [314, 106] on input "Phone" at bounding box center [290, 101] width 142 height 9
type input "2"
type input "3203809577"
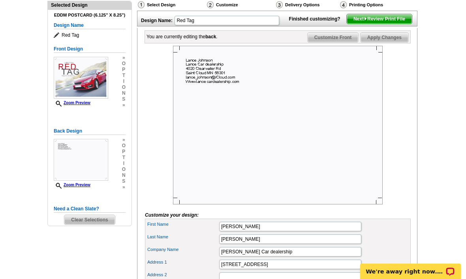
scroll to position [90, 0]
click at [340, 42] on span "Customize Front" at bounding box center [333, 37] width 51 height 9
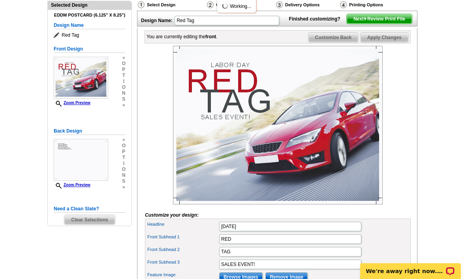
click at [341, 42] on span "Customize Back" at bounding box center [334, 37] width 50 height 9
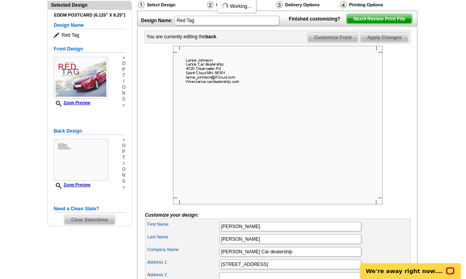
click at [376, 24] on span "Next Review Print File" at bounding box center [379, 18] width 65 height 9
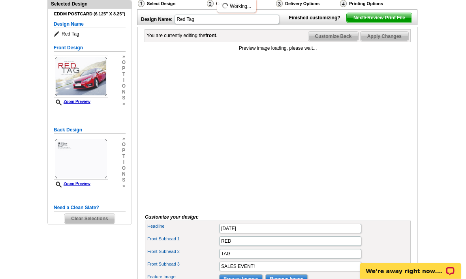
scroll to position [89, 0]
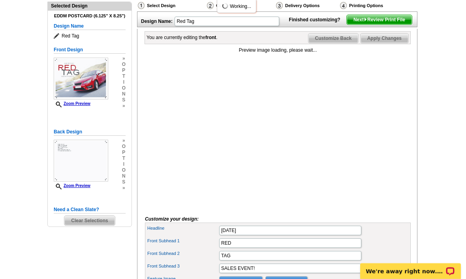
click at [378, 25] on span "Next Review Print File" at bounding box center [379, 19] width 65 height 9
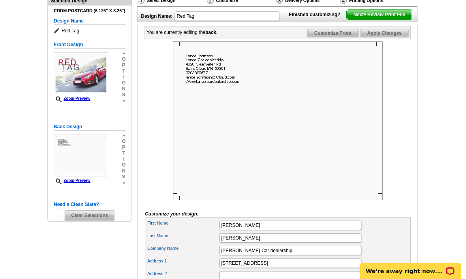
scroll to position [94, 0]
click at [376, 20] on span "Next Review Print File" at bounding box center [379, 14] width 65 height 9
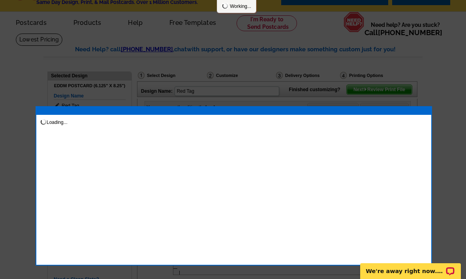
scroll to position [0, 0]
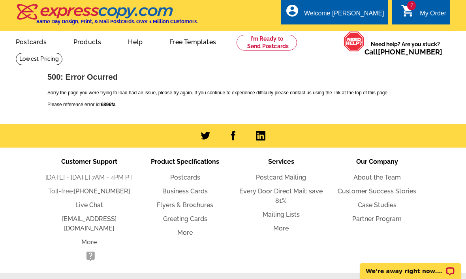
click at [429, 13] on div "My Order" at bounding box center [433, 15] width 26 height 11
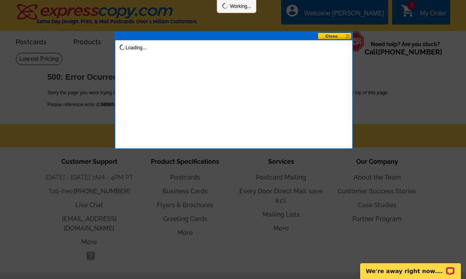
click at [426, 16] on div at bounding box center [233, 139] width 466 height 279
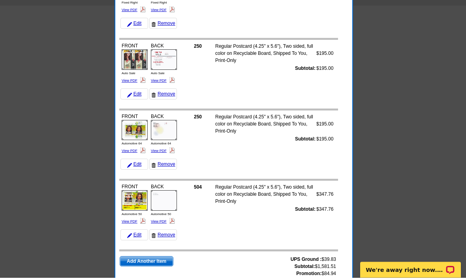
scroll to position [295, 0]
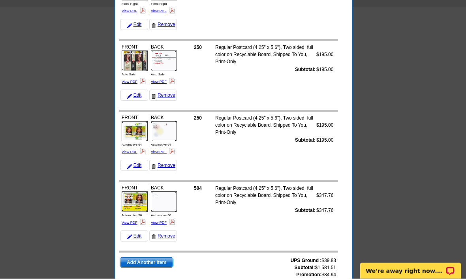
click at [164, 264] on span "Add Another Item" at bounding box center [146, 263] width 53 height 9
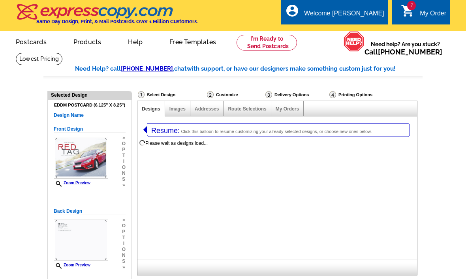
select select "1"
select select "14"
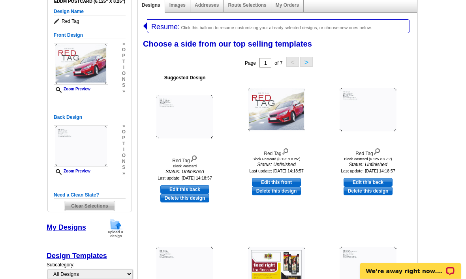
scroll to position [121, 0]
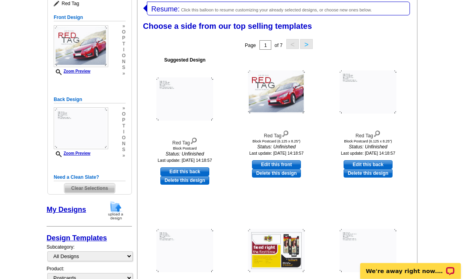
click at [93, 189] on span "Clear Selections" at bounding box center [89, 188] width 50 height 9
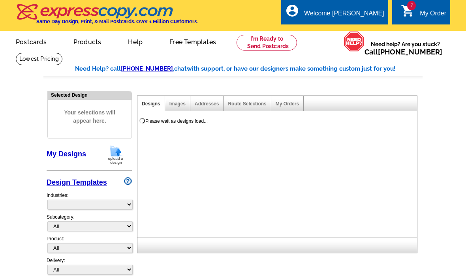
select select "785"
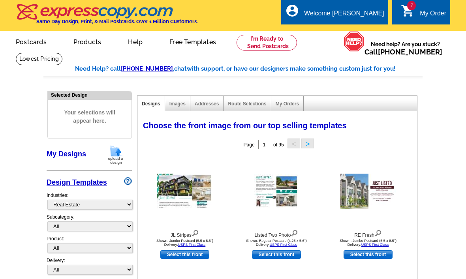
click at [423, 11] on div "My Order" at bounding box center [433, 15] width 26 height 11
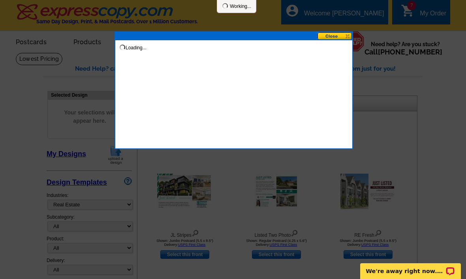
click at [419, 11] on div at bounding box center [233, 139] width 466 height 279
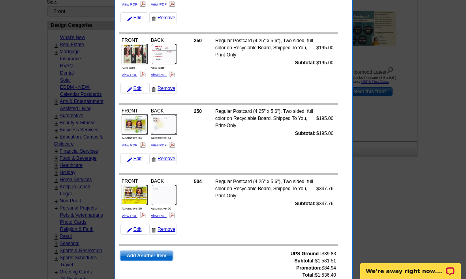
scroll to position [304, 0]
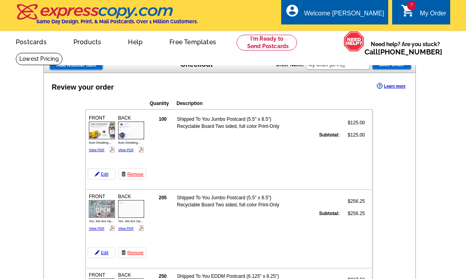
click at [383, 70] on span "Save Order" at bounding box center [392, 64] width 39 height 9
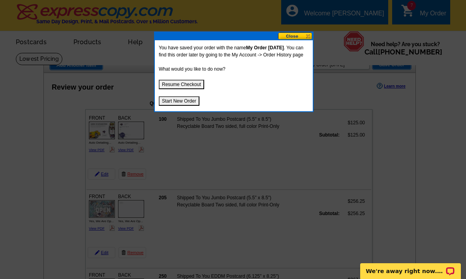
click at [198, 106] on button "Start New Order" at bounding box center [179, 100] width 41 height 9
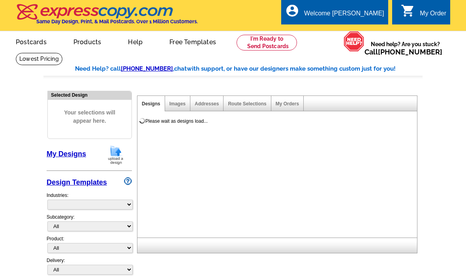
click at [190, 111] on div "Please wait as designs load..." at bounding box center [277, 174] width 281 height 126
select select "785"
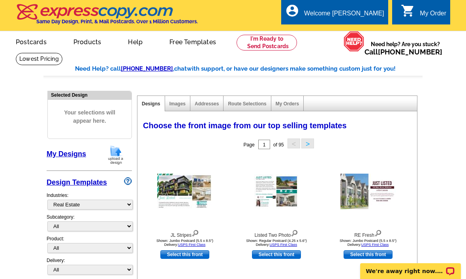
click at [372, 35] on link "My Account" at bounding box center [366, 38] width 31 height 6
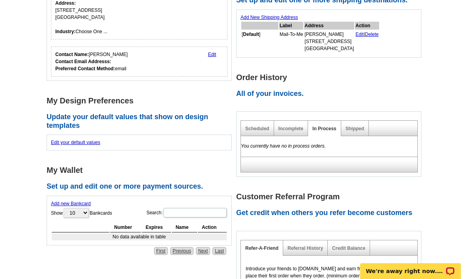
scroll to position [164, 0]
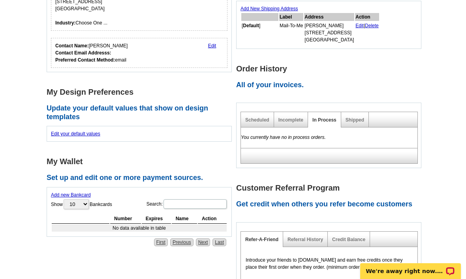
click at [294, 117] on link "Incomplete" at bounding box center [291, 120] width 25 height 6
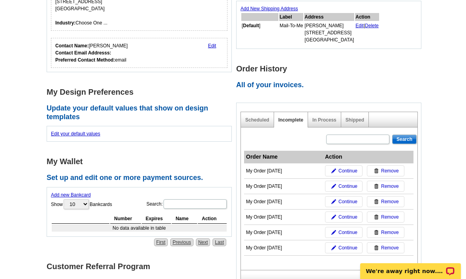
click at [343, 236] on span "Continue" at bounding box center [348, 232] width 19 height 7
click at [351, 212] on link "Continue" at bounding box center [344, 217] width 38 height 11
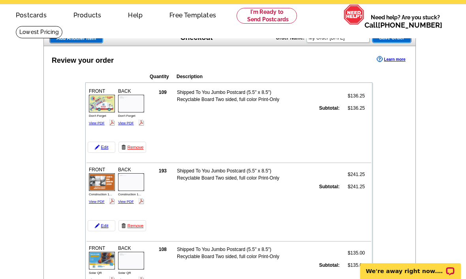
scroll to position [22, 0]
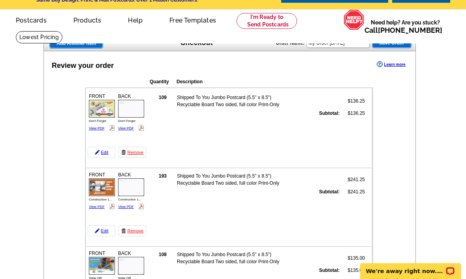
click at [396, 47] on span "Save Order" at bounding box center [392, 42] width 39 height 9
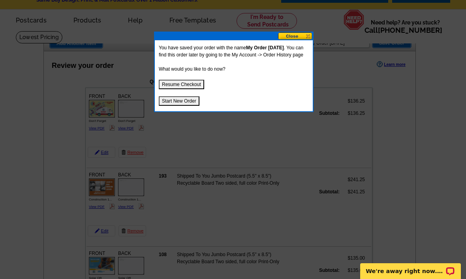
click at [195, 106] on button "Start New Order" at bounding box center [179, 100] width 41 height 9
click at [193, 106] on button "Start New Order" at bounding box center [179, 100] width 41 height 9
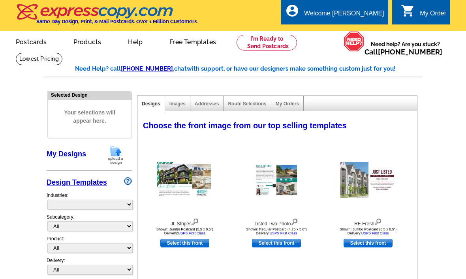
select select "785"
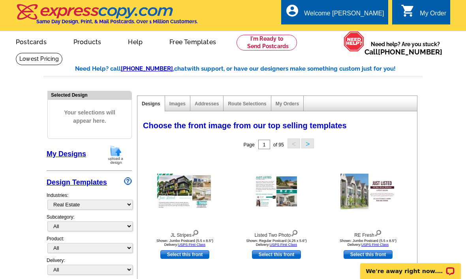
click at [370, 35] on link "My Account" at bounding box center [366, 38] width 31 height 6
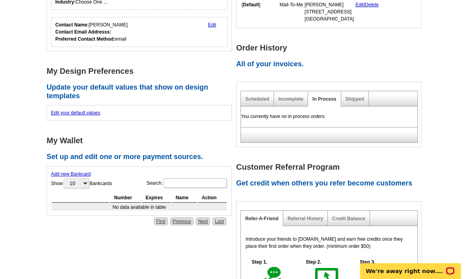
scroll to position [198, 0]
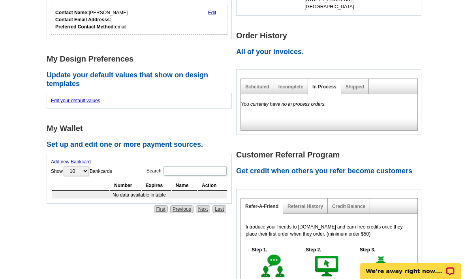
click at [300, 88] on link "Incomplete" at bounding box center [291, 87] width 25 height 6
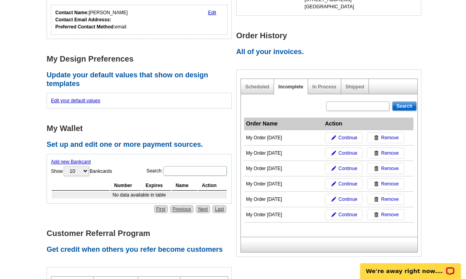
click at [340, 200] on span "Continue" at bounding box center [348, 199] width 19 height 7
click at [330, 163] on link "Continue" at bounding box center [344, 168] width 38 height 11
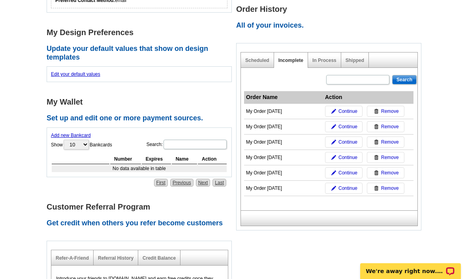
click at [344, 138] on link "Continue" at bounding box center [344, 142] width 38 height 11
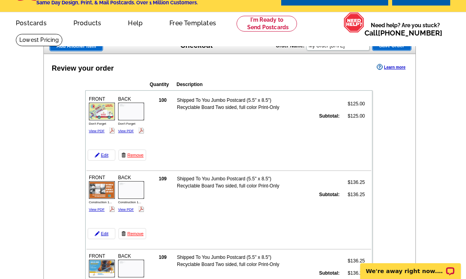
scroll to position [17, 0]
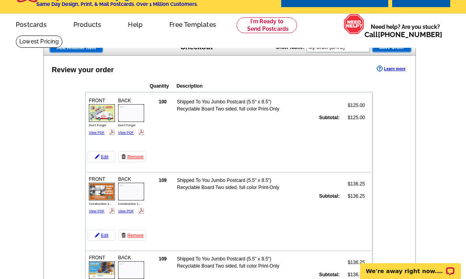
click at [390, 52] on span "Save Order" at bounding box center [392, 47] width 39 height 9
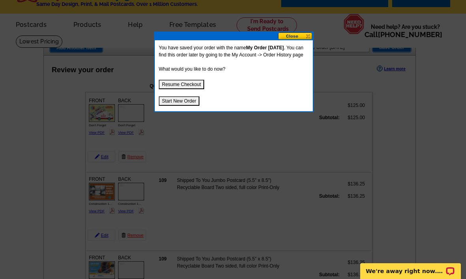
click at [188, 89] on button "Resume Checkout" at bounding box center [181, 84] width 45 height 9
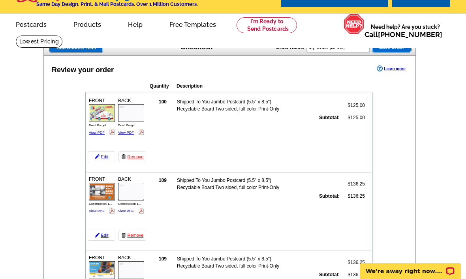
click at [397, 52] on span "Save Order" at bounding box center [392, 47] width 39 height 9
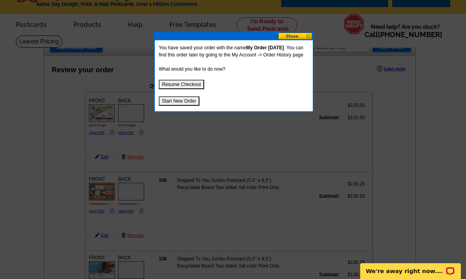
click at [192, 106] on button "Start New Order" at bounding box center [179, 100] width 41 height 9
click at [180, 106] on button "Start New Order" at bounding box center [179, 100] width 41 height 9
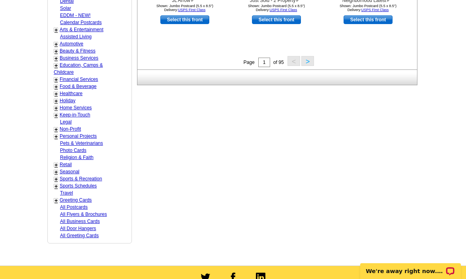
scroll to position [377, 0]
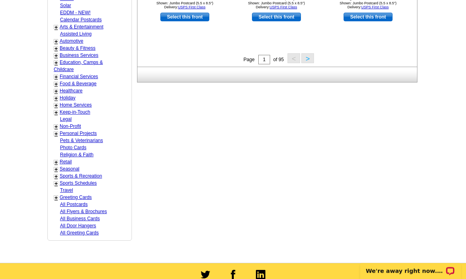
click at [68, 103] on link "Home Services" at bounding box center [76, 106] width 32 height 6
select select "759"
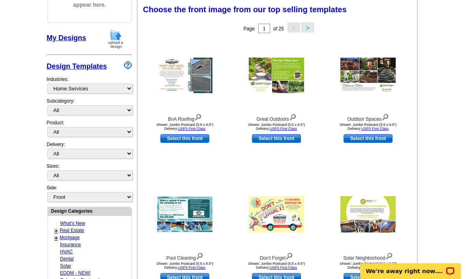
scroll to position [116, 0]
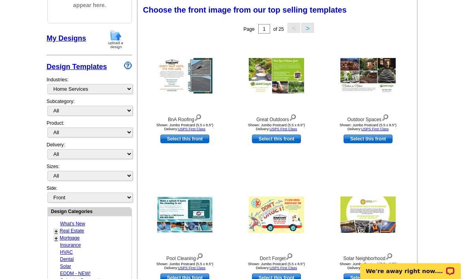
click at [303, 30] on button ">" at bounding box center [308, 28] width 13 height 10
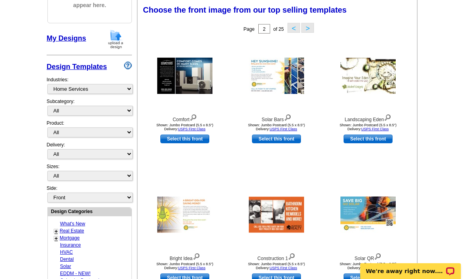
click at [308, 30] on button ">" at bounding box center [308, 28] width 13 height 10
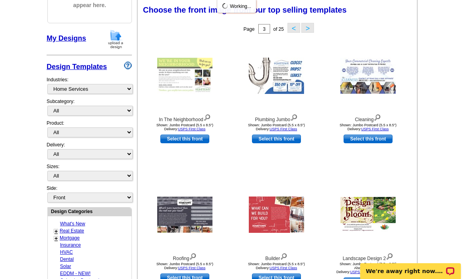
click at [309, 28] on button ">" at bounding box center [308, 28] width 13 height 10
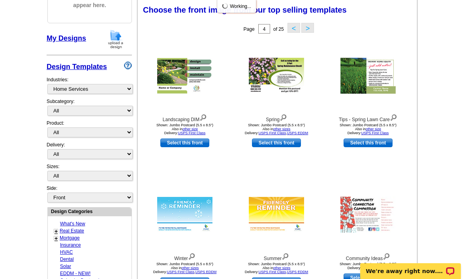
click at [320, 25] on div "Page 4 of 25 < >" at bounding box center [279, 29] width 280 height 16
click at [313, 23] on button ">" at bounding box center [308, 28] width 13 height 10
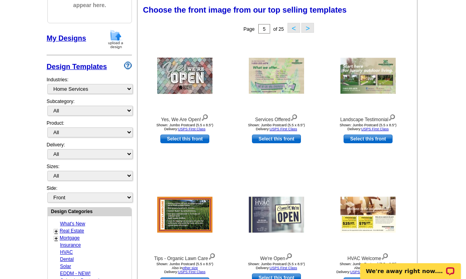
click at [320, 23] on div "Page 5 of 25 < >" at bounding box center [279, 29] width 280 height 16
click at [314, 24] on button ">" at bounding box center [308, 28] width 13 height 10
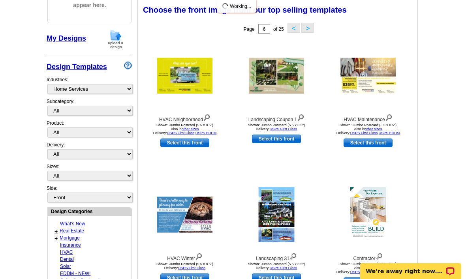
click at [295, 31] on button "<" at bounding box center [294, 28] width 13 height 10
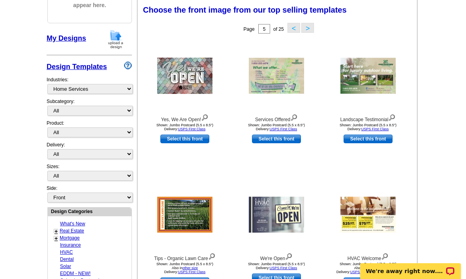
click at [298, 30] on button "<" at bounding box center [294, 28] width 13 height 10
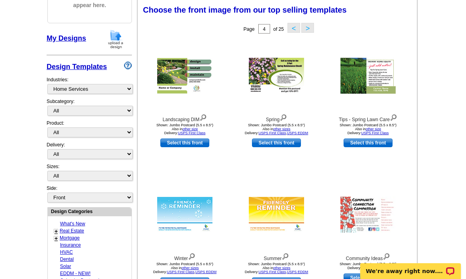
click at [299, 25] on button "<" at bounding box center [294, 28] width 13 height 10
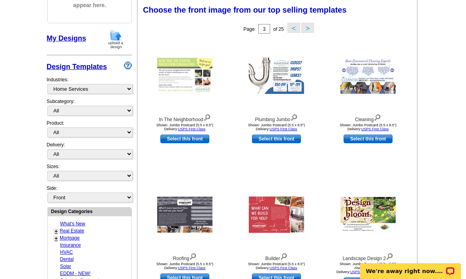
click at [295, 32] on button "<" at bounding box center [294, 28] width 13 height 10
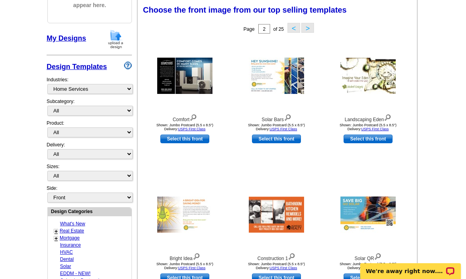
click at [293, 30] on button "<" at bounding box center [294, 28] width 13 height 10
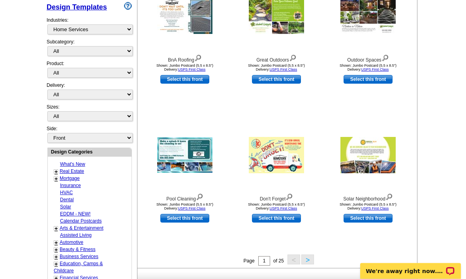
scroll to position [174, 0]
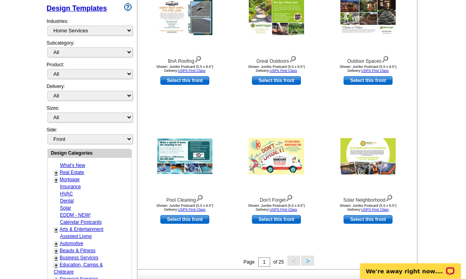
click at [197, 84] on link "Select this front" at bounding box center [184, 80] width 49 height 9
select select "2"
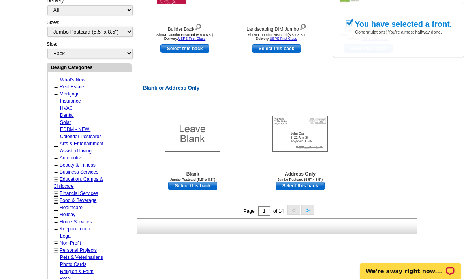
scroll to position [352, 0]
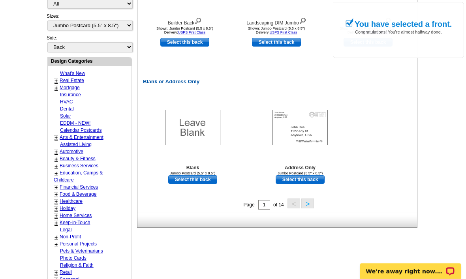
click at [317, 176] on link "Select this back" at bounding box center [300, 180] width 49 height 9
select select "front"
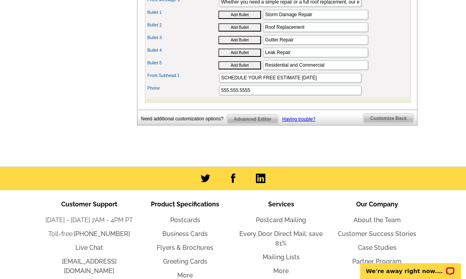
scroll to position [357, 0]
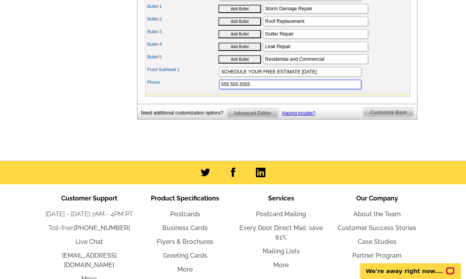
click at [318, 89] on input "555.555.5555" at bounding box center [290, 84] width 142 height 9
type input "5"
type input "3203809577"
click at [395, 117] on span "Customize Back" at bounding box center [389, 112] width 50 height 9
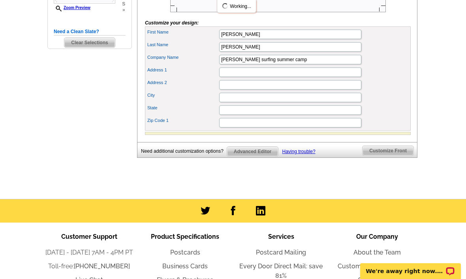
scroll to position [267, 0]
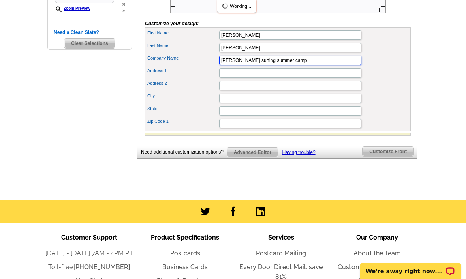
click at [336, 65] on input "Lance surfing summer camp" at bounding box center [290, 60] width 142 height 9
type input "[PERSON_NAME] install company"
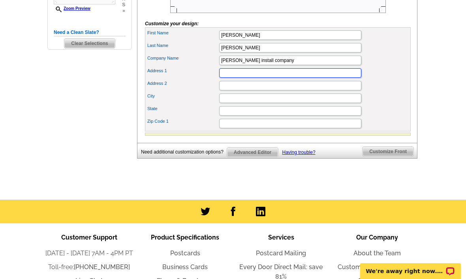
click at [340, 78] on input "Address 1" at bounding box center [290, 72] width 142 height 9
type input "[STREET_ADDRESS]"
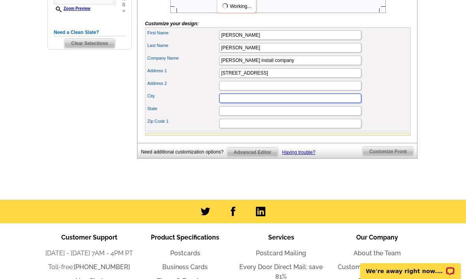
type input "Saint Cloud"
type input "MN"
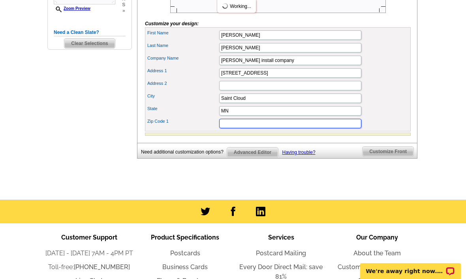
type input "56301"
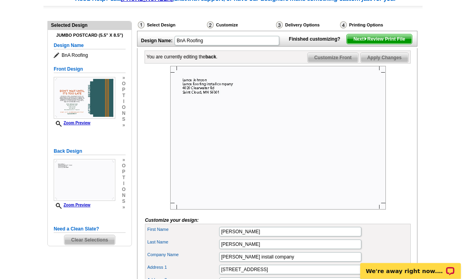
scroll to position [70, 0]
click at [385, 44] on span "Next Review Print File" at bounding box center [379, 38] width 65 height 9
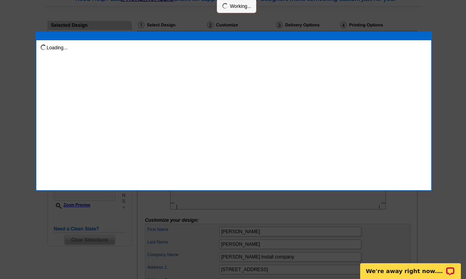
click at [295, 119] on div "Loading..." at bounding box center [234, 112] width 397 height 160
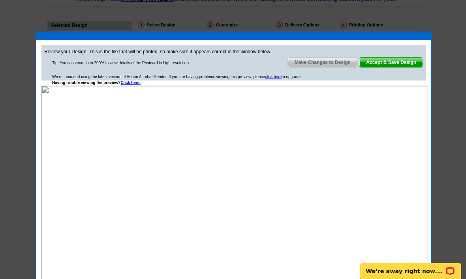
scroll to position [0, 0]
click at [384, 59] on span "Accept & Save Design" at bounding box center [392, 62] width 64 height 9
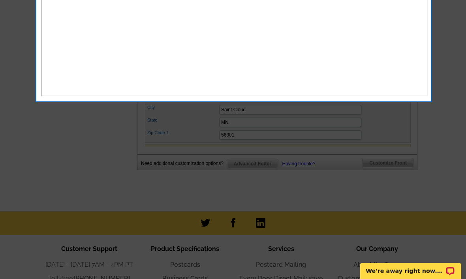
scroll to position [256, 0]
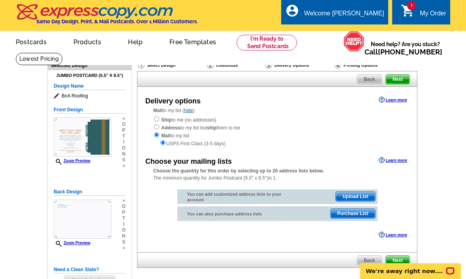
click at [366, 76] on span "Back" at bounding box center [369, 79] width 25 height 9
click at [188, 117] on div "Ship to me (no addresses) Address to my list but ship them to me Mail to my lis…" at bounding box center [277, 132] width 248 height 32
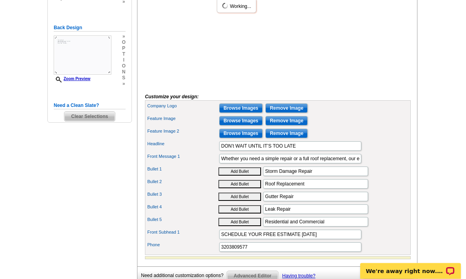
scroll to position [200, 0]
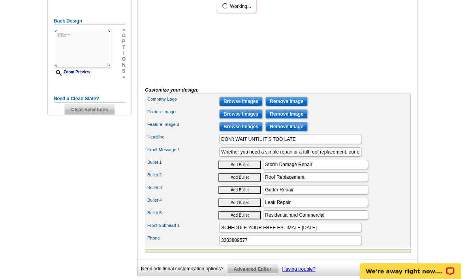
click at [241, 106] on input "Browse Images" at bounding box center [240, 101] width 43 height 9
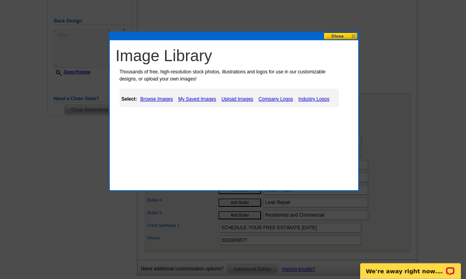
click at [243, 100] on link "Upload Images" at bounding box center [238, 98] width 36 height 9
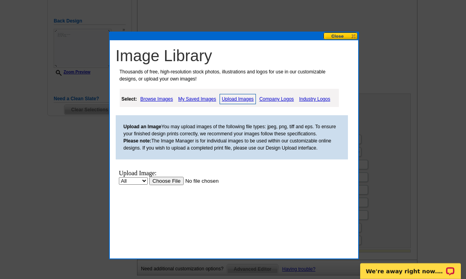
scroll to position [0, 0]
click at [211, 97] on link "My Saved Images" at bounding box center [197, 98] width 42 height 9
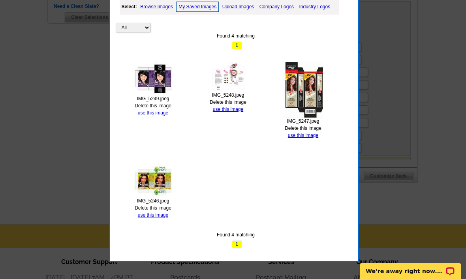
click at [160, 216] on link "use this image" at bounding box center [153, 216] width 30 height 6
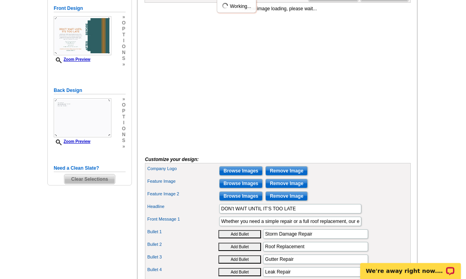
scroll to position [136, 0]
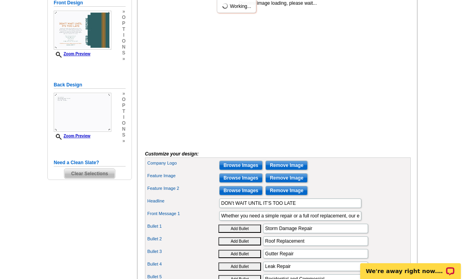
click at [251, 183] on input "Browse Images" at bounding box center [240, 178] width 43 height 9
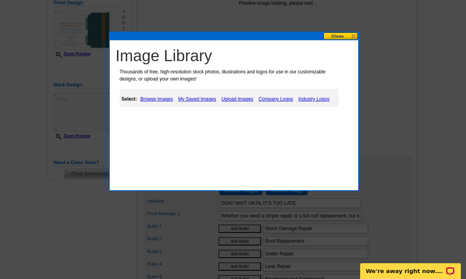
click at [210, 96] on link "My Saved Images" at bounding box center [197, 98] width 42 height 9
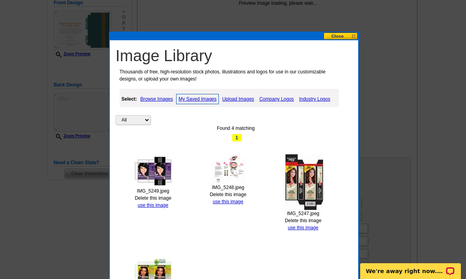
click at [307, 227] on link "use this image" at bounding box center [303, 228] width 30 height 6
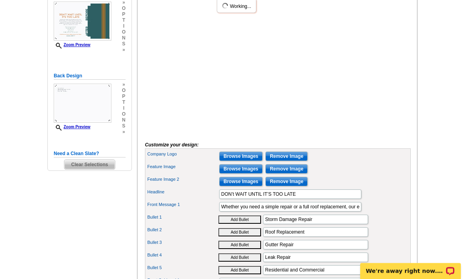
click at [252, 174] on input "Browse Images" at bounding box center [240, 169] width 43 height 9
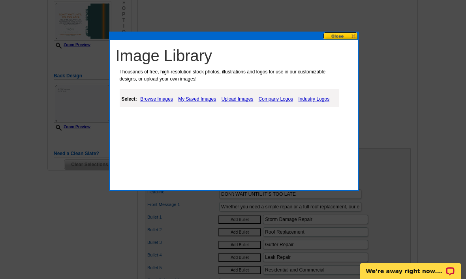
click at [350, 43] on div "Image Library Thousands of free, high-resolution stock photos, illustrations an…" at bounding box center [234, 80] width 249 height 81
click at [345, 34] on button at bounding box center [341, 36] width 35 height 8
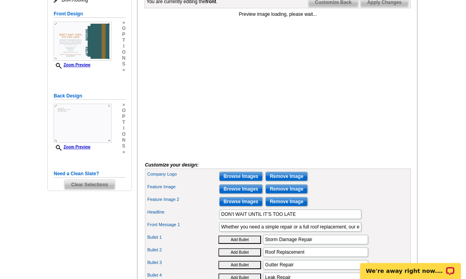
click at [246, 207] on input "Browse Images" at bounding box center [240, 202] width 43 height 9
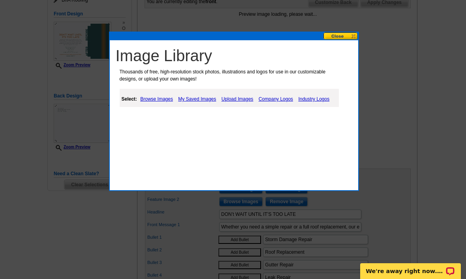
click at [240, 97] on link "Upload Images" at bounding box center [238, 98] width 36 height 9
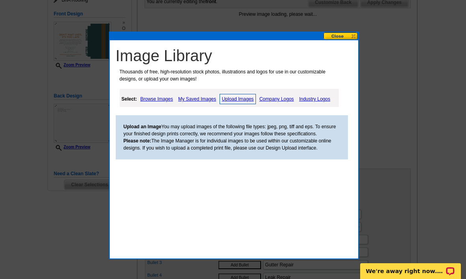
click at [208, 100] on link "My Saved Images" at bounding box center [197, 98] width 42 height 9
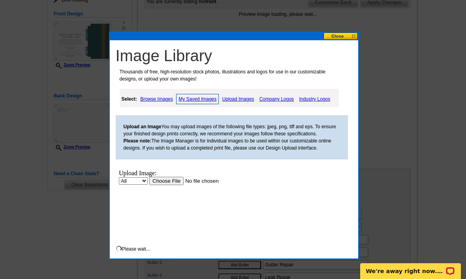
scroll to position [0, 0]
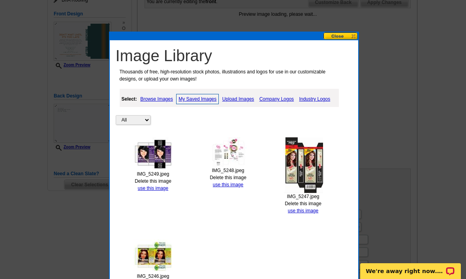
click at [208, 97] on link "My Saved Images" at bounding box center [197, 99] width 43 height 10
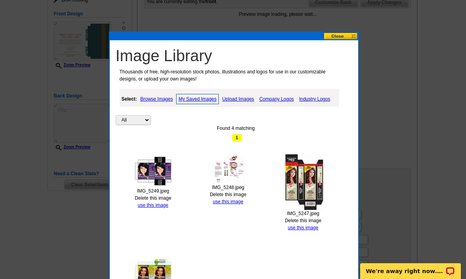
click at [235, 203] on link "use this image" at bounding box center [228, 202] width 30 height 6
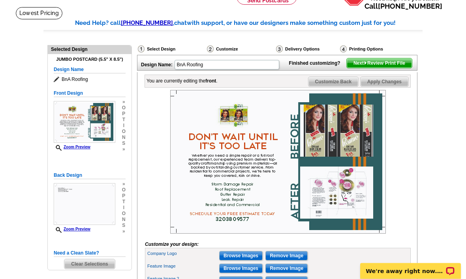
scroll to position [50, 0]
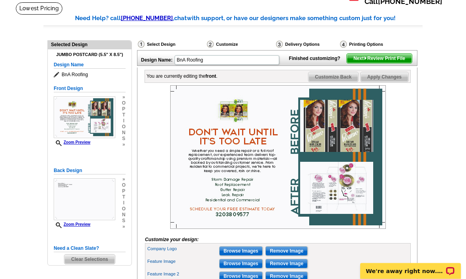
click at [385, 64] on span "Next Review Print File" at bounding box center [379, 58] width 65 height 9
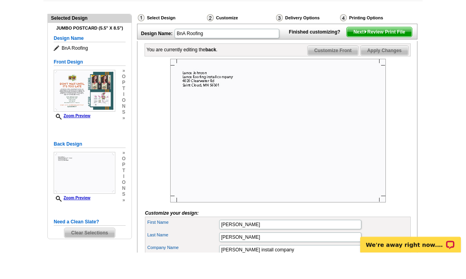
click at [383, 54] on span "Next Review Print File" at bounding box center [379, 58] width 65 height 9
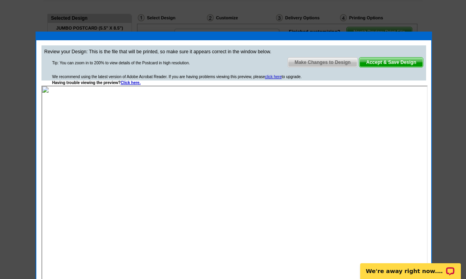
scroll to position [0, 0]
click at [39, 2] on div at bounding box center [233, 101] width 466 height 357
